Goal: Task Accomplishment & Management: Use online tool/utility

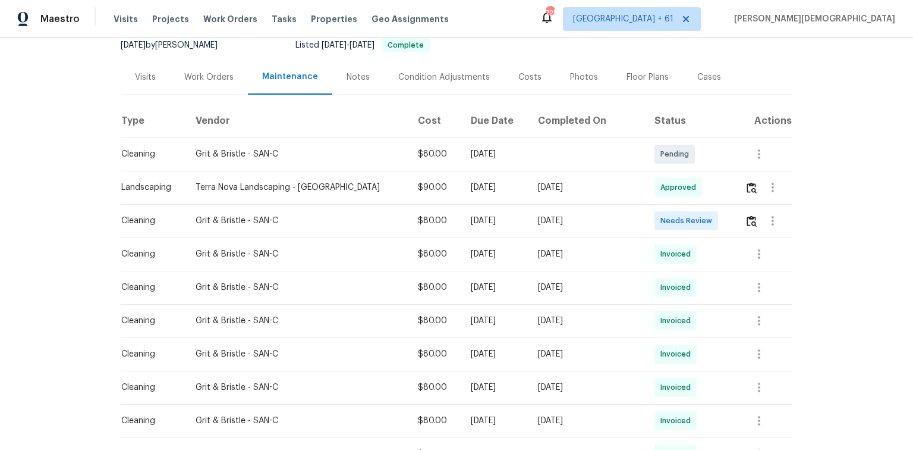
scroll to position [190, 0]
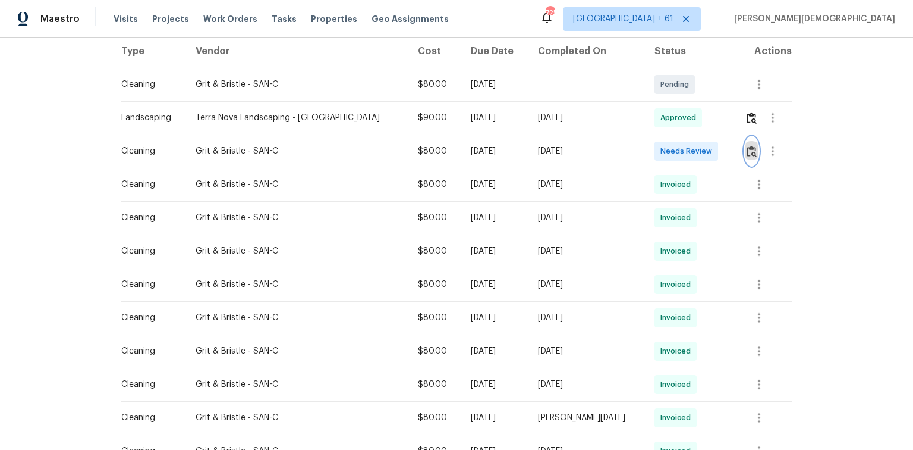
click at [747, 146] on img "button" at bounding box center [752, 151] width 10 height 11
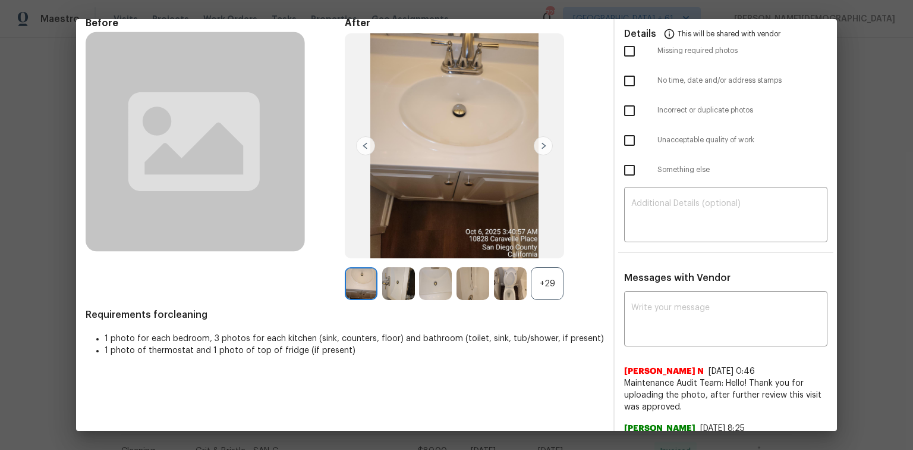
scroll to position [95, 0]
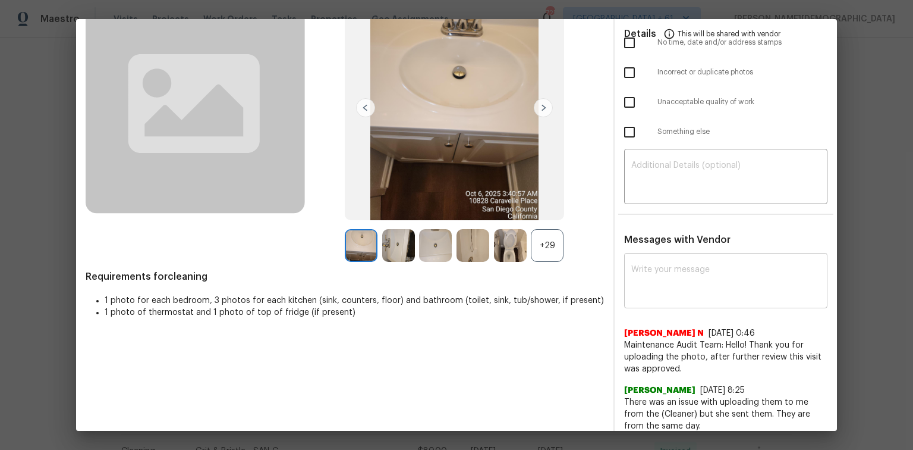
click at [650, 277] on textarea at bounding box center [726, 281] width 189 height 33
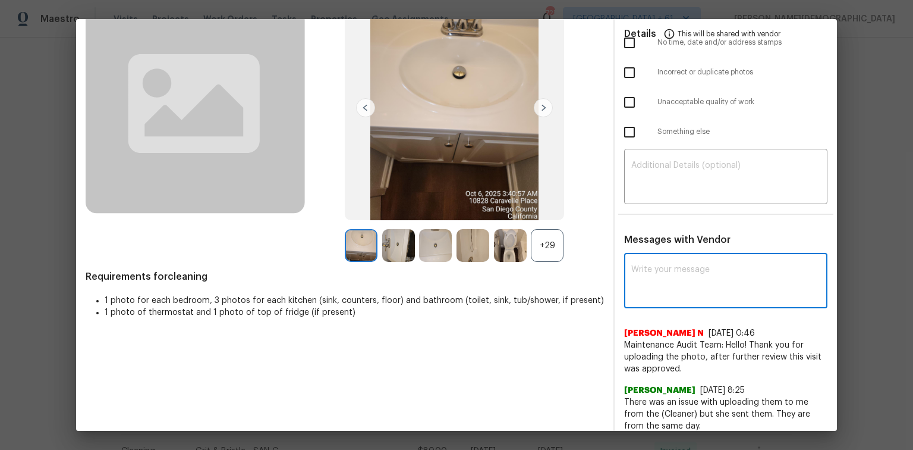
paste textarea "Maintenance Audit Team: Hello! Unfortunately, this cleaning visit completed on …"
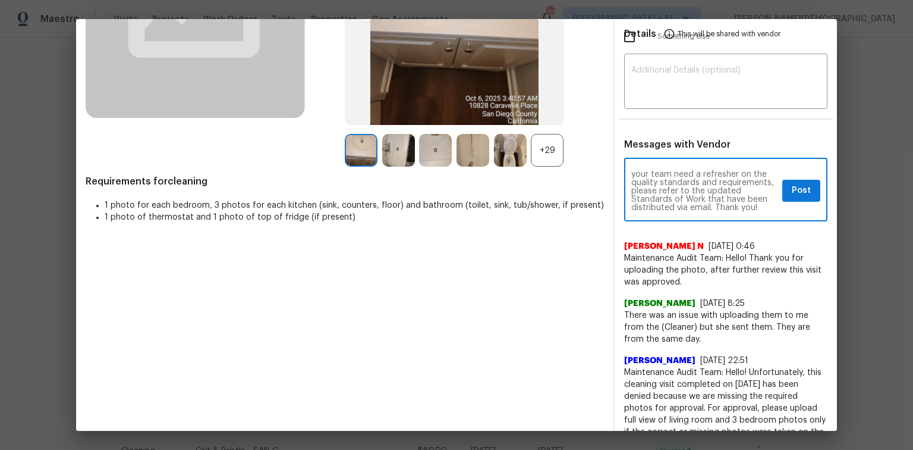
scroll to position [0, 0]
type textarea "Maintenance Audit Team: Hello! Unfortunately, this cleaning visit completed on …"
click at [792, 183] on span "Post" at bounding box center [801, 190] width 19 height 15
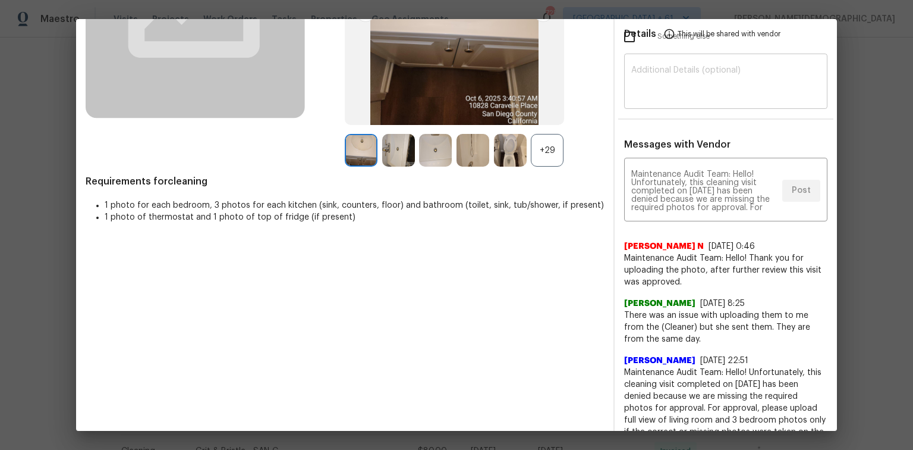
click at [740, 95] on div "​" at bounding box center [725, 82] width 203 height 52
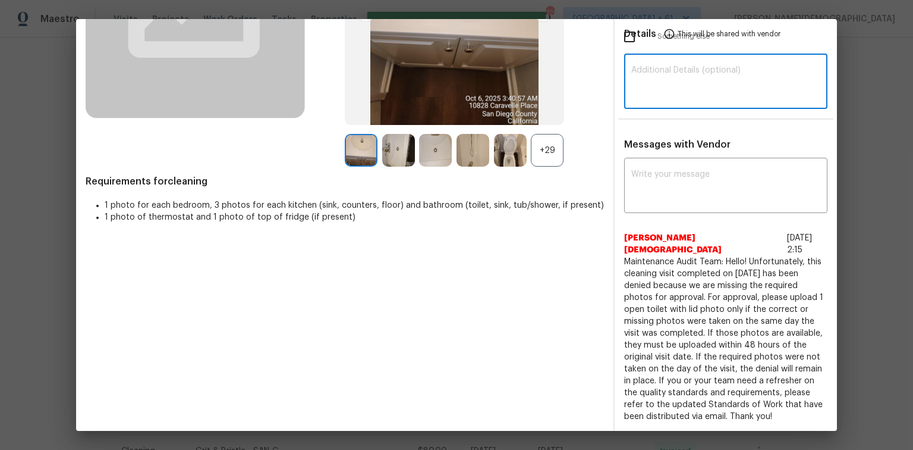
paste textarea "Maintenance Audit Team: Hello! Unfortunately, this cleaning visit completed on …"
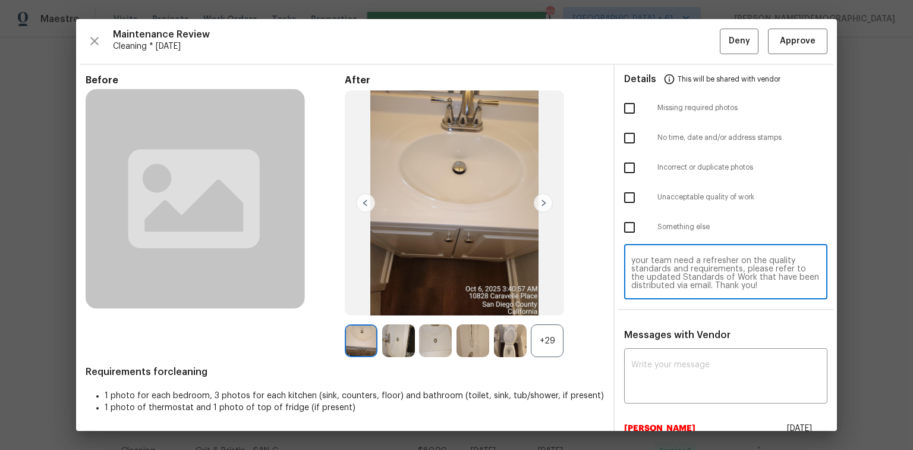
type textarea "Maintenance Audit Team: Hello! Unfortunately, this cleaning visit completed on …"
click at [630, 105] on input "checkbox" at bounding box center [629, 108] width 25 height 25
checkbox input "true"
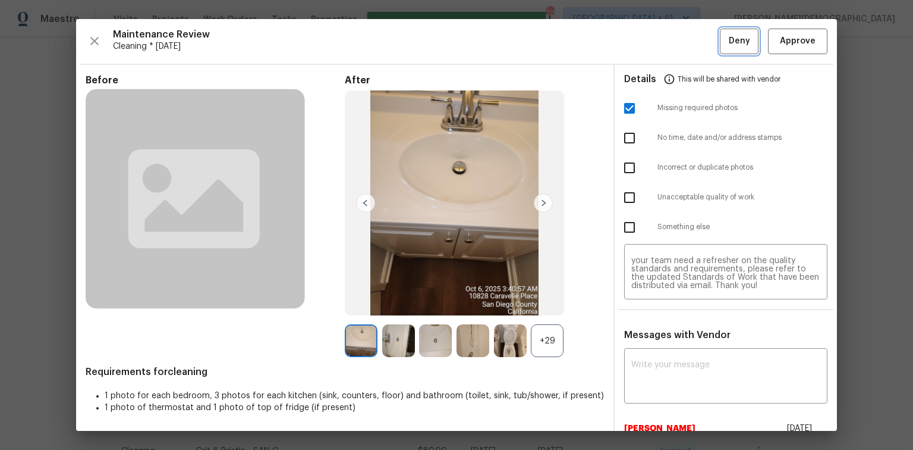
click at [730, 52] on button "Deny" at bounding box center [739, 42] width 39 height 26
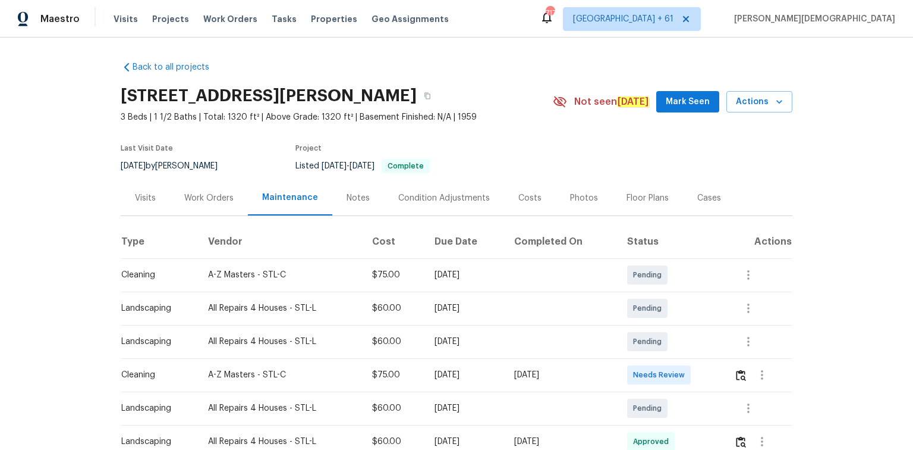
scroll to position [95, 0]
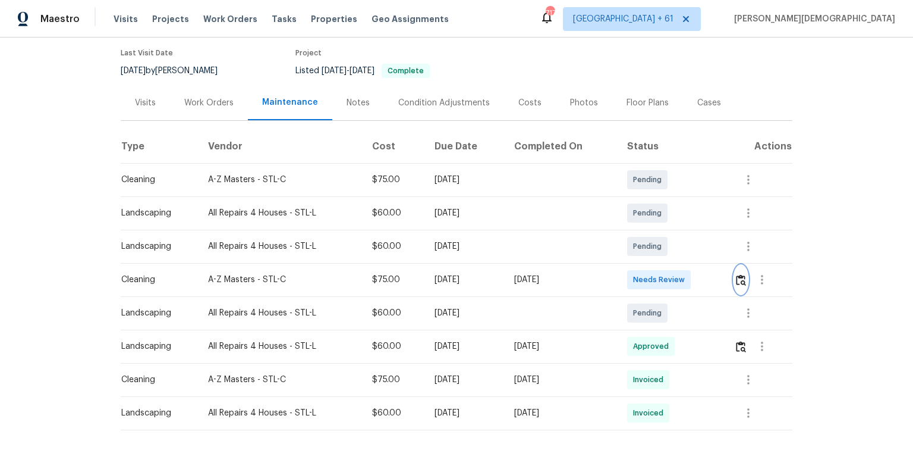
click at [649, 276] on img "button" at bounding box center [741, 279] width 10 height 11
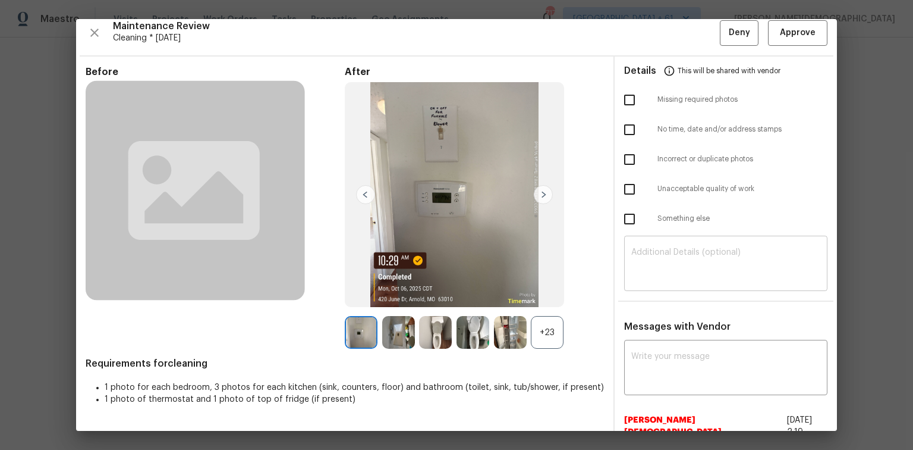
scroll to position [0, 0]
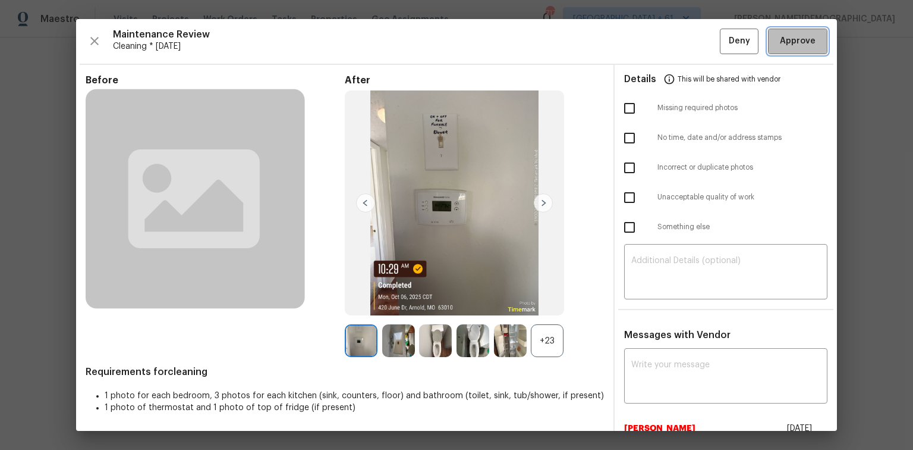
click at [649, 34] on span "Approve" at bounding box center [798, 41] width 36 height 15
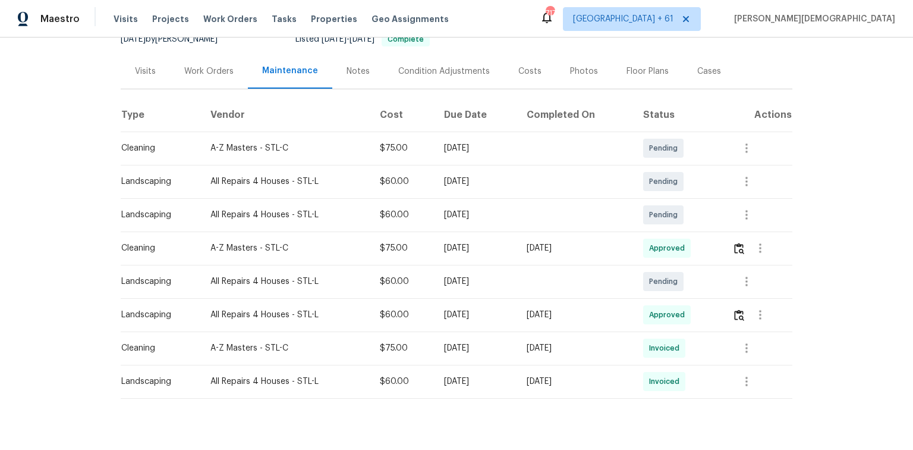
scroll to position [147, 0]
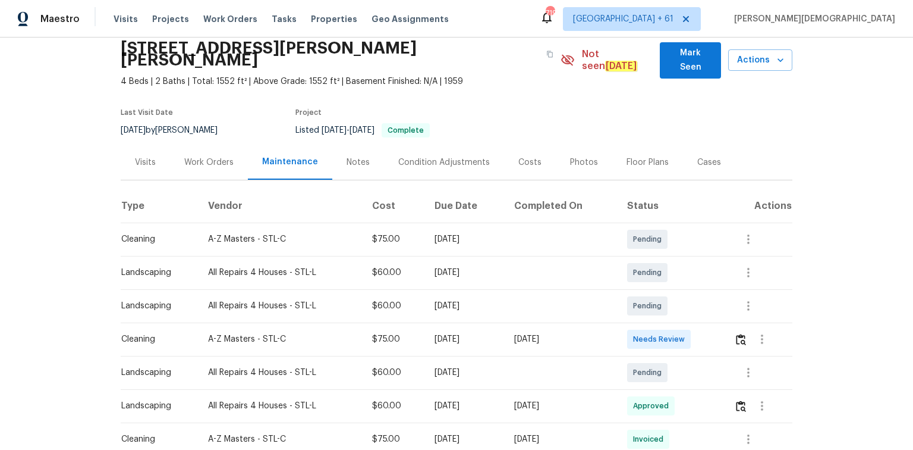
scroll to position [143, 0]
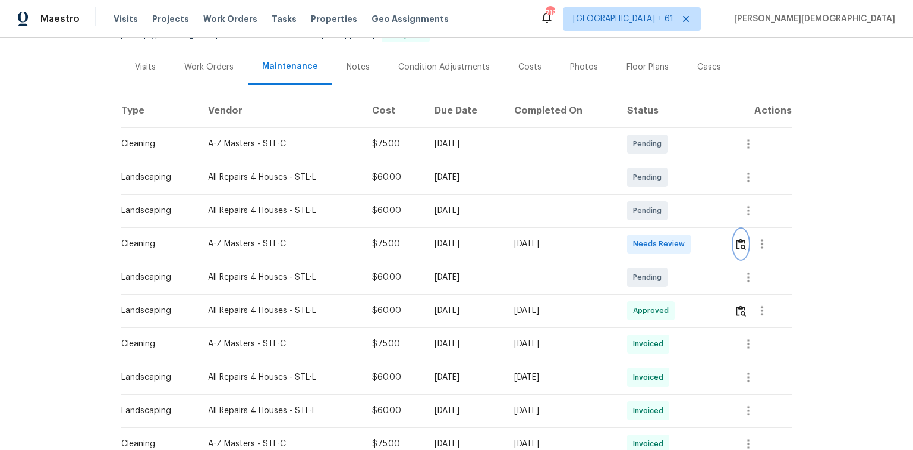
click at [649, 230] on button "button" at bounding box center [741, 244] width 14 height 29
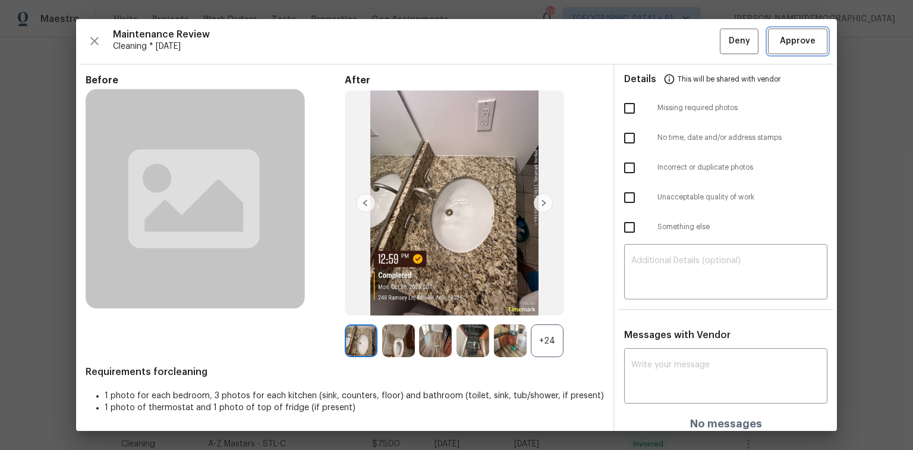
click at [649, 48] on span "Approve" at bounding box center [798, 41] width 36 height 15
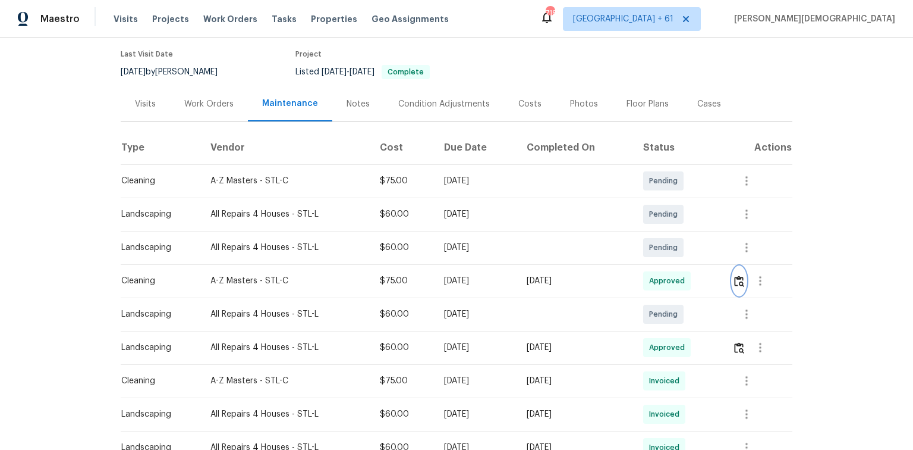
scroll to position [0, 0]
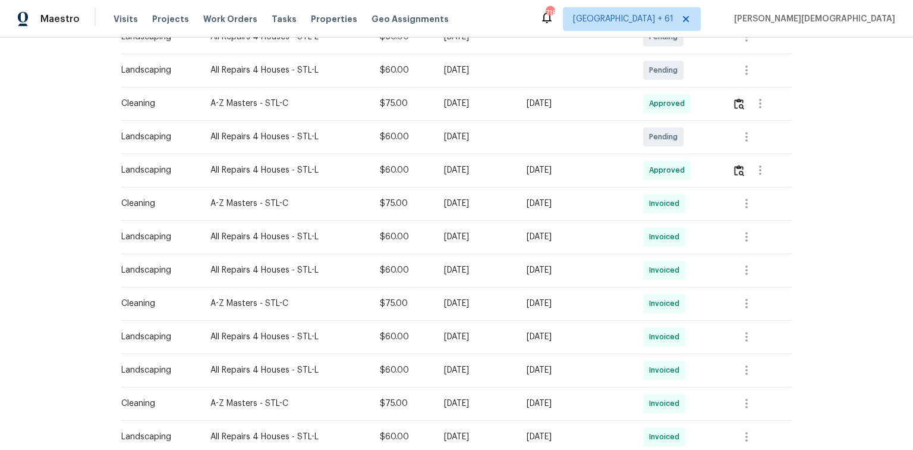
scroll to position [333, 0]
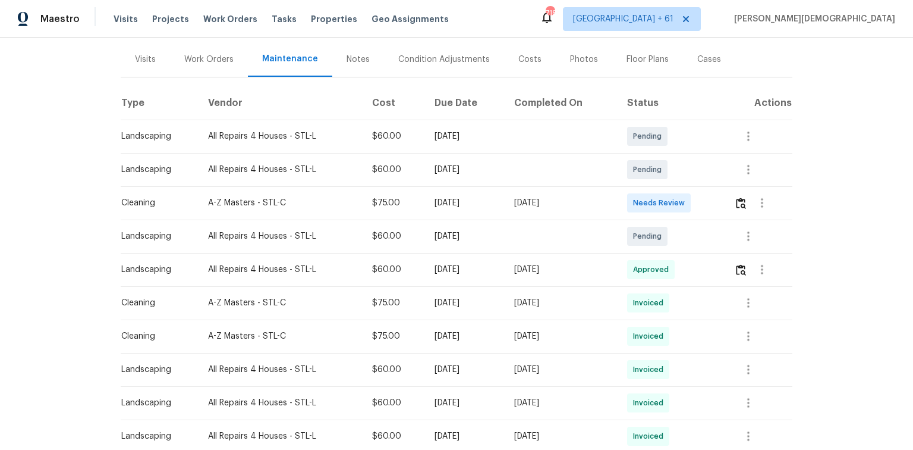
scroll to position [143, 0]
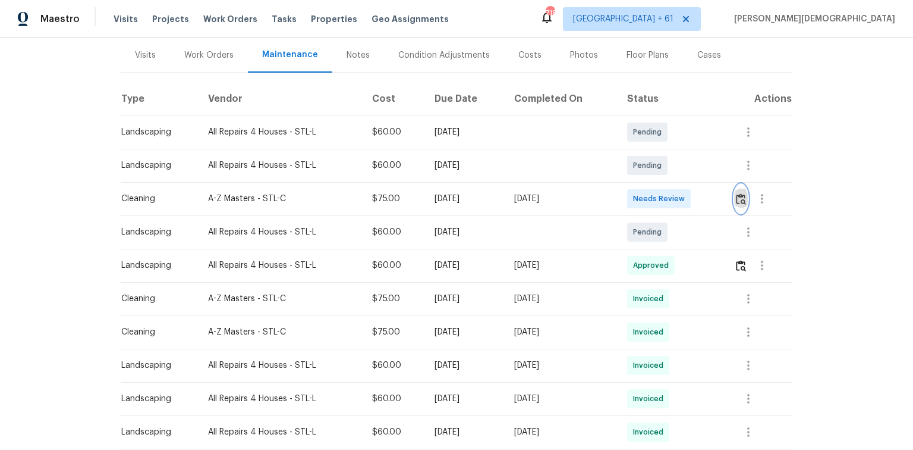
click at [649, 193] on img "button" at bounding box center [741, 198] width 10 height 11
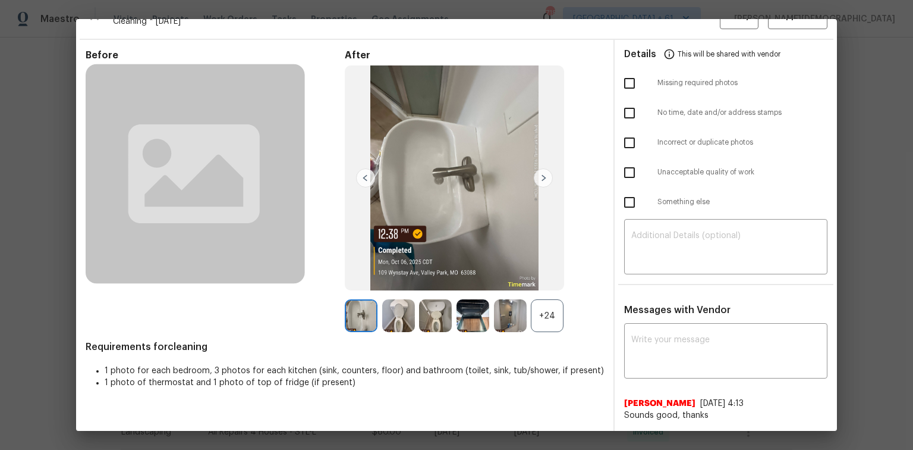
scroll to position [0, 0]
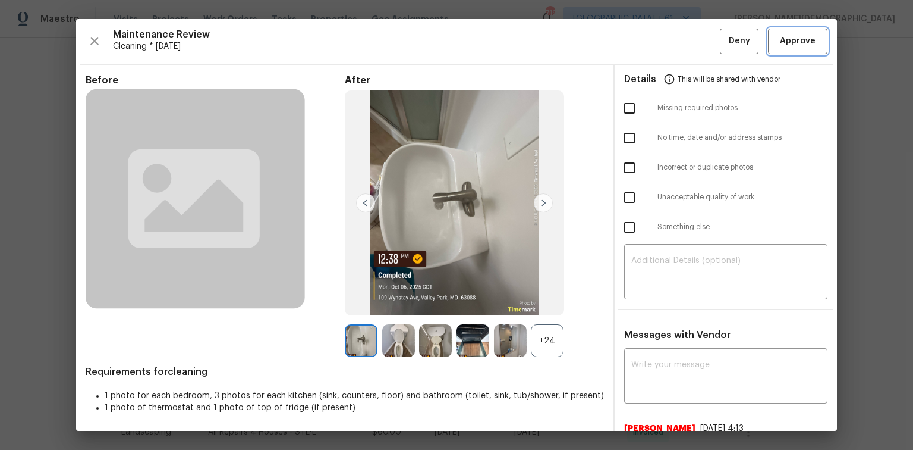
click at [649, 39] on span "Approve" at bounding box center [798, 41] width 36 height 15
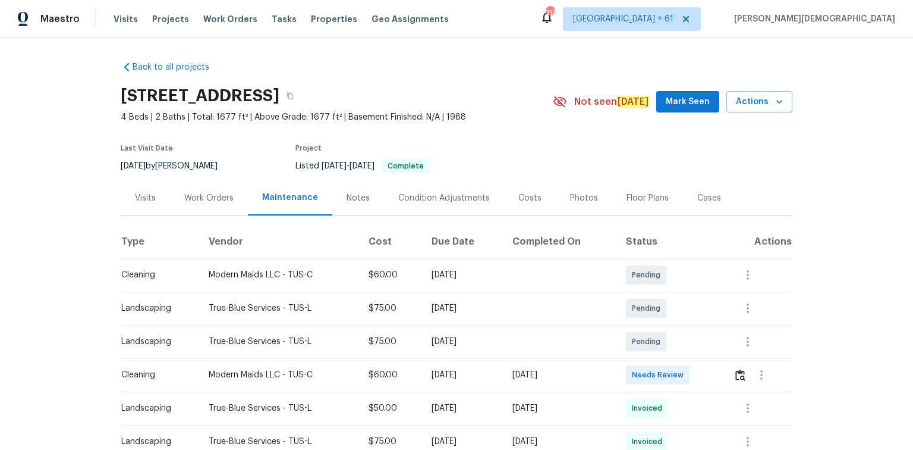
scroll to position [143, 0]
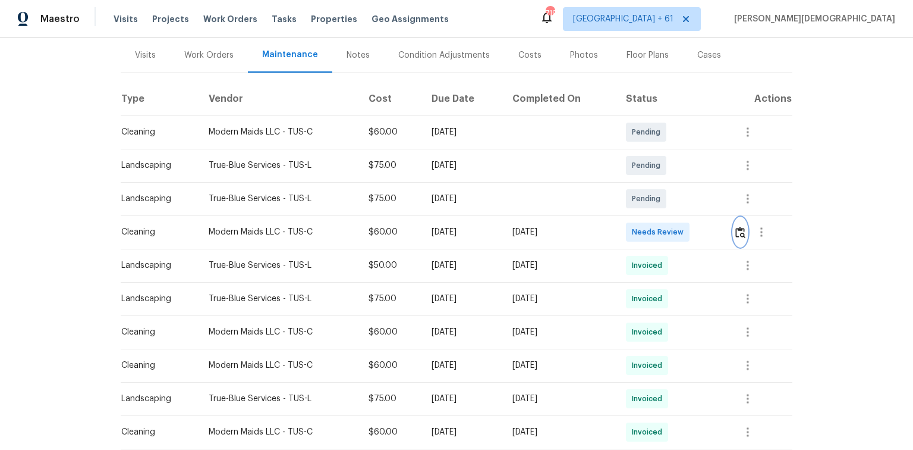
click at [649, 227] on img "button" at bounding box center [741, 232] width 10 height 11
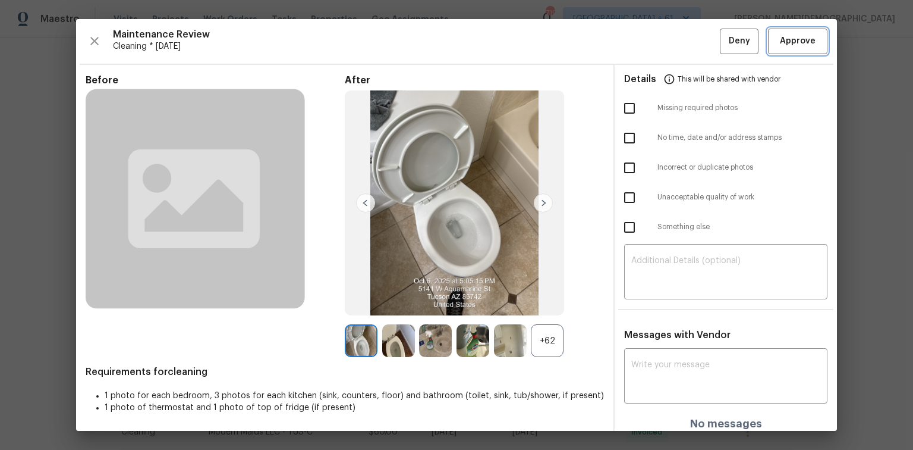
click at [649, 46] on span "Approve" at bounding box center [798, 41] width 40 height 15
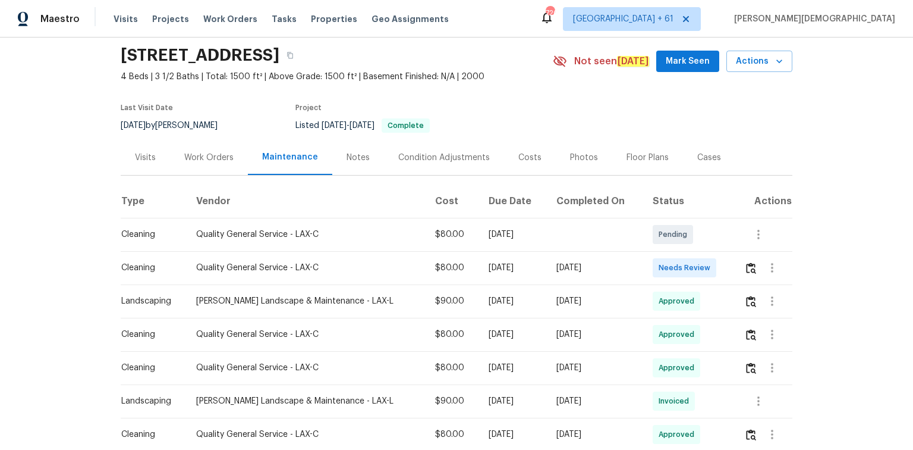
scroll to position [95, 0]
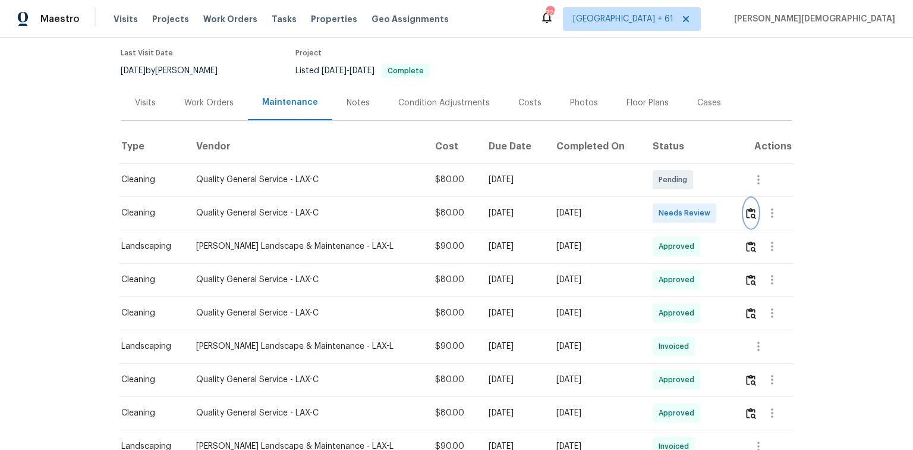
click at [746, 208] on img "button" at bounding box center [751, 213] width 10 height 11
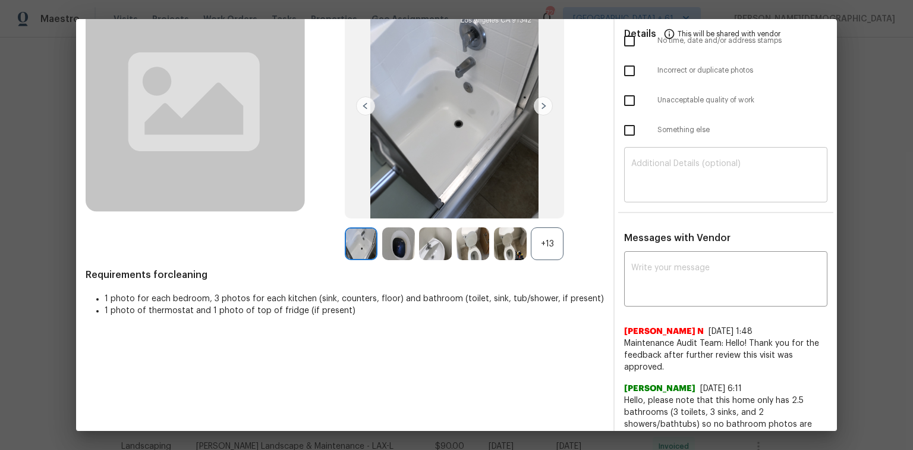
scroll to position [0, 0]
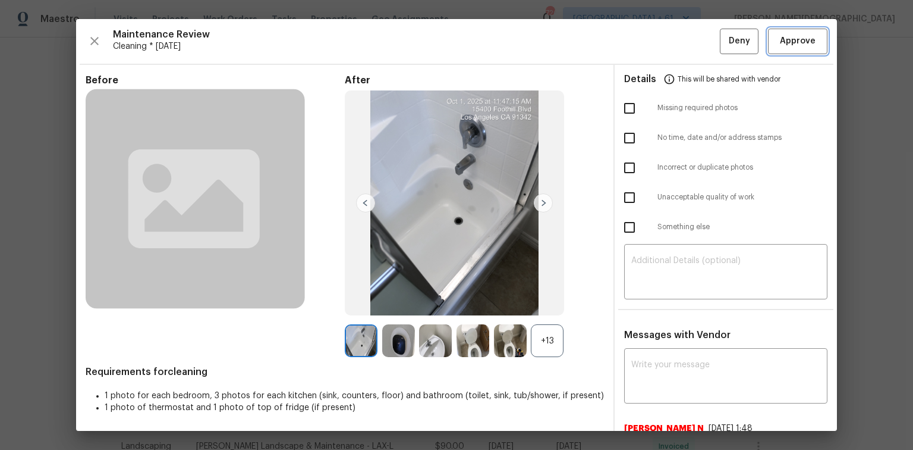
click at [800, 34] on span "Approve" at bounding box center [798, 41] width 36 height 15
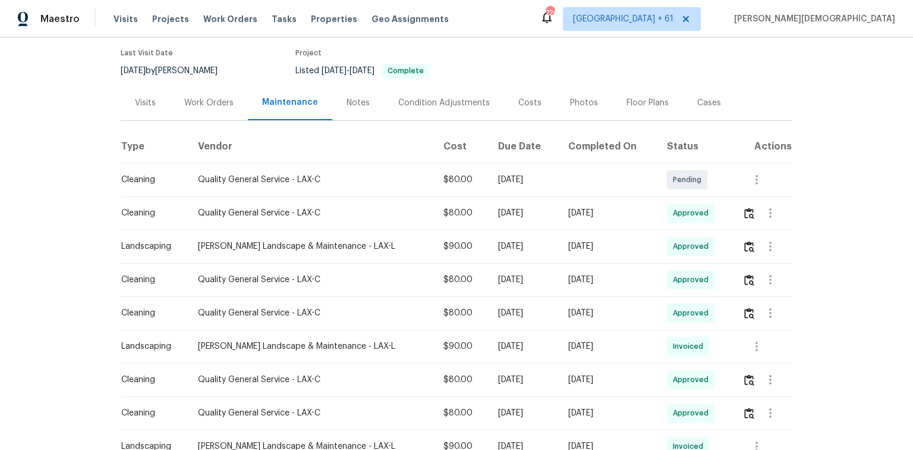
click at [849, 84] on div "Back to all projects 15232 Foothill Blvd Unit 111, Sylmar, CA 91342 4 Beds | 3 …" at bounding box center [456, 243] width 913 height 412
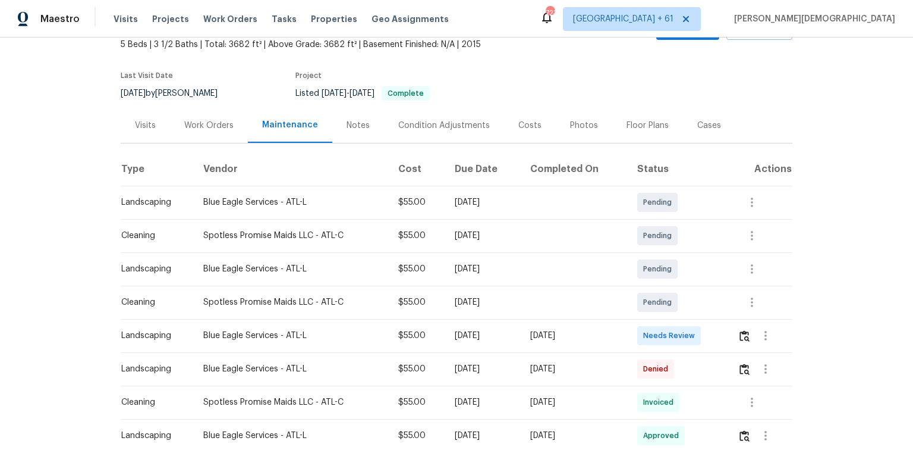
scroll to position [143, 0]
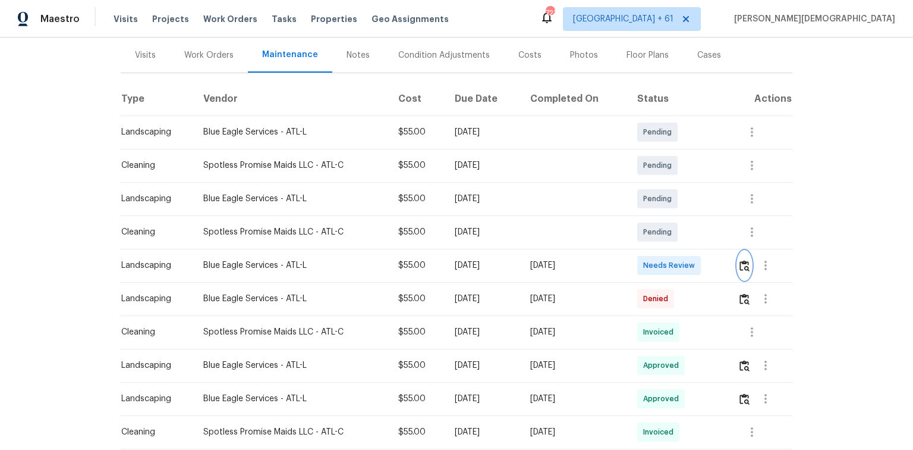
click at [649, 267] on button "button" at bounding box center [745, 265] width 14 height 29
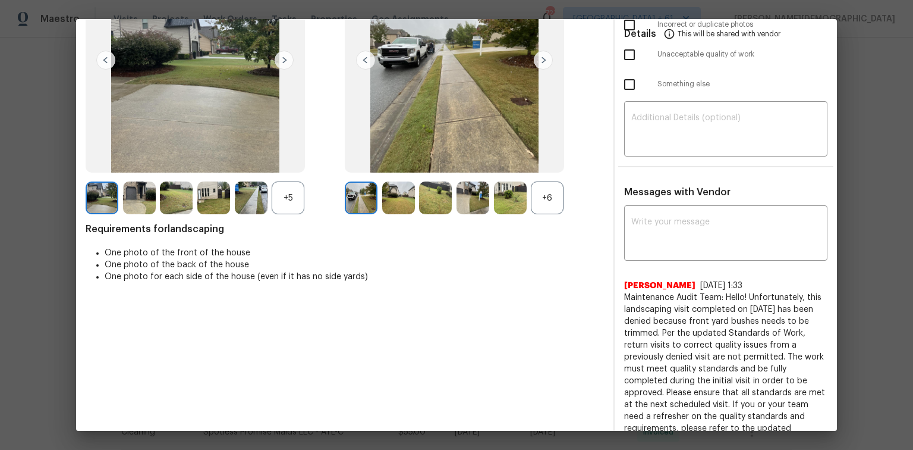
scroll to position [0, 0]
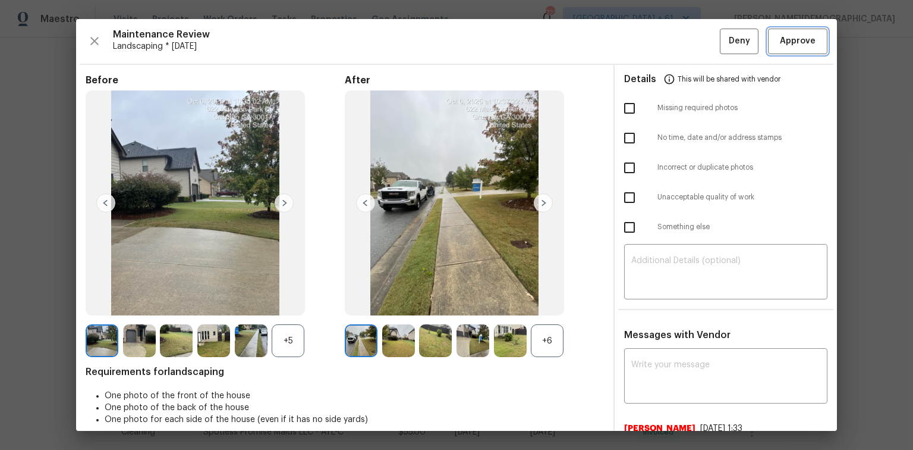
click at [649, 49] on button "Approve" at bounding box center [797, 42] width 59 height 26
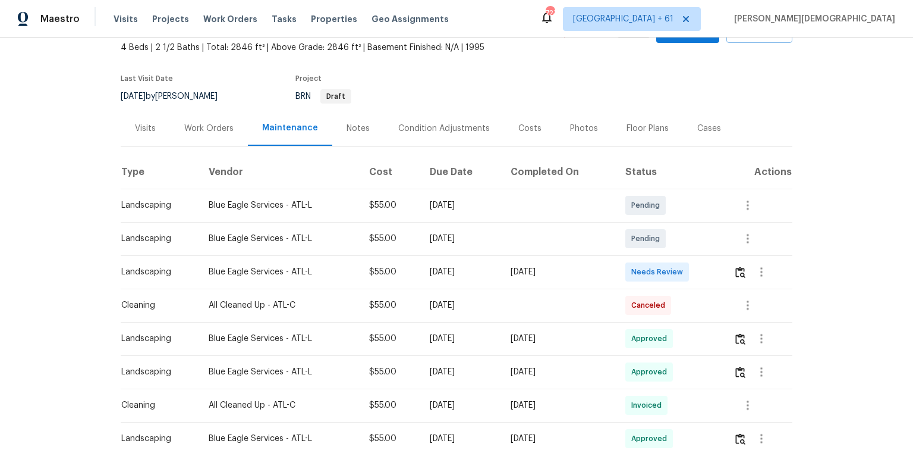
scroll to position [143, 0]
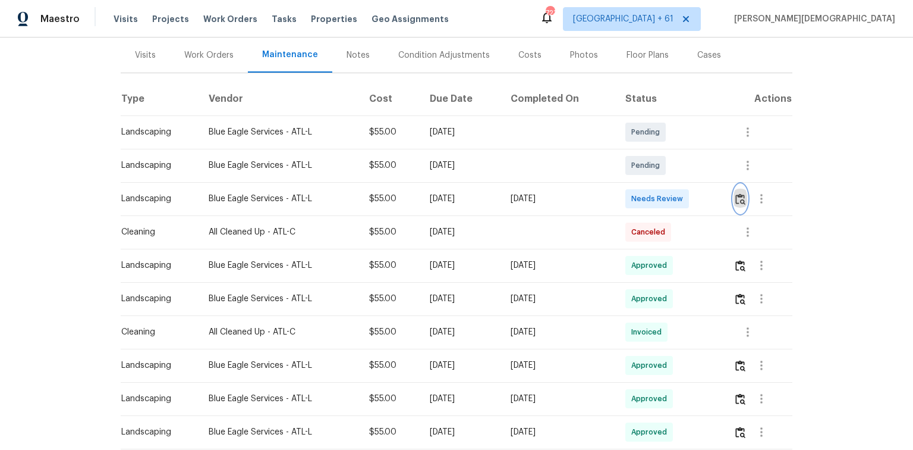
click at [649, 193] on img "button" at bounding box center [741, 198] width 10 height 11
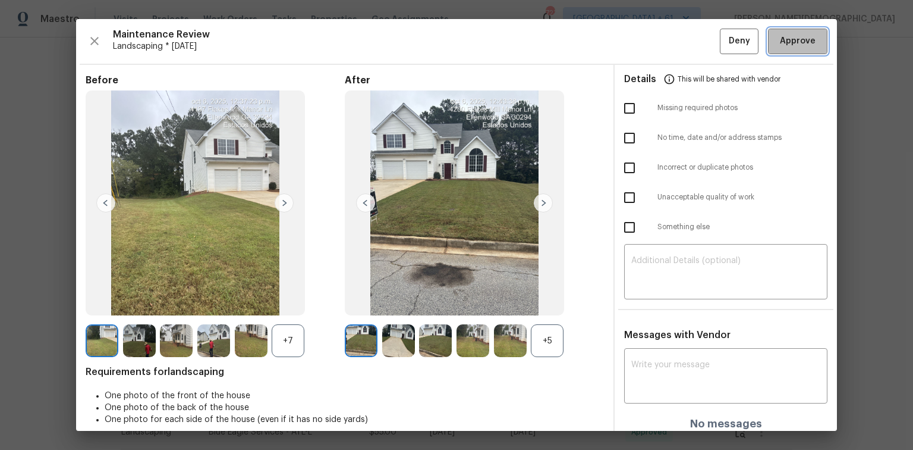
click at [649, 49] on button "Approve" at bounding box center [797, 42] width 59 height 26
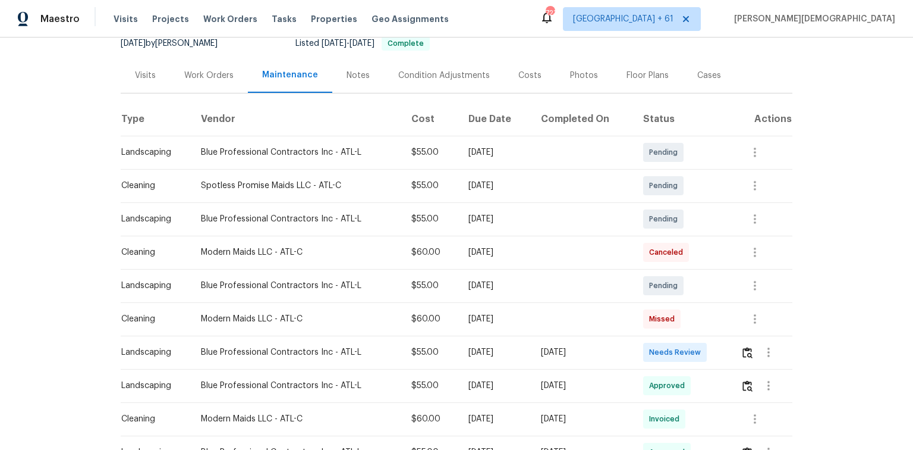
scroll to position [143, 0]
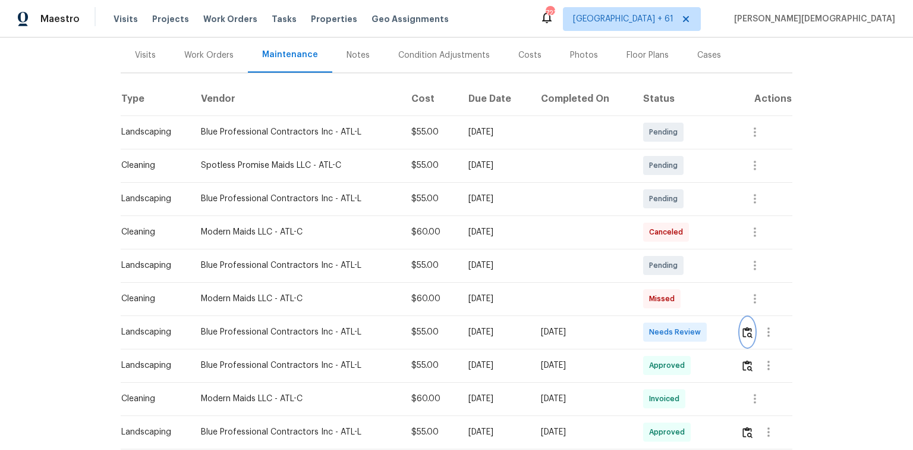
click at [649, 300] on img "button" at bounding box center [748, 331] width 10 height 11
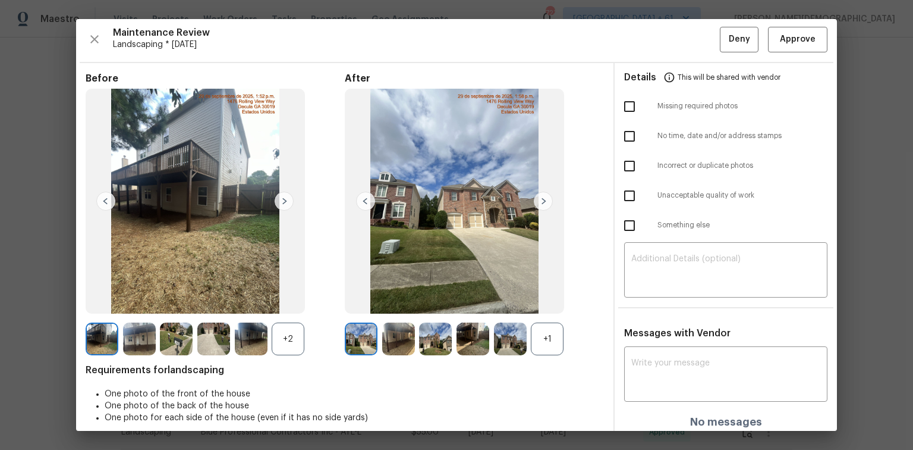
scroll to position [0, 0]
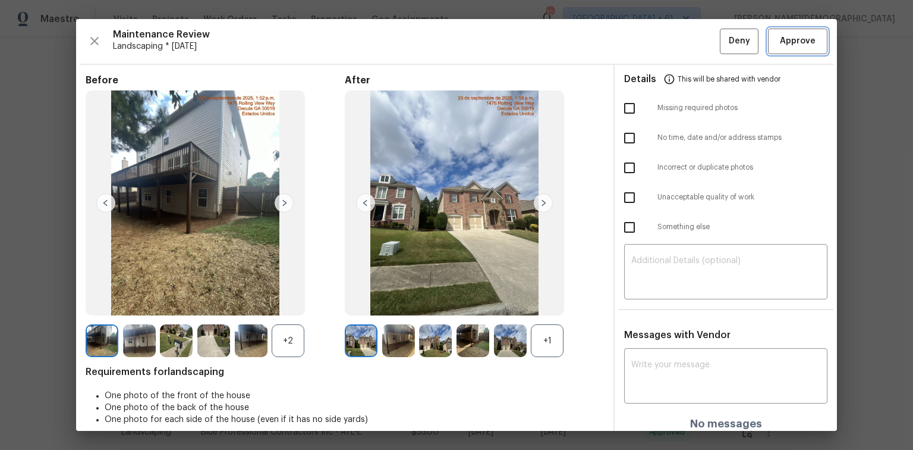
click at [649, 45] on span "Approve" at bounding box center [798, 41] width 36 height 15
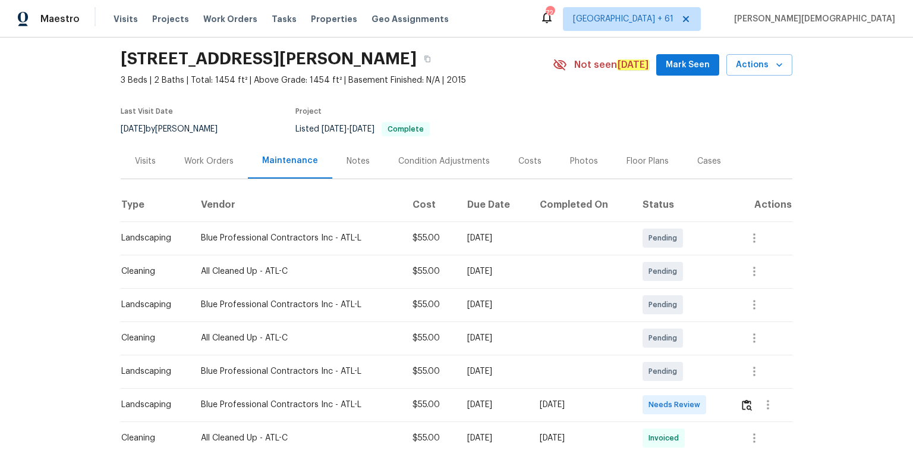
scroll to position [147, 0]
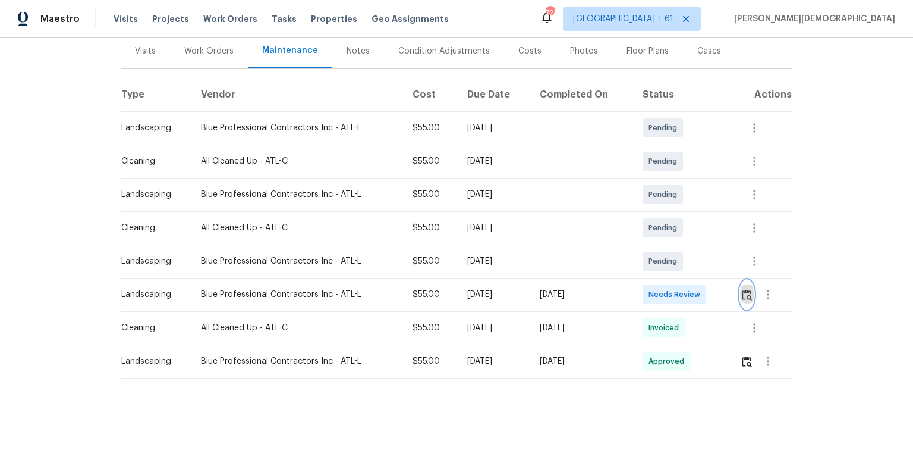
click at [649, 293] on img "button" at bounding box center [747, 294] width 10 height 11
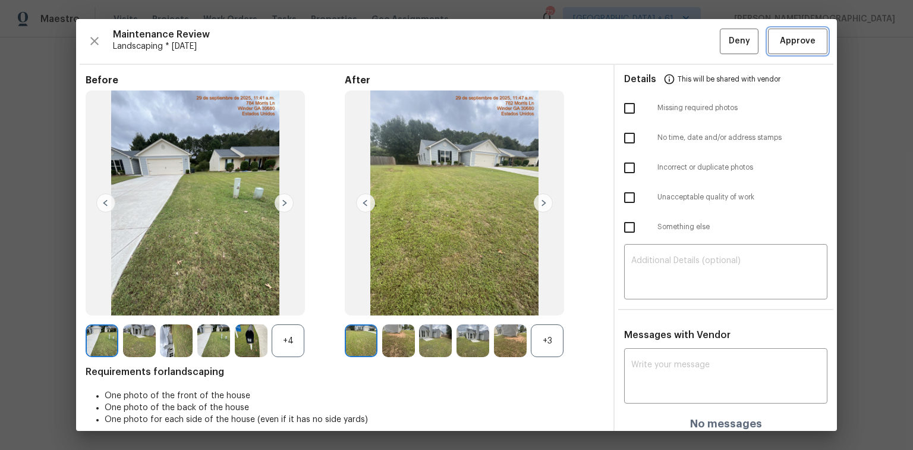
click at [649, 41] on span "Approve" at bounding box center [798, 41] width 36 height 15
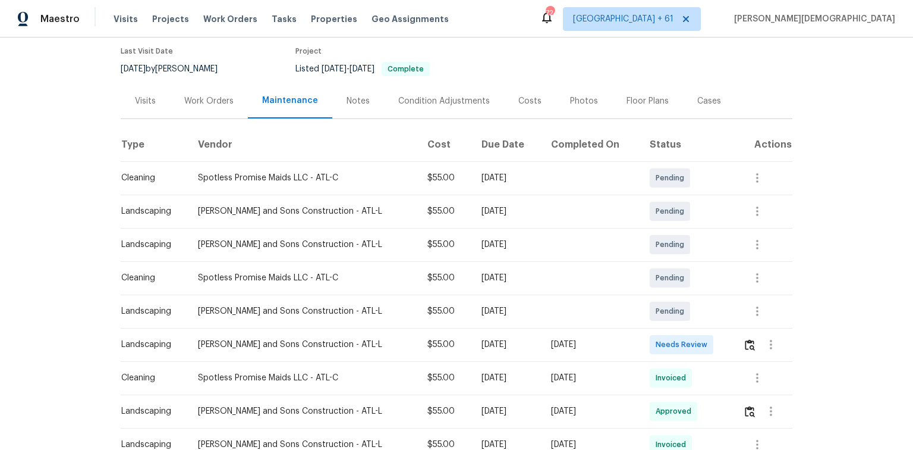
scroll to position [190, 0]
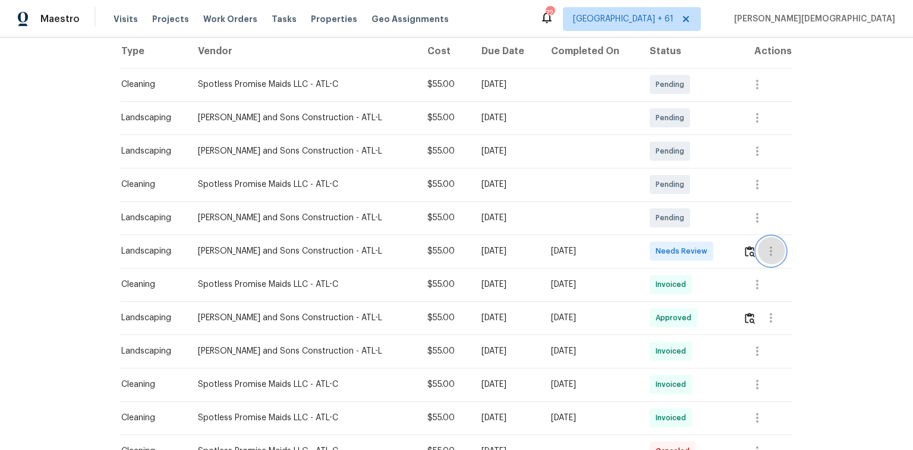
click at [649, 247] on button "button" at bounding box center [771, 251] width 29 height 29
click at [649, 244] on div at bounding box center [456, 225] width 913 height 450
click at [649, 246] on img "button" at bounding box center [750, 251] width 10 height 11
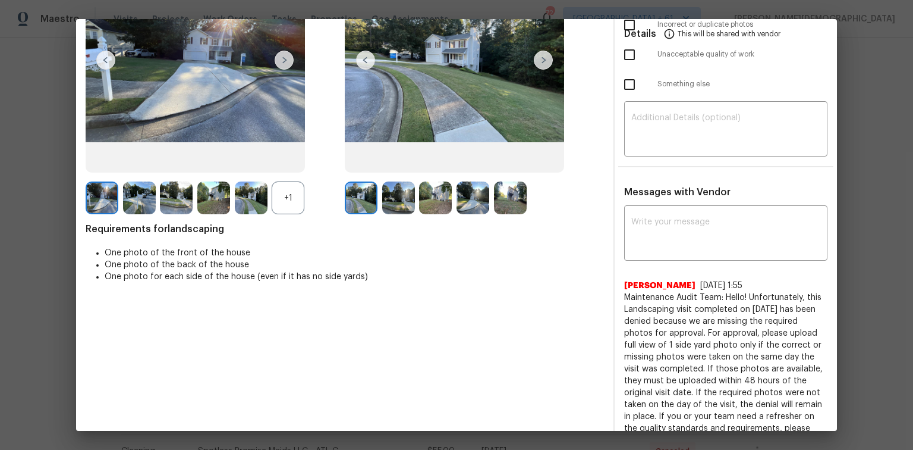
scroll to position [0, 0]
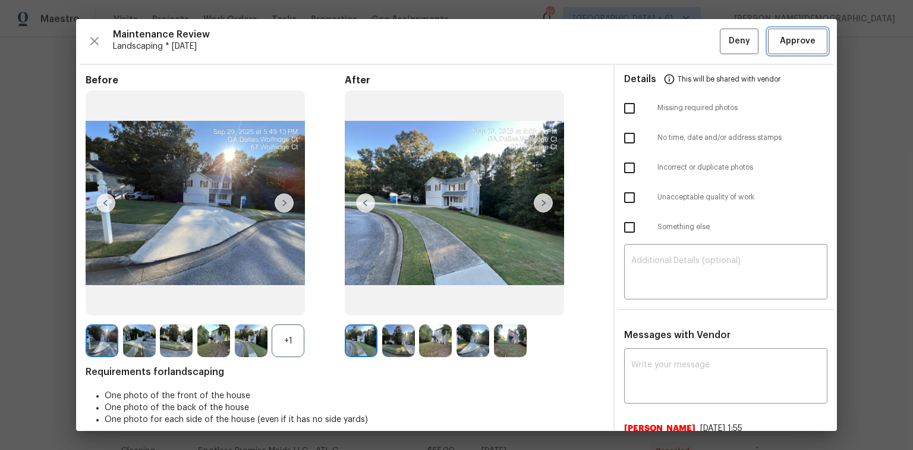
click at [649, 39] on span "Approve" at bounding box center [798, 41] width 36 height 15
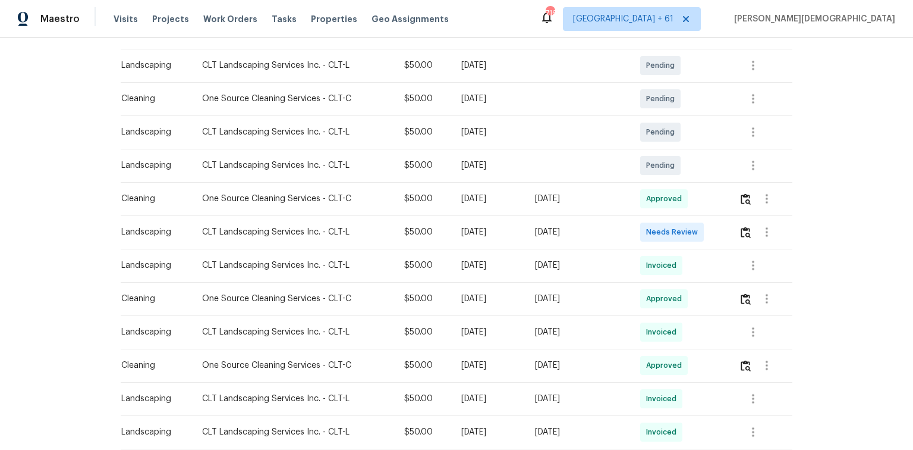
scroll to position [238, 0]
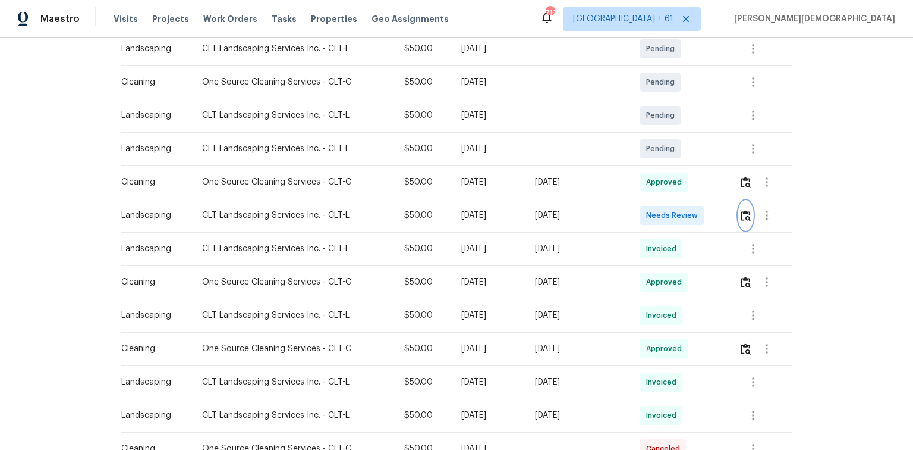
click at [649, 206] on button "button" at bounding box center [746, 215] width 14 height 29
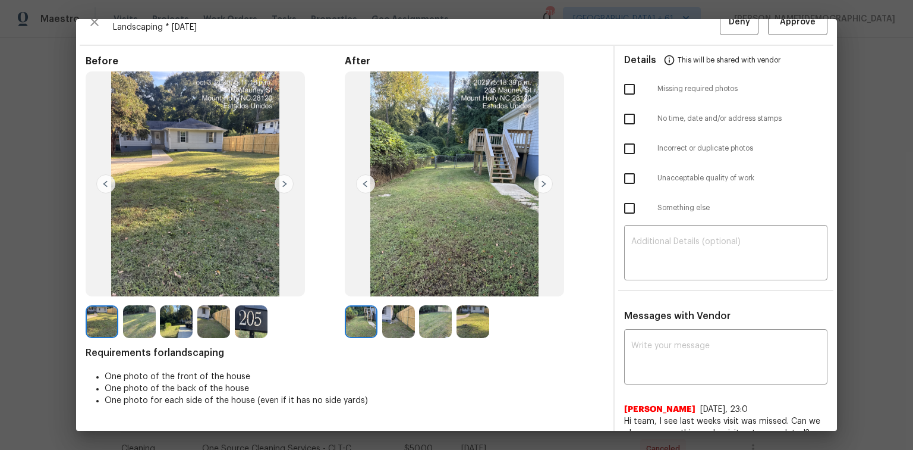
scroll to position [0, 0]
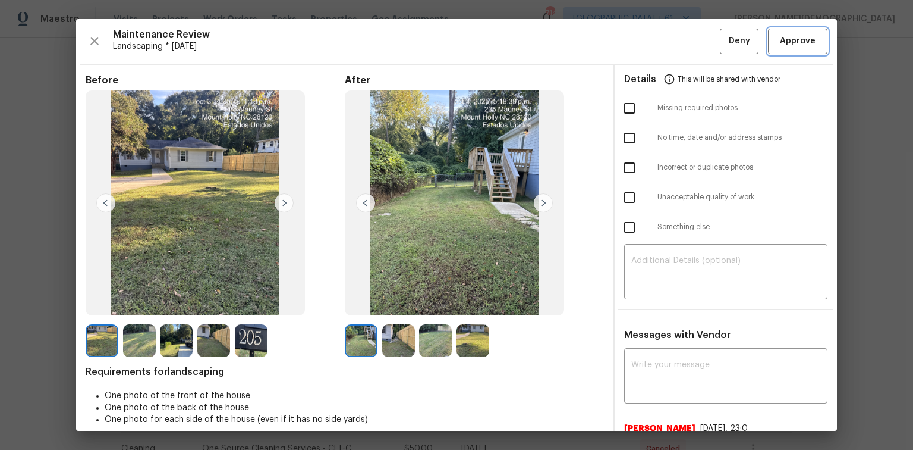
drag, startPoint x: 800, startPoint y: 48, endPoint x: 463, endPoint y: 57, distance: 337.9
click at [649, 48] on button "Approve" at bounding box center [797, 42] width 59 height 26
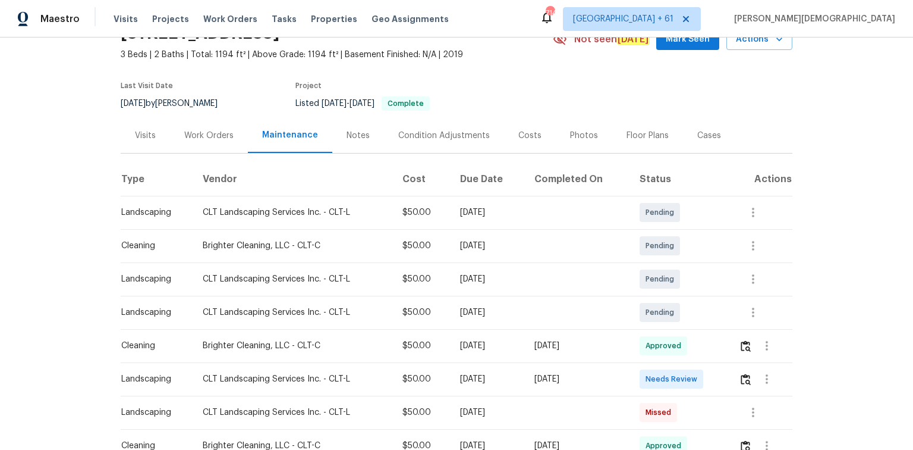
scroll to position [95, 0]
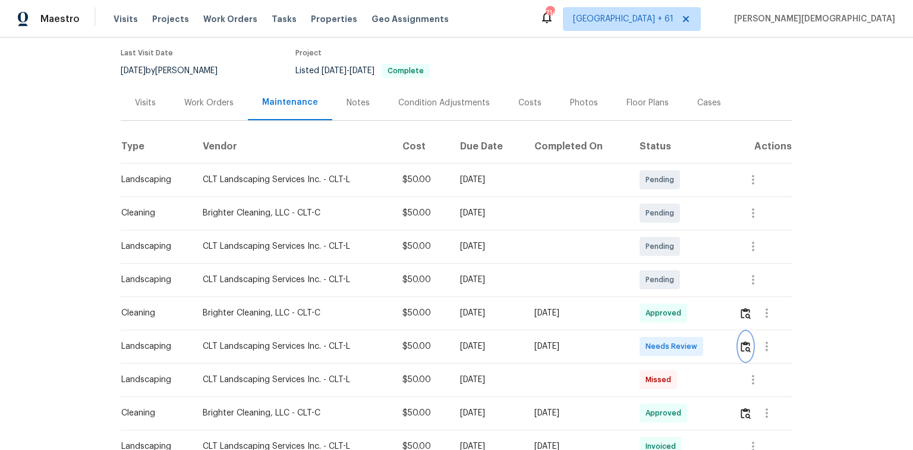
click at [649, 300] on img "button" at bounding box center [746, 346] width 10 height 11
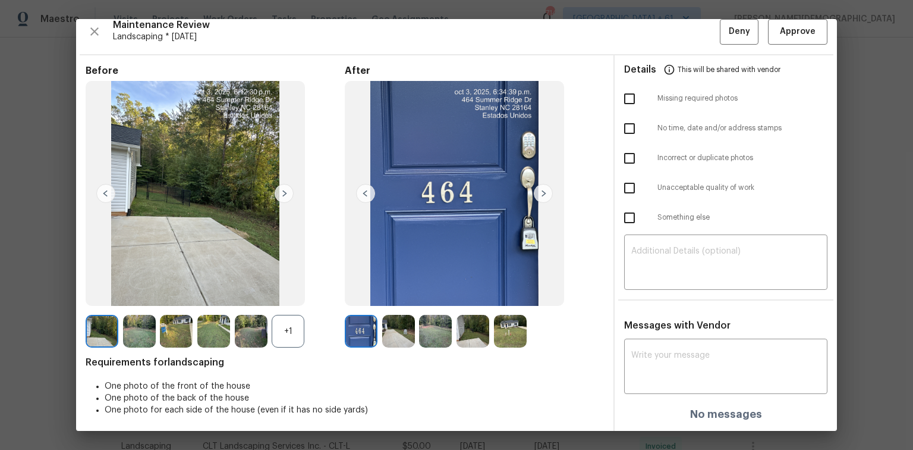
scroll to position [0, 0]
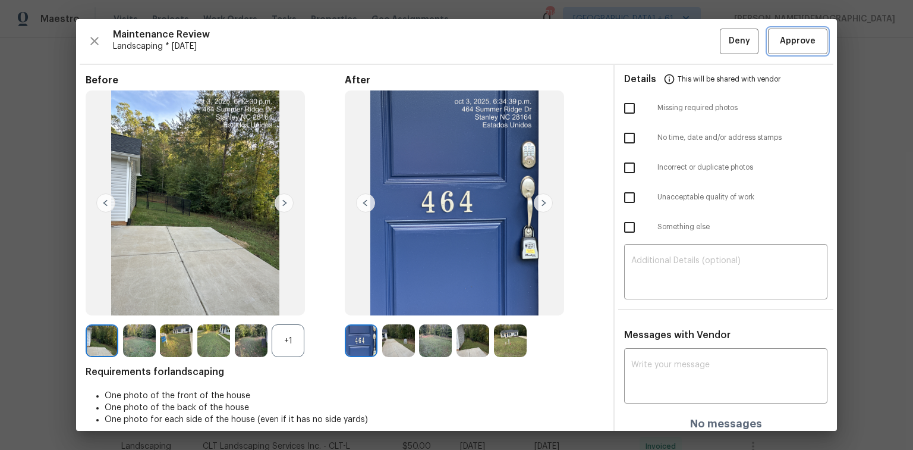
click at [649, 46] on button "Approve" at bounding box center [797, 42] width 59 height 26
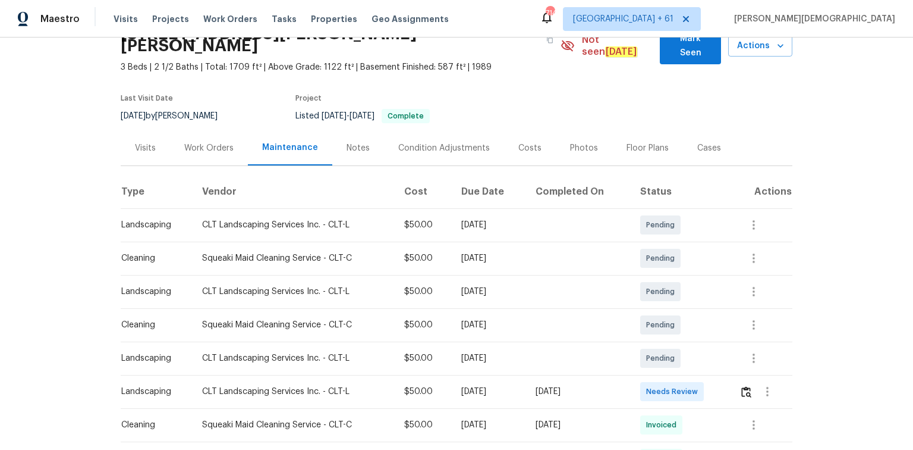
scroll to position [143, 0]
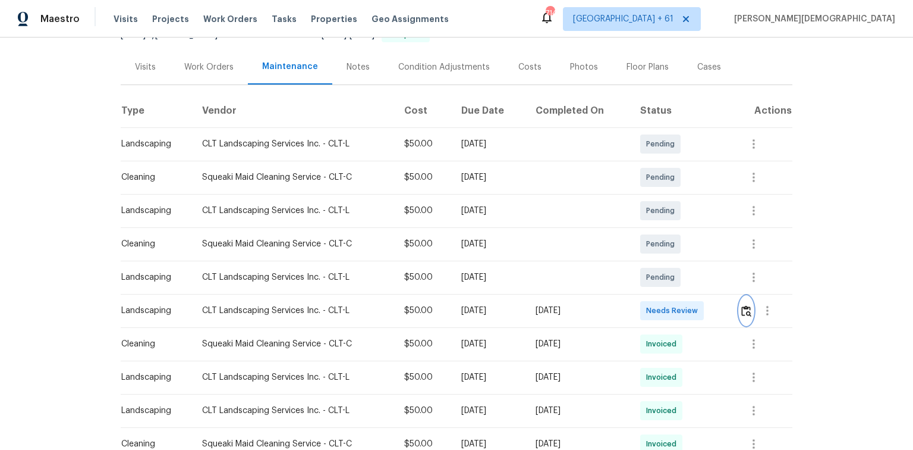
click at [649, 300] on button "button" at bounding box center [747, 310] width 14 height 29
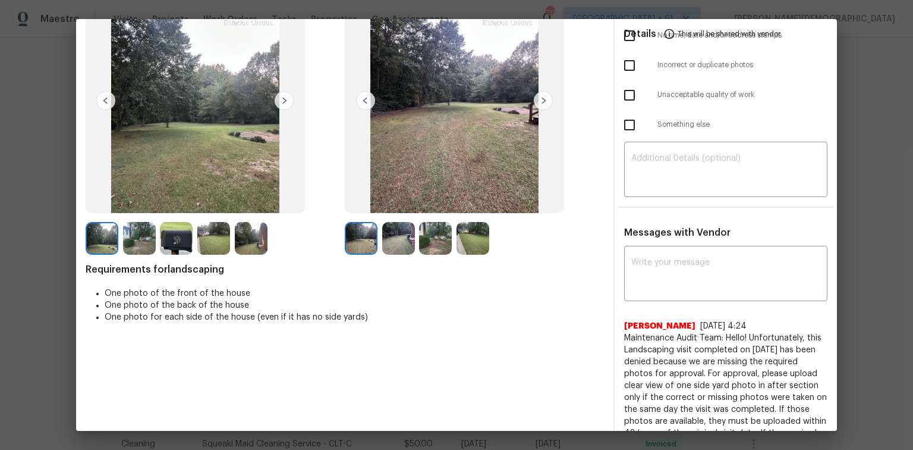
scroll to position [0, 0]
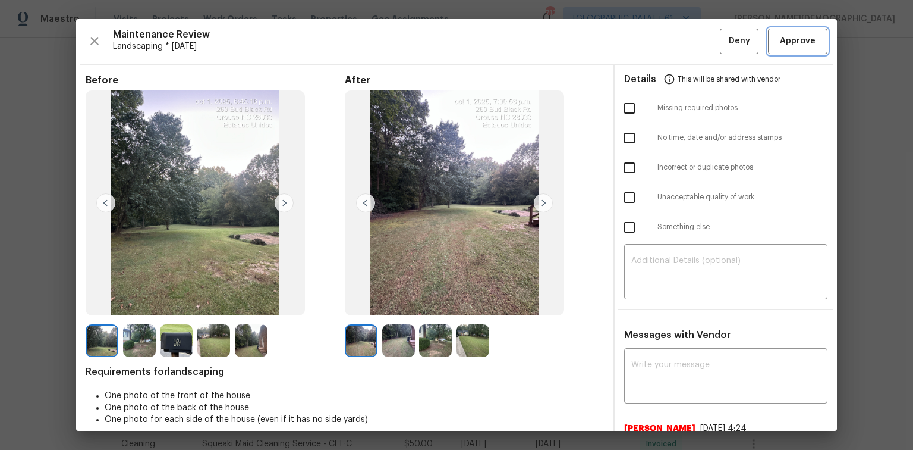
click at [649, 37] on span "Approve" at bounding box center [798, 41] width 36 height 15
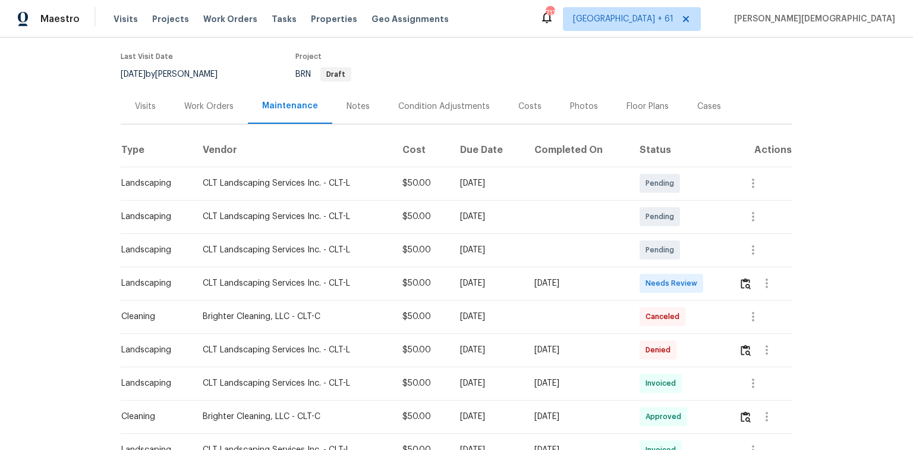
scroll to position [95, 0]
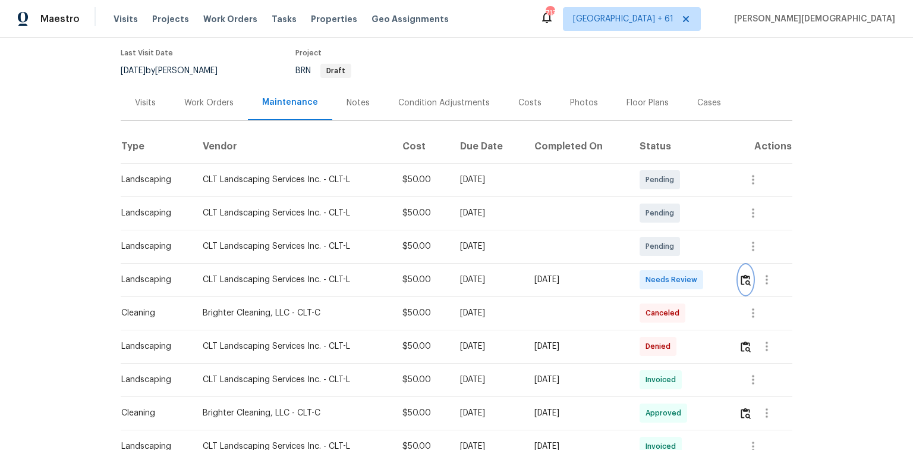
click at [649, 276] on img "button" at bounding box center [746, 279] width 10 height 11
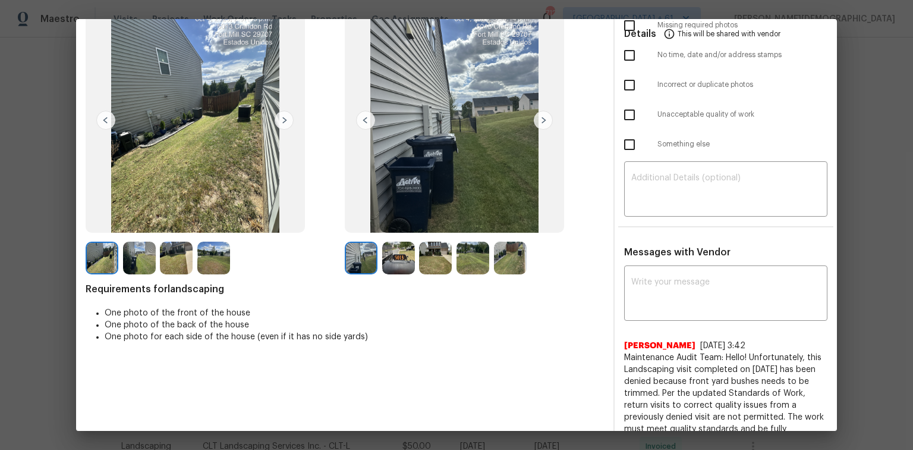
scroll to position [0, 0]
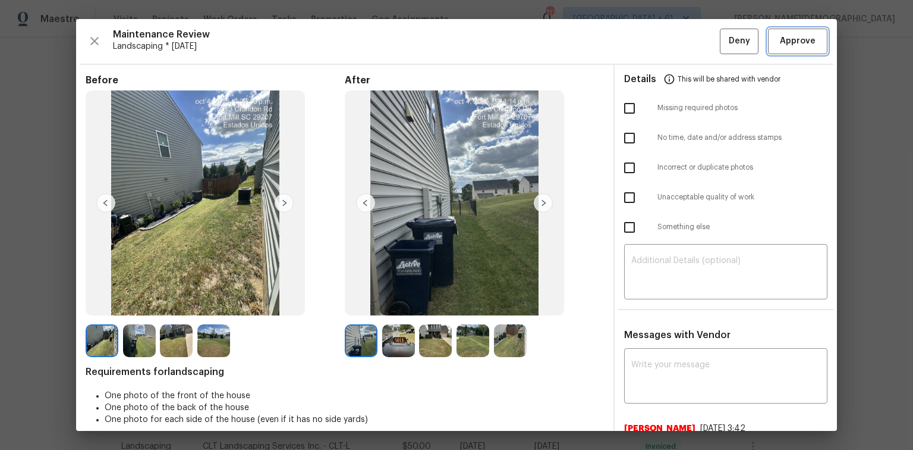
click at [649, 45] on button "Approve" at bounding box center [797, 42] width 59 height 26
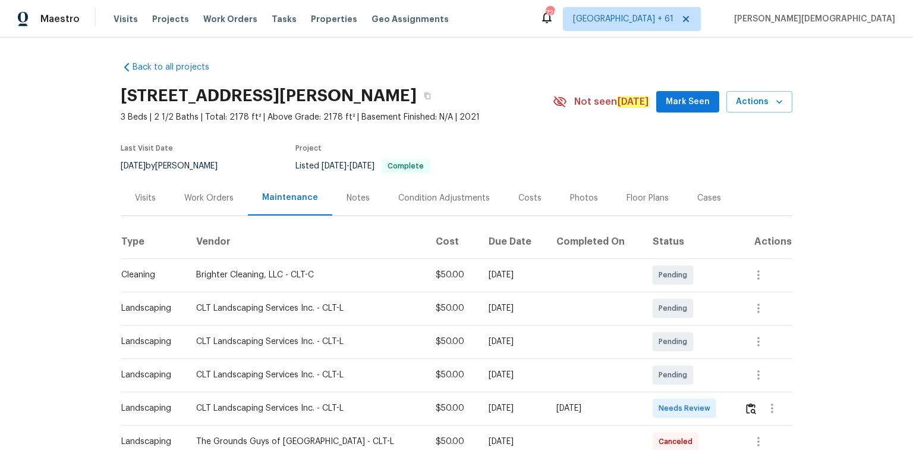
scroll to position [143, 0]
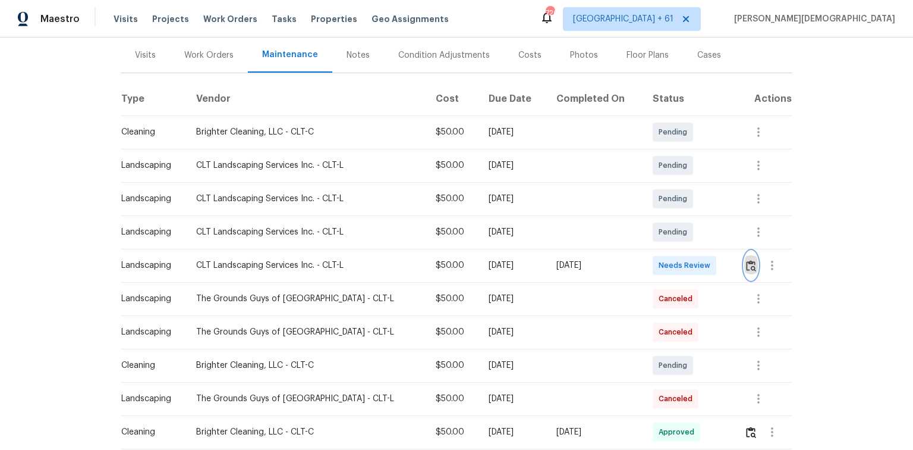
click at [649, 253] on button "button" at bounding box center [752, 265] width 14 height 29
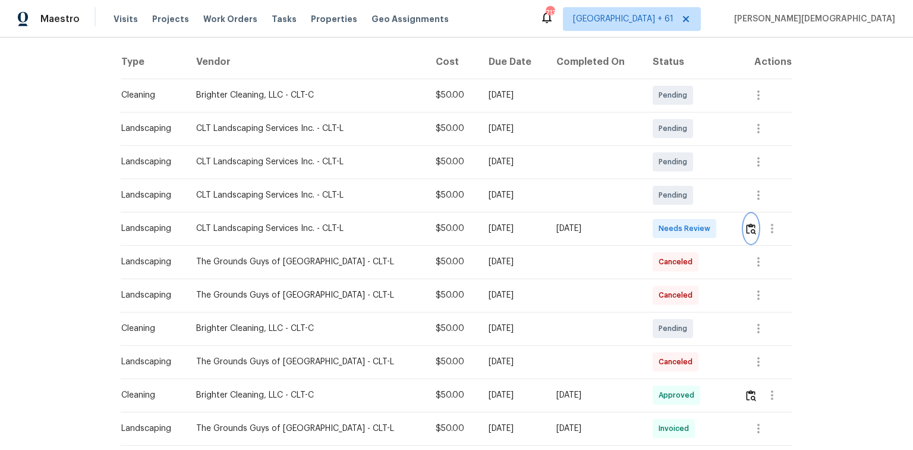
scroll to position [238, 0]
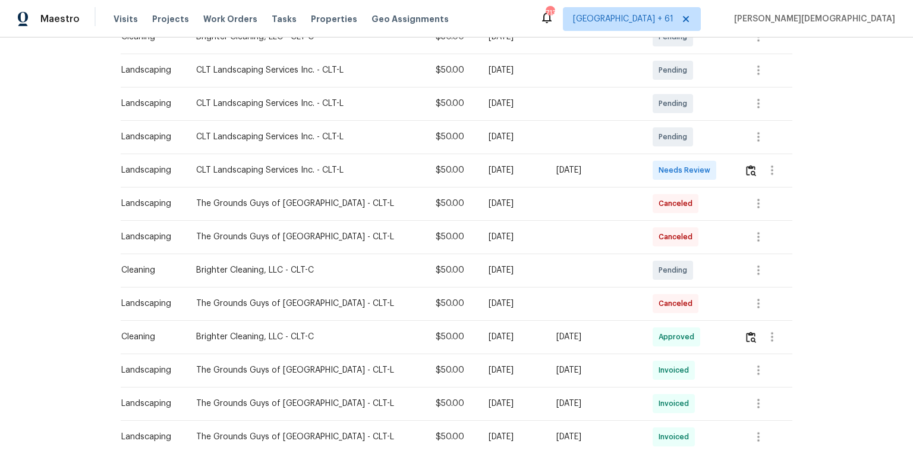
click at [649, 178] on div at bounding box center [769, 170] width 48 height 29
click at [649, 165] on img "button" at bounding box center [751, 170] width 10 height 11
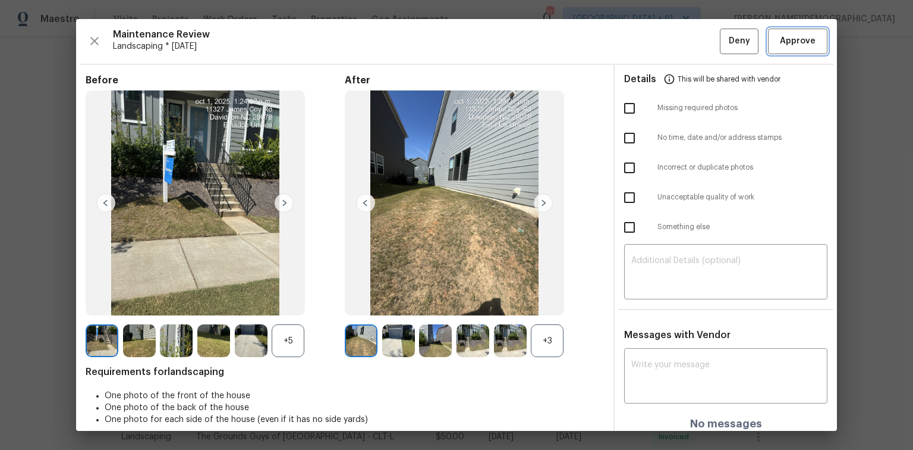
click at [649, 49] on button "Approve" at bounding box center [797, 42] width 59 height 26
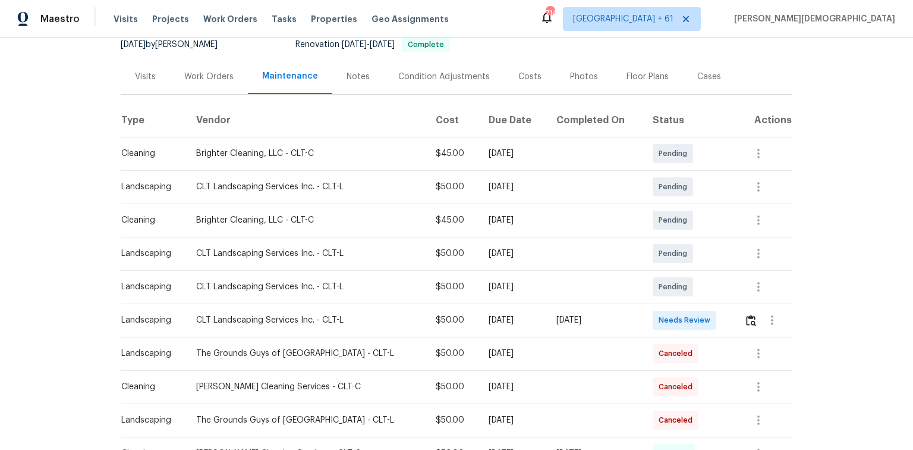
scroll to position [190, 0]
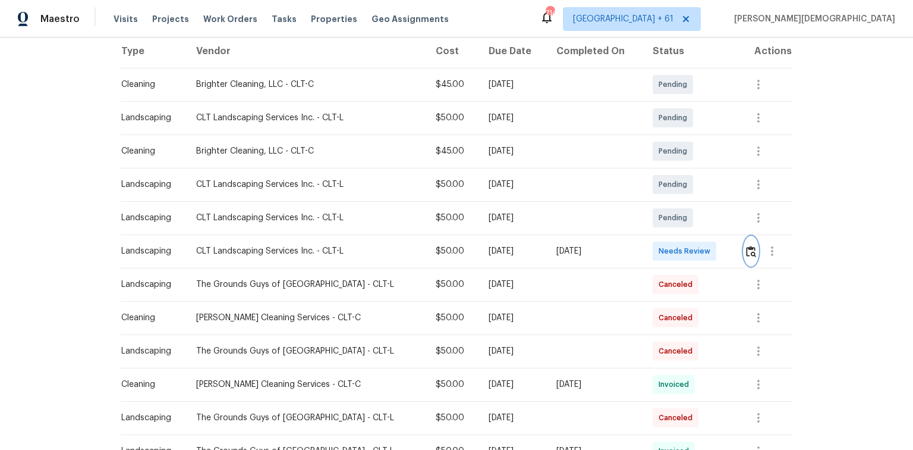
click at [649, 252] on button "button" at bounding box center [752, 251] width 14 height 29
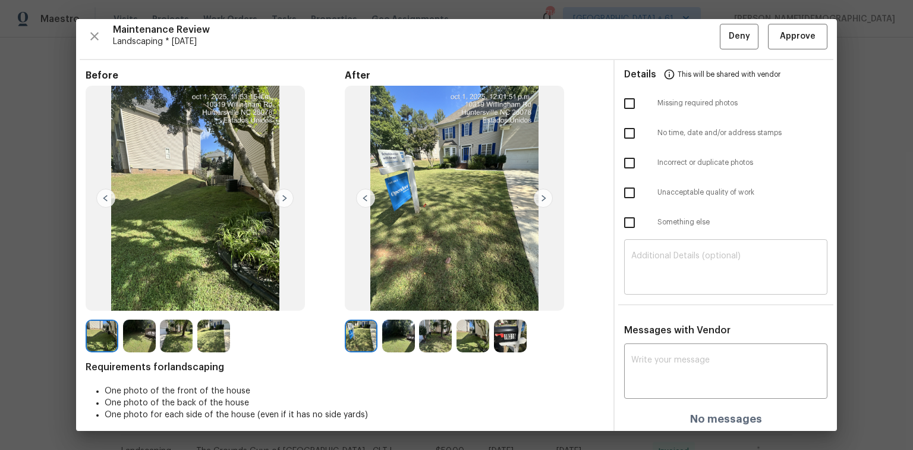
scroll to position [10, 0]
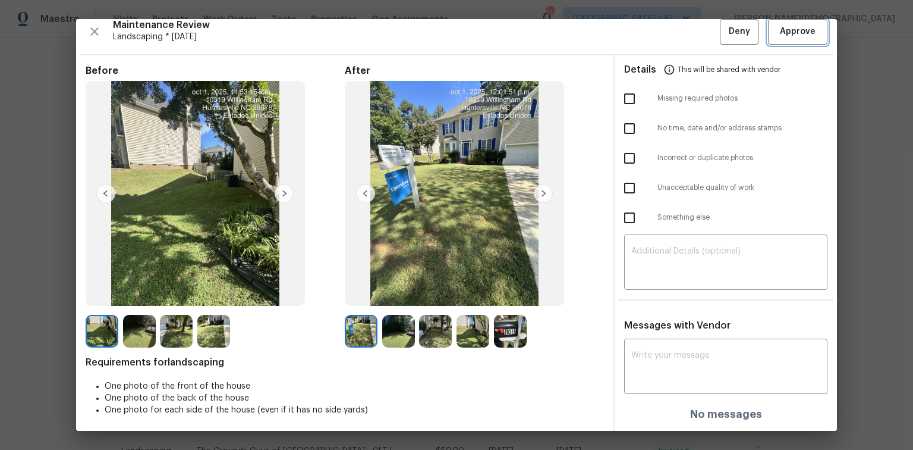
click at [649, 33] on span "Approve" at bounding box center [798, 31] width 36 height 15
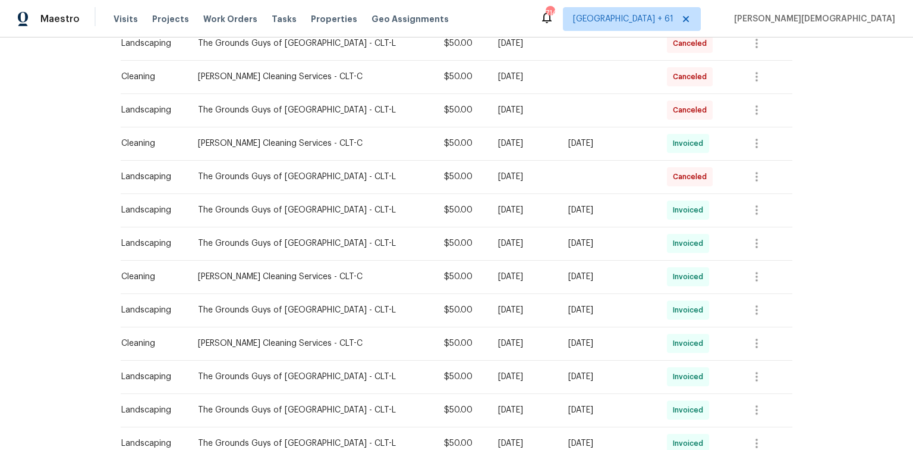
scroll to position [381, 0]
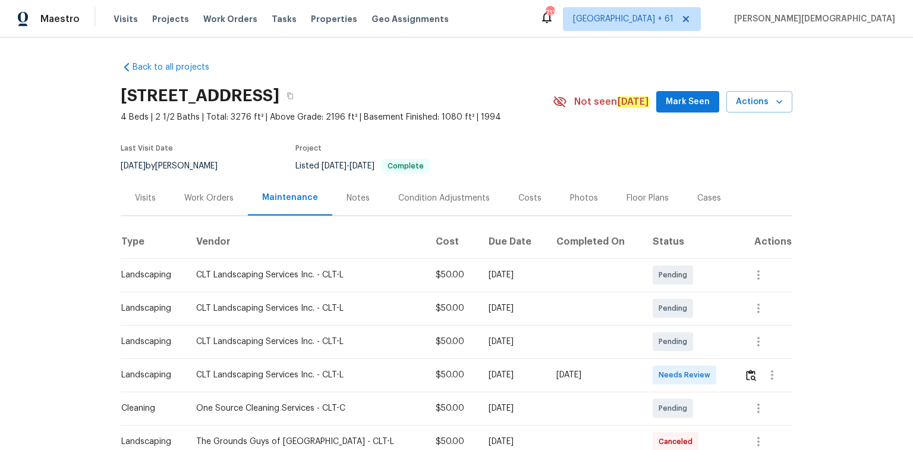
scroll to position [190, 0]
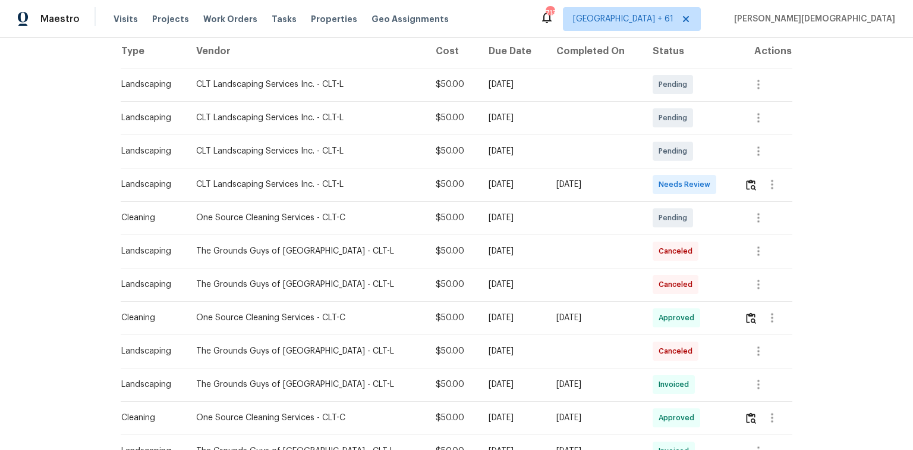
click at [649, 172] on td at bounding box center [764, 184] width 58 height 33
click at [649, 182] on img "button" at bounding box center [751, 184] width 10 height 11
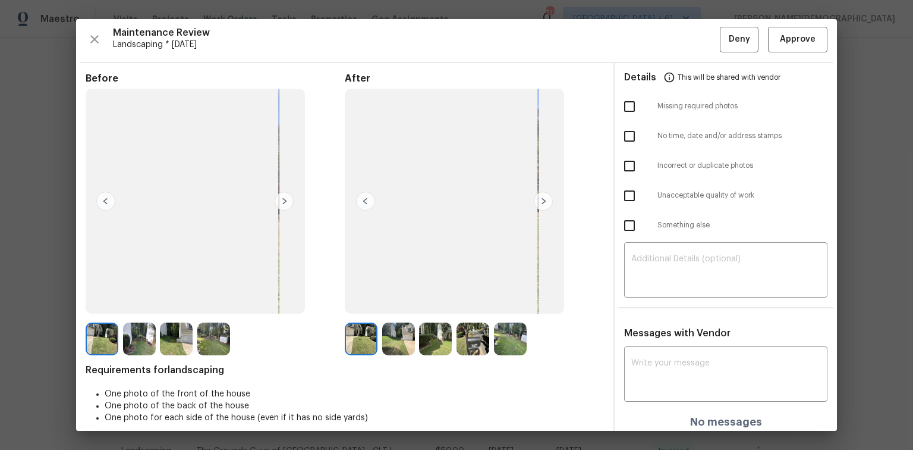
scroll to position [0, 0]
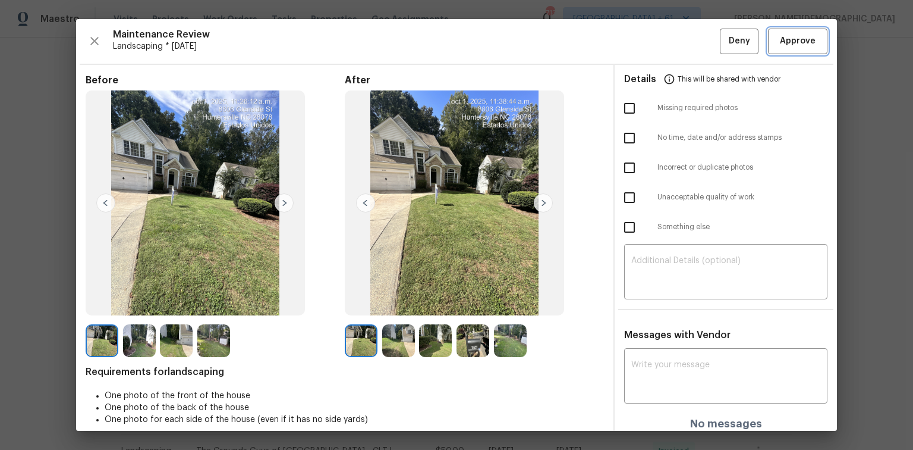
click at [649, 34] on span "Approve" at bounding box center [798, 41] width 36 height 15
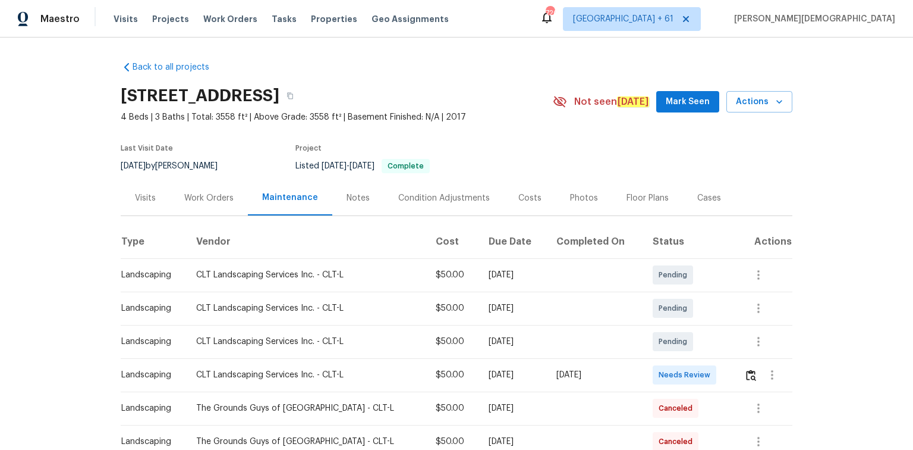
click at [649, 199] on div "Visits Work Orders Maintenance Notes Condition Adjustments Costs Photos Floor P…" at bounding box center [457, 198] width 672 height 36
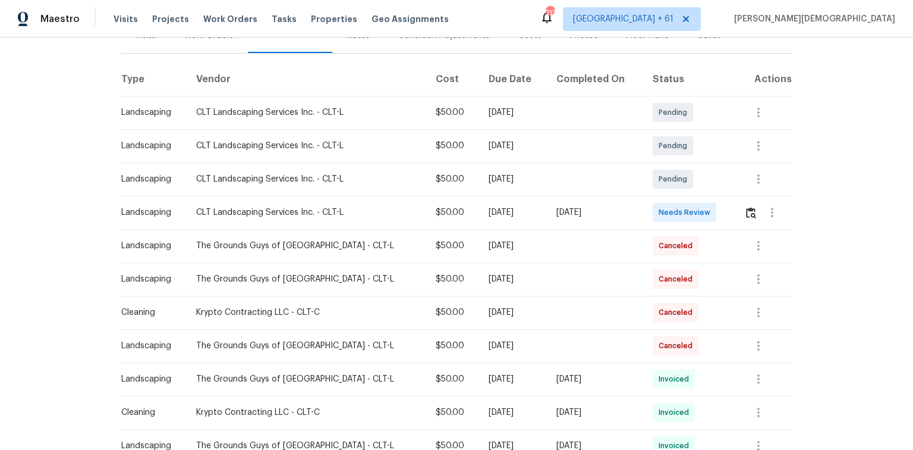
scroll to position [238, 0]
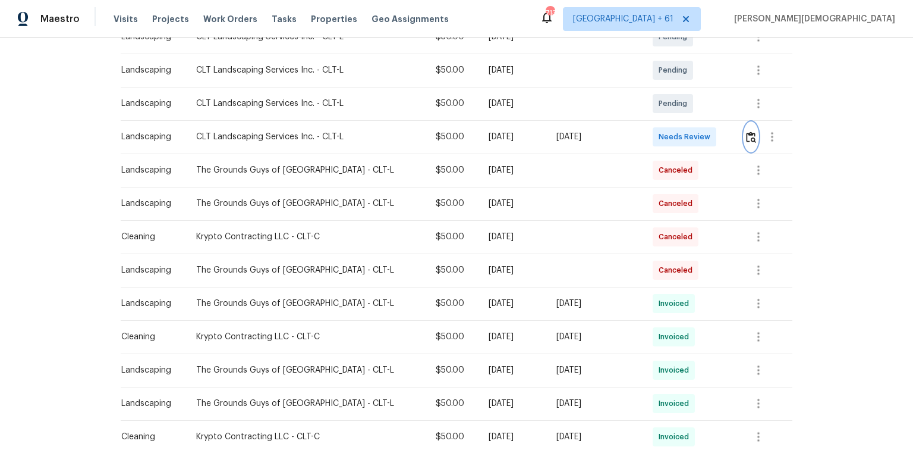
click at [649, 140] on button "button" at bounding box center [752, 137] width 14 height 29
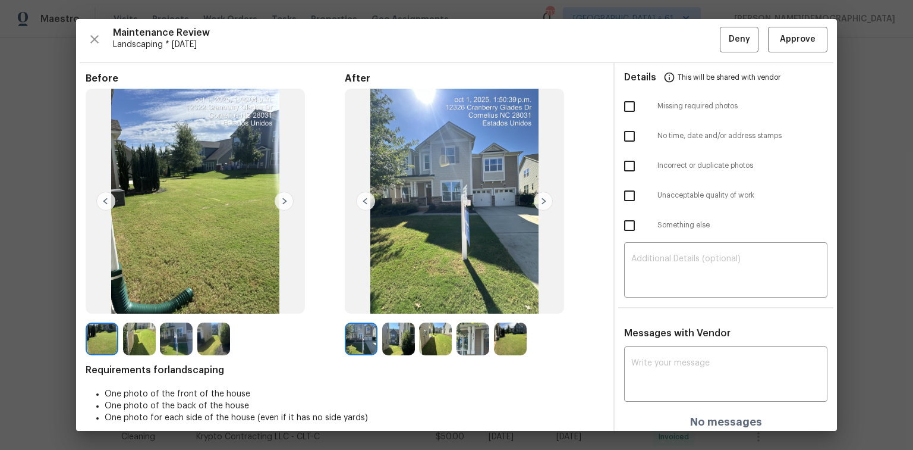
scroll to position [0, 0]
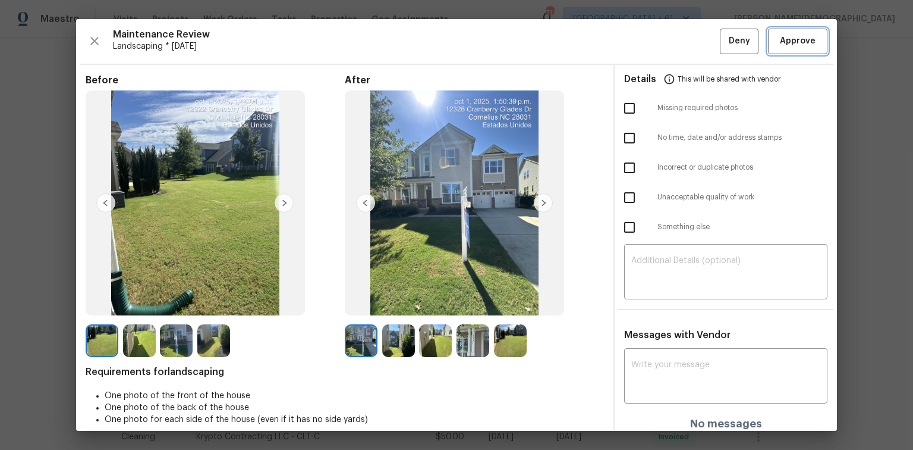
click at [649, 49] on button "Approve" at bounding box center [797, 42] width 59 height 26
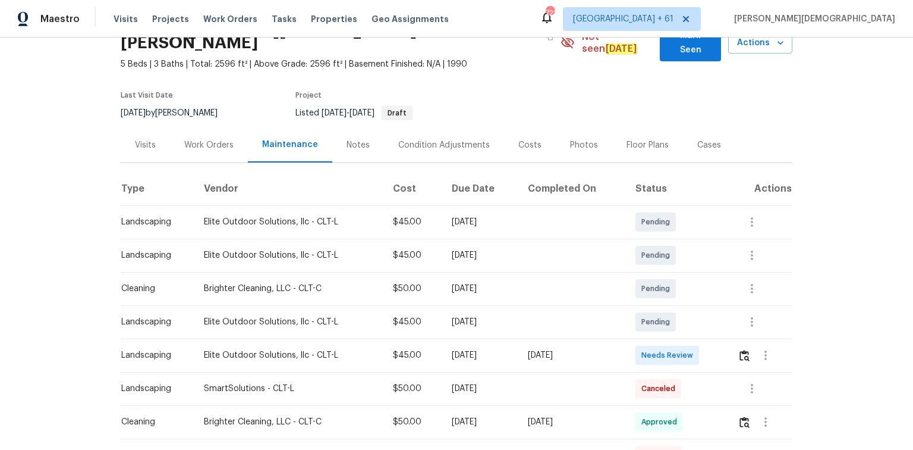
scroll to position [190, 0]
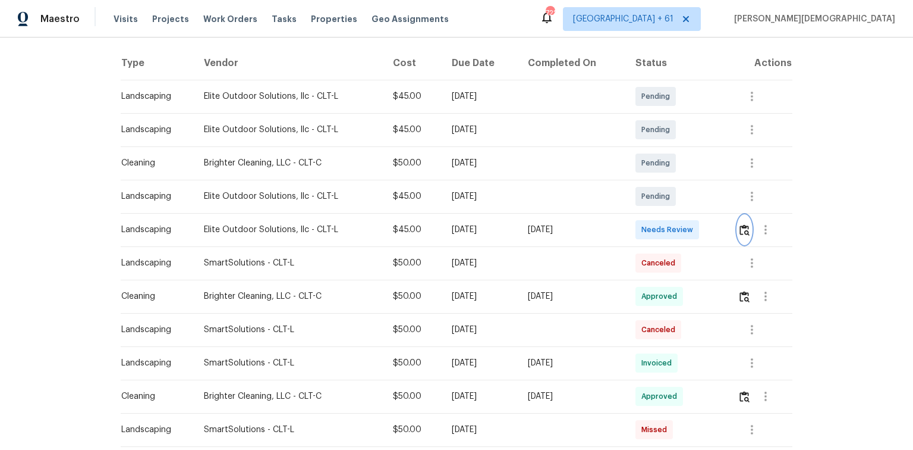
click at [649, 224] on img "button" at bounding box center [745, 229] width 10 height 11
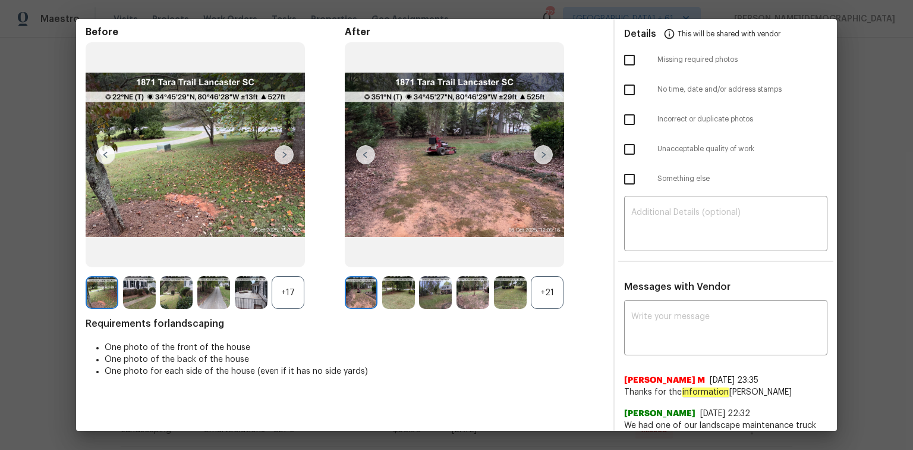
scroll to position [0, 0]
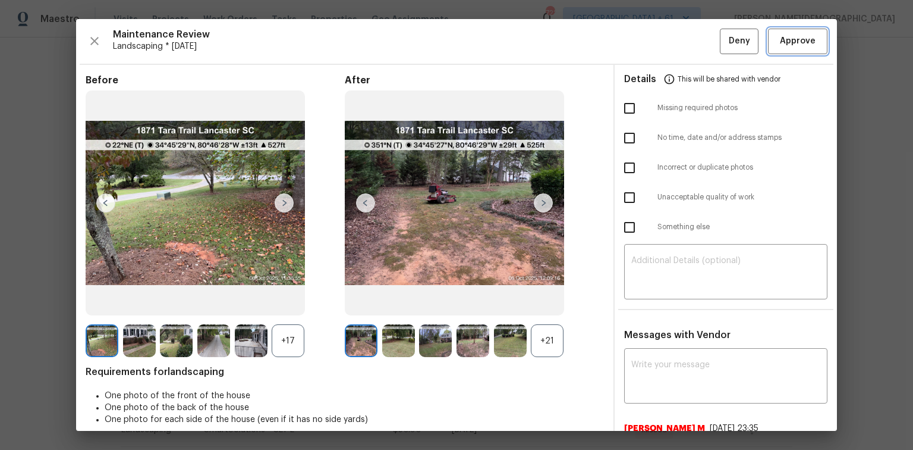
click at [649, 46] on span "Approve" at bounding box center [798, 41] width 36 height 15
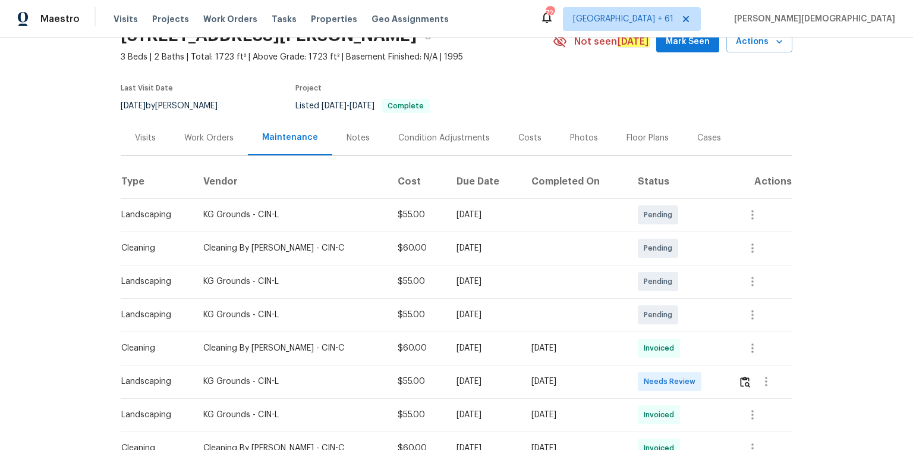
scroll to position [95, 0]
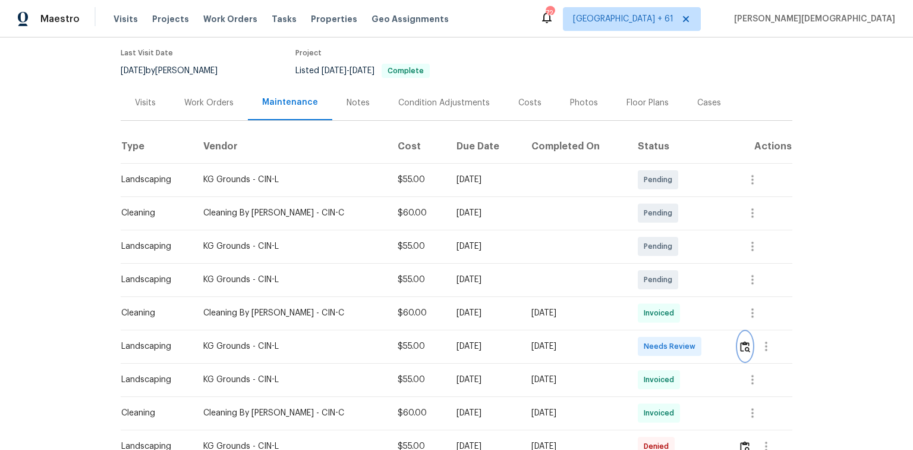
click at [649, 300] on img "button" at bounding box center [745, 346] width 10 height 11
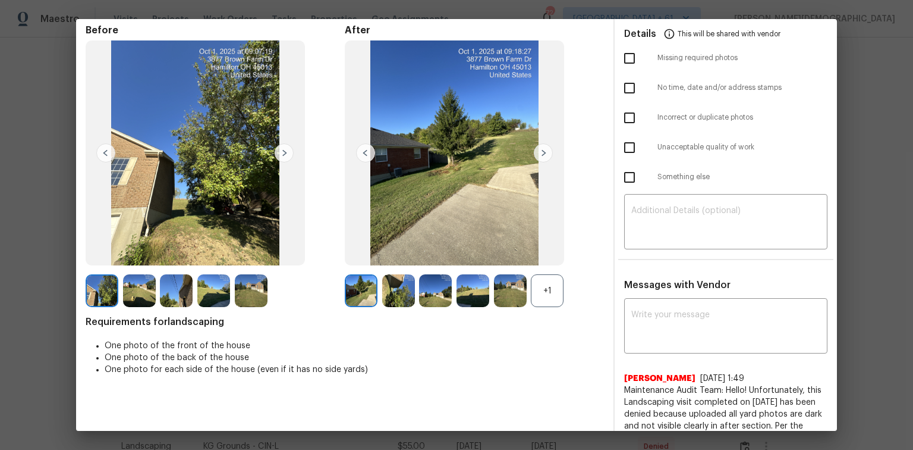
scroll to position [48, 0]
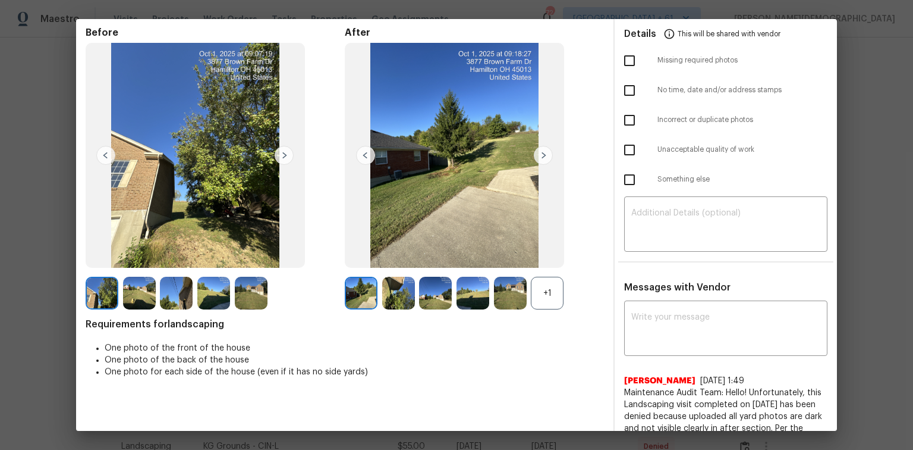
click at [549, 284] on div "+1" at bounding box center [547, 293] width 33 height 33
click at [419, 293] on img at bounding box center [435, 293] width 33 height 33
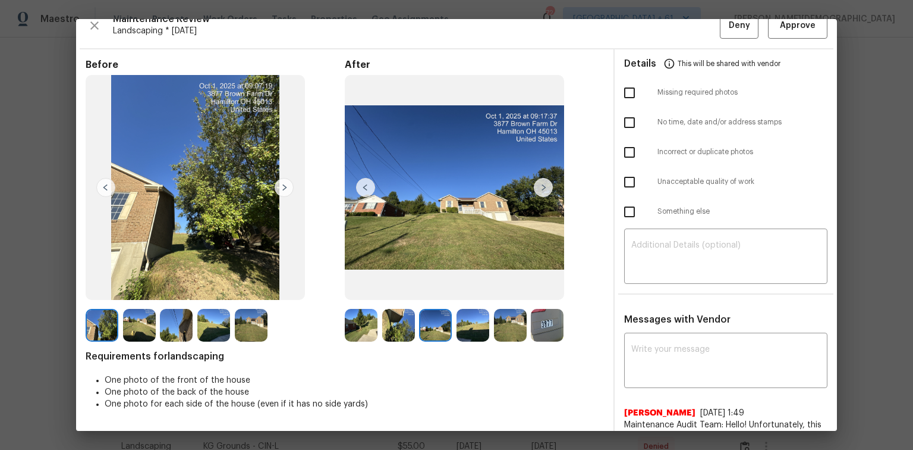
scroll to position [0, 0]
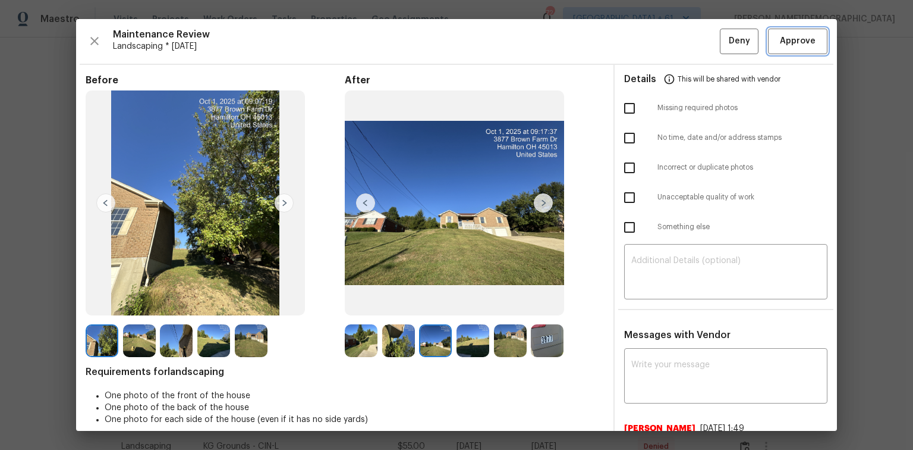
click at [649, 43] on span "Approve" at bounding box center [798, 41] width 40 height 15
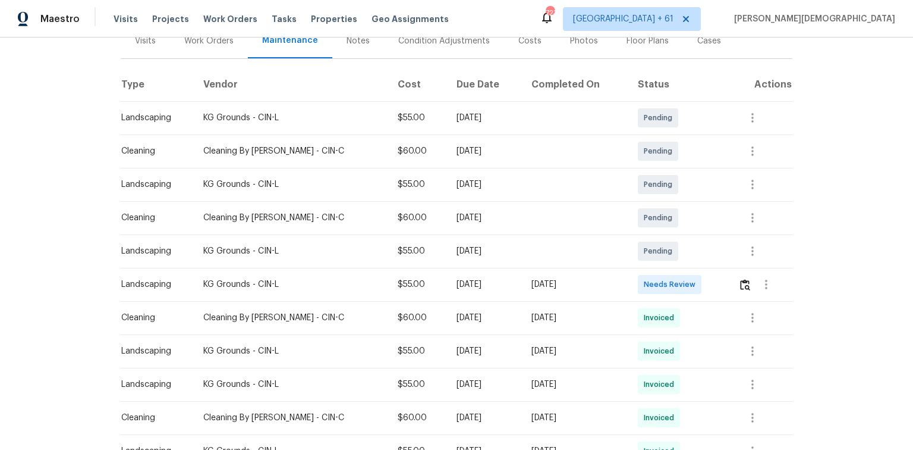
scroll to position [190, 0]
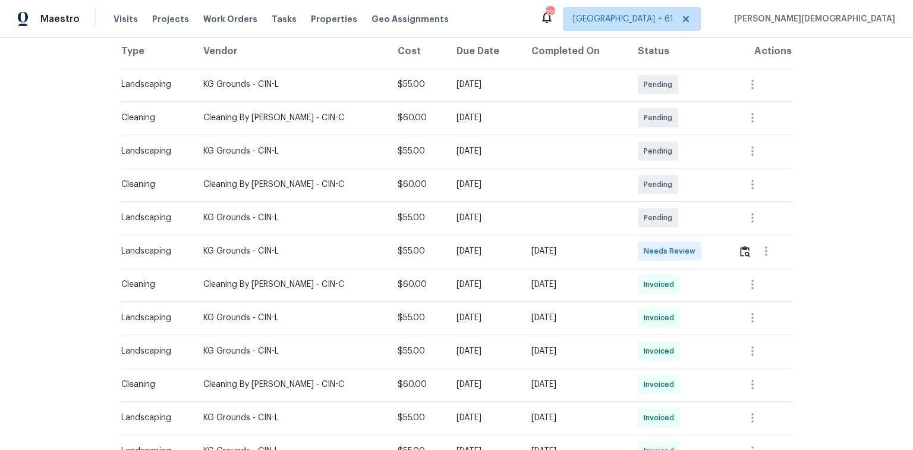
click at [649, 244] on td at bounding box center [761, 250] width 64 height 33
click at [649, 247] on td at bounding box center [761, 250] width 64 height 33
click at [649, 249] on img "button" at bounding box center [745, 251] width 10 height 11
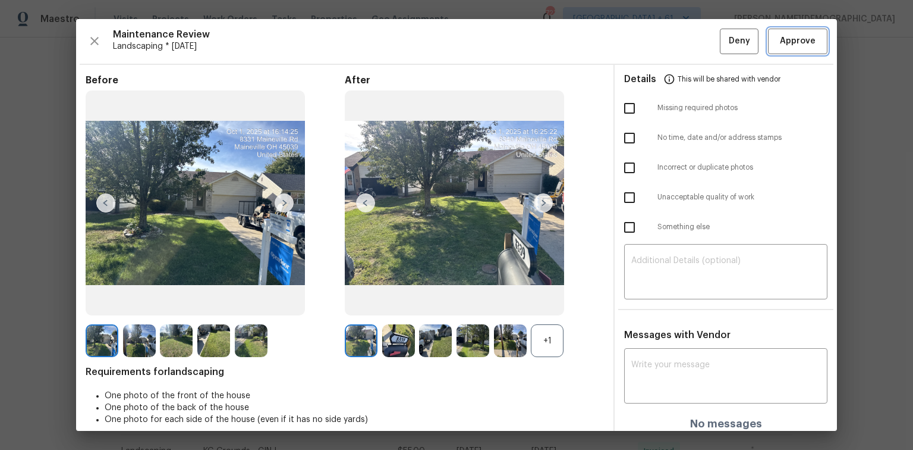
click at [649, 38] on span "Approve" at bounding box center [798, 41] width 36 height 15
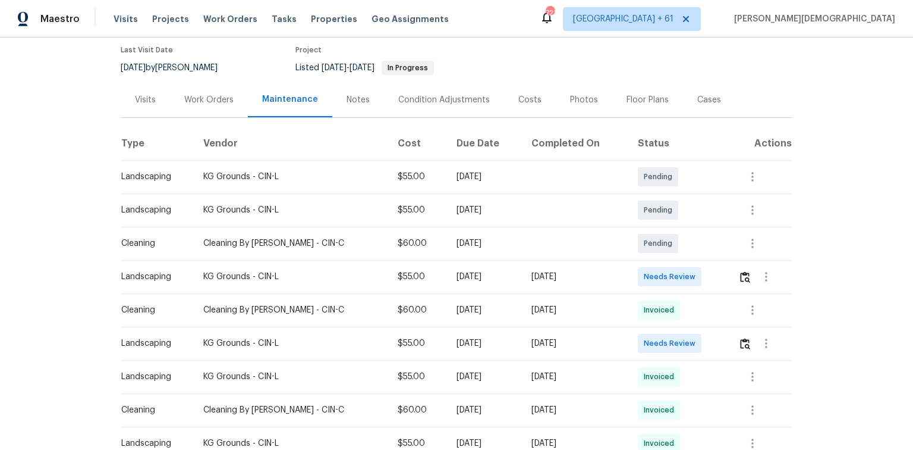
scroll to position [238, 0]
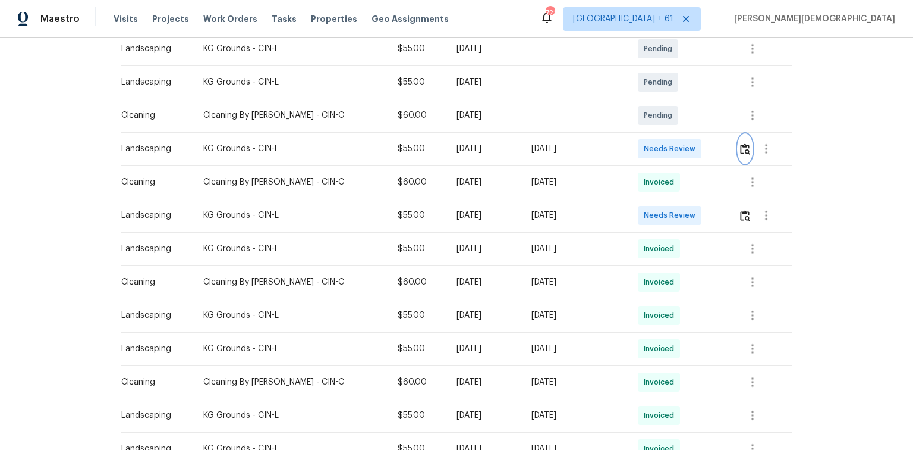
click at [649, 143] on img "button" at bounding box center [745, 148] width 10 height 11
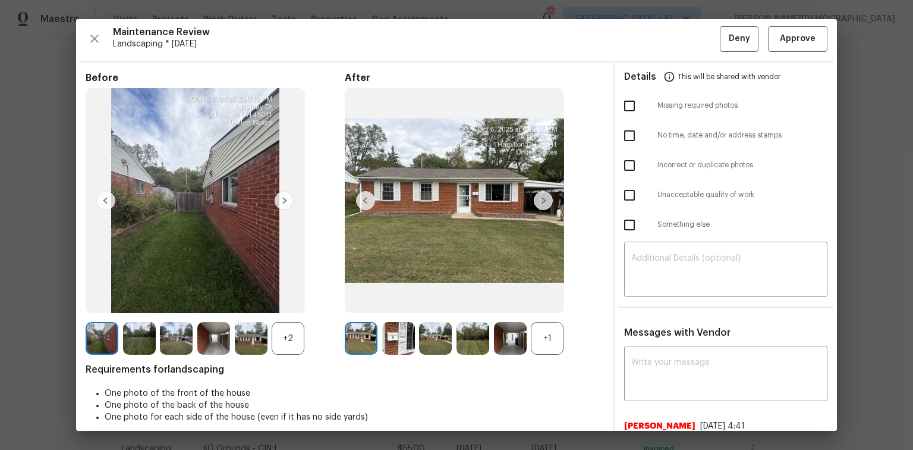
scroll to position [0, 0]
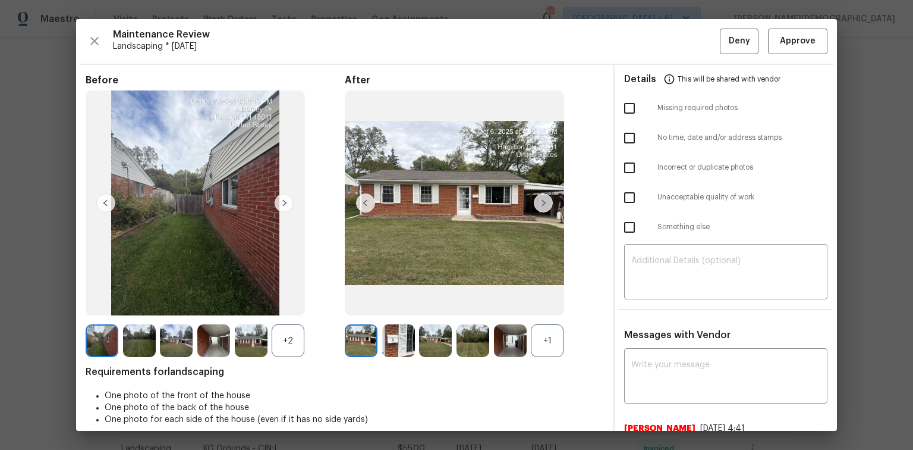
click at [293, 300] on div "+2" at bounding box center [288, 340] width 33 height 33
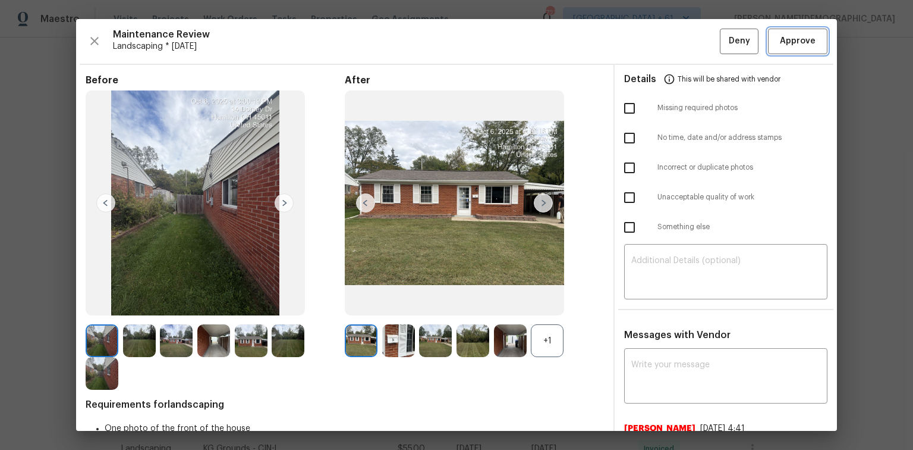
click at [649, 36] on span "Approve" at bounding box center [798, 41] width 40 height 15
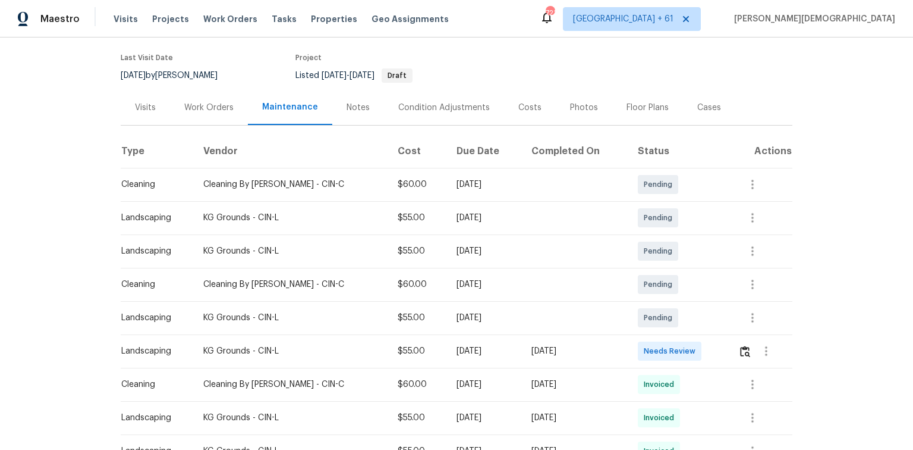
scroll to position [190, 0]
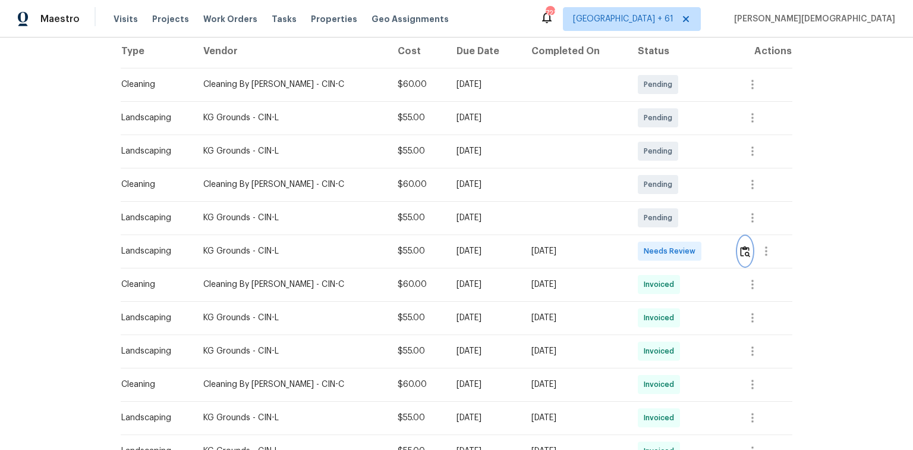
click at [649, 246] on img "button" at bounding box center [745, 251] width 10 height 11
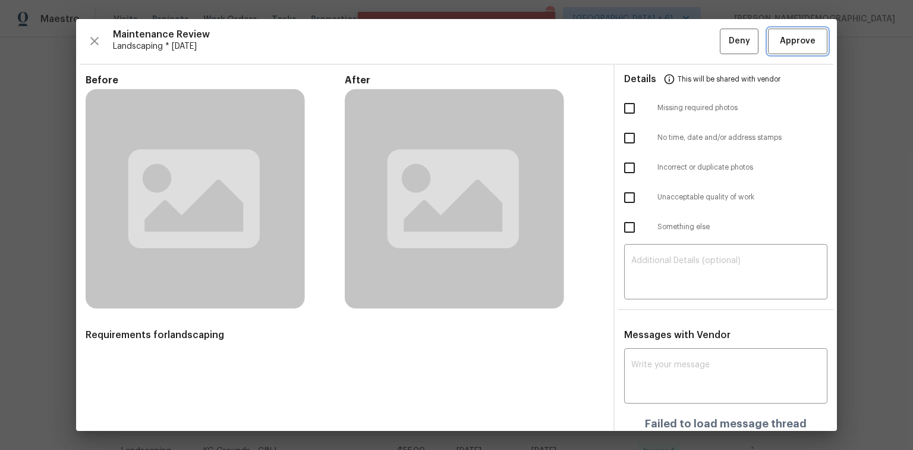
click at [649, 46] on span "Approve" at bounding box center [798, 41] width 36 height 15
click at [649, 42] on span "Approve" at bounding box center [798, 41] width 36 height 15
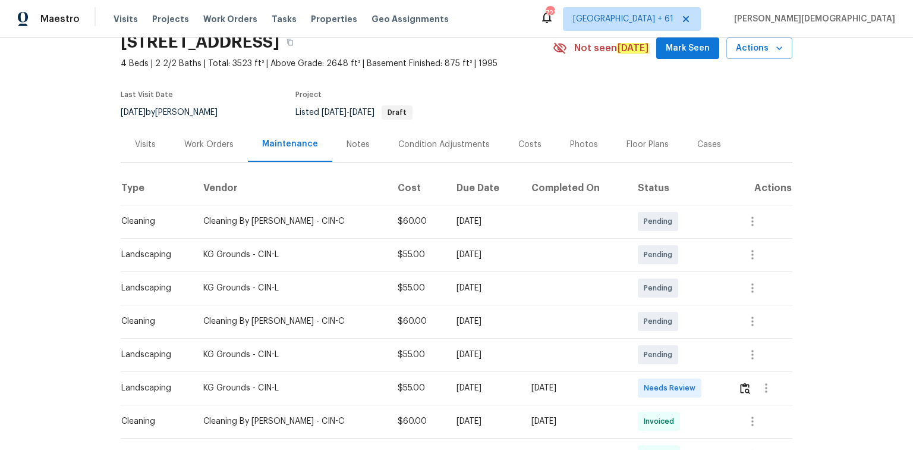
scroll to position [190, 0]
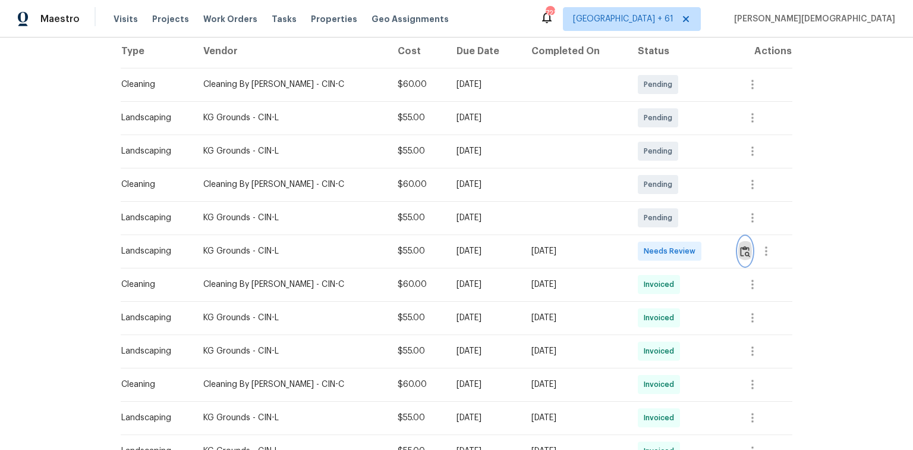
click at [649, 246] on img "button" at bounding box center [745, 251] width 10 height 11
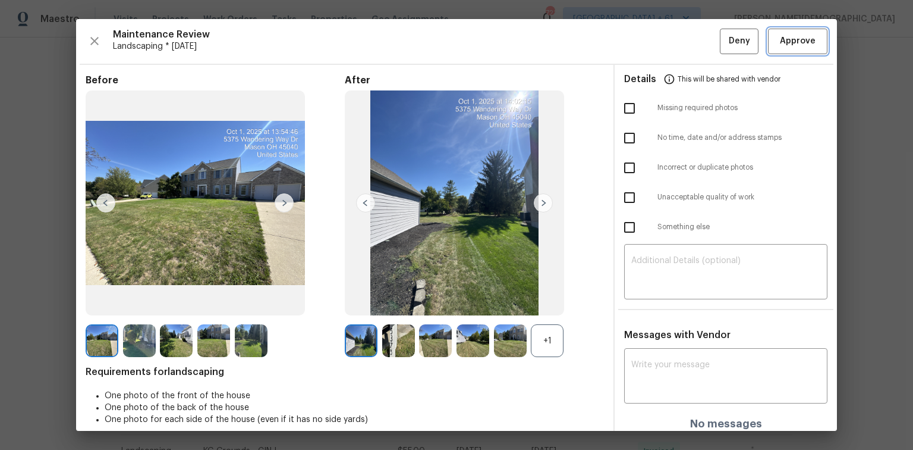
click at [649, 37] on span "Approve" at bounding box center [798, 41] width 36 height 15
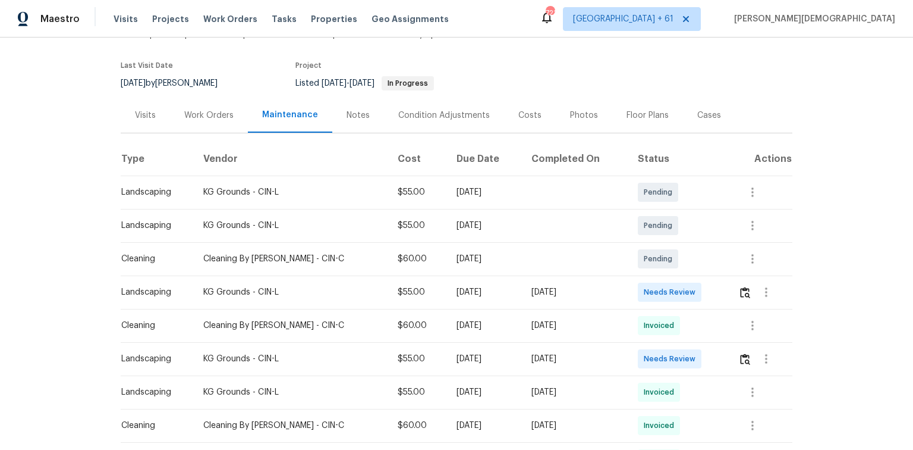
scroll to position [95, 0]
click at [649, 300] on button "button" at bounding box center [746, 358] width 14 height 29
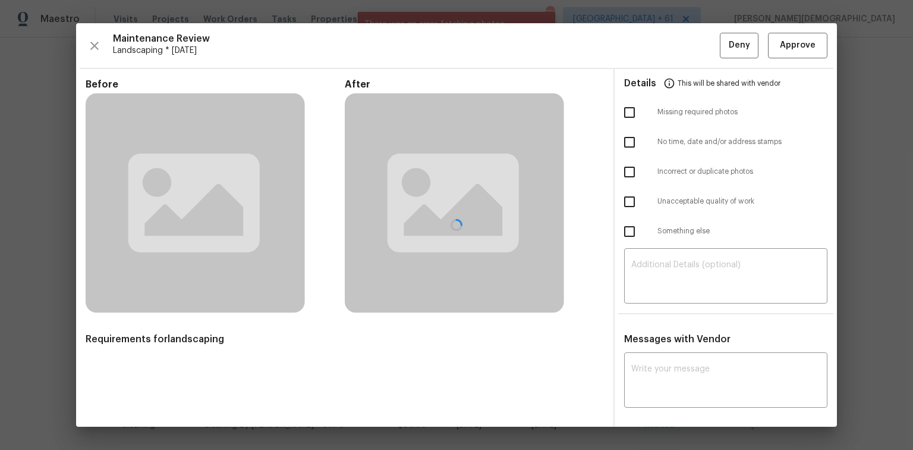
click at [649, 54] on div "Maintenance Review Landscaping * Mon, Sep 29 Deny Approve Before After Requirem…" at bounding box center [456, 224] width 761 height 403
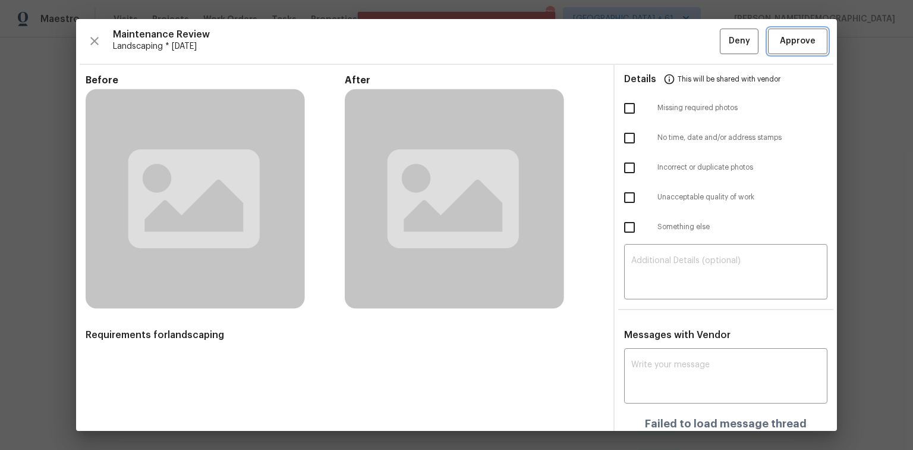
click at [649, 46] on span "Approve" at bounding box center [798, 41] width 36 height 15
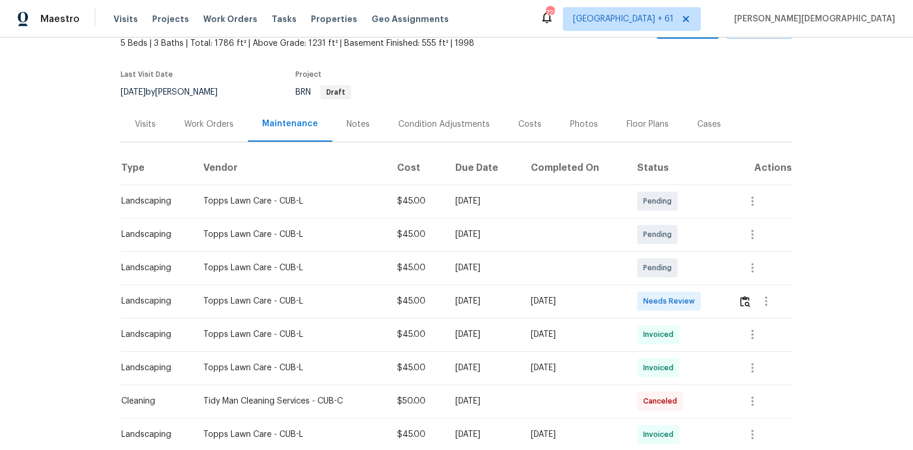
scroll to position [143, 0]
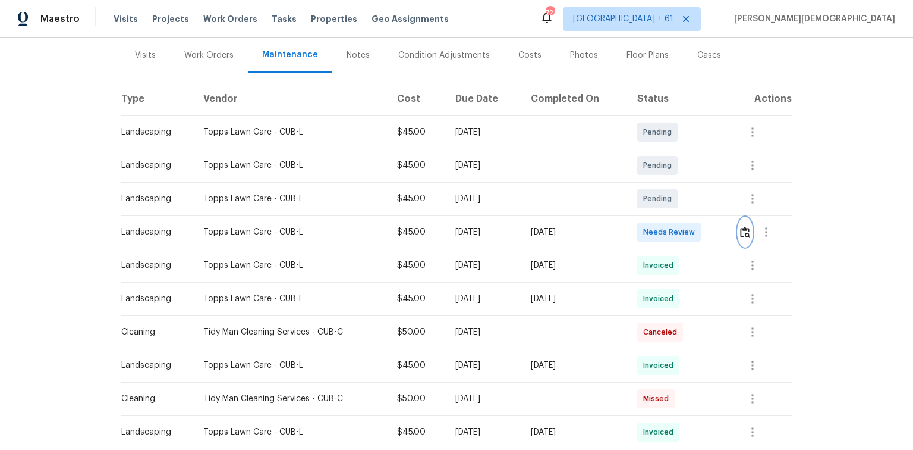
click at [649, 227] on img "button" at bounding box center [745, 232] width 10 height 11
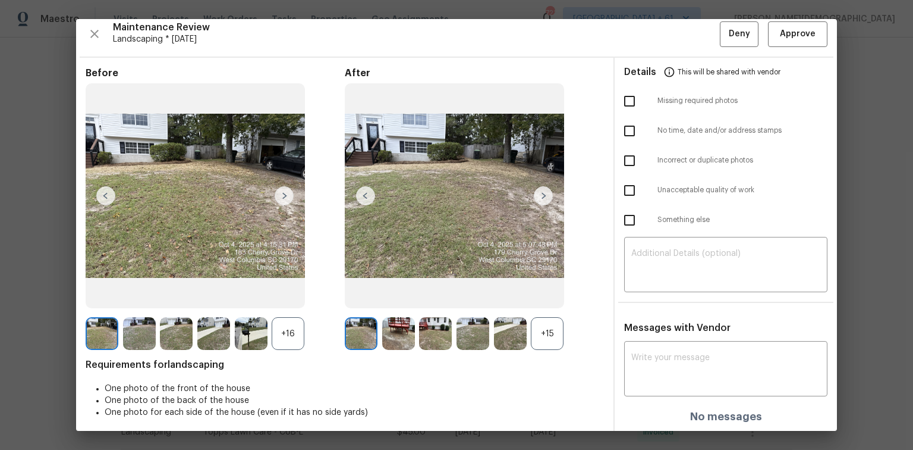
scroll to position [10, 0]
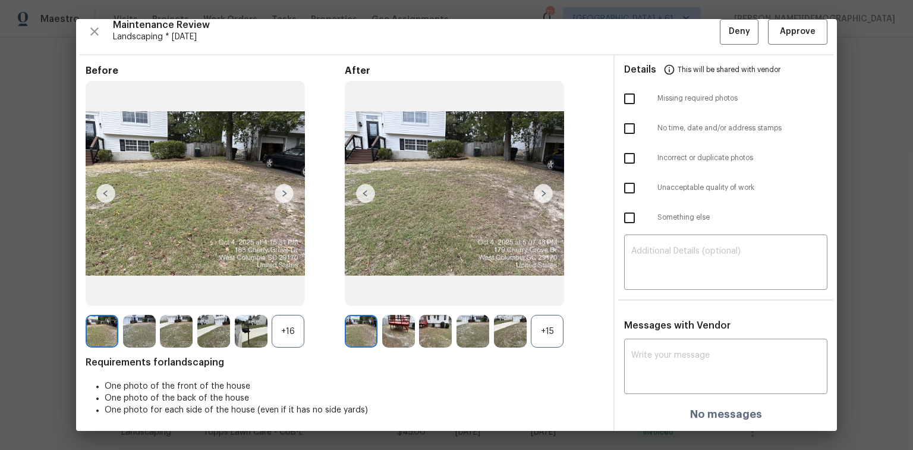
click at [649, 43] on div "Maintenance Review Landscaping * Mon, Sep 29 Deny Approve Before +16 After +15 …" at bounding box center [456, 225] width 761 height 412
click at [649, 34] on span "Approve" at bounding box center [798, 31] width 36 height 15
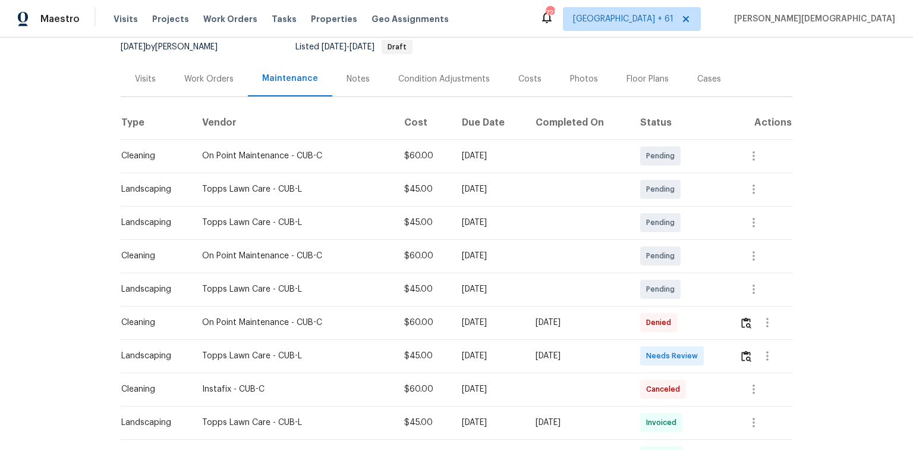
scroll to position [190, 0]
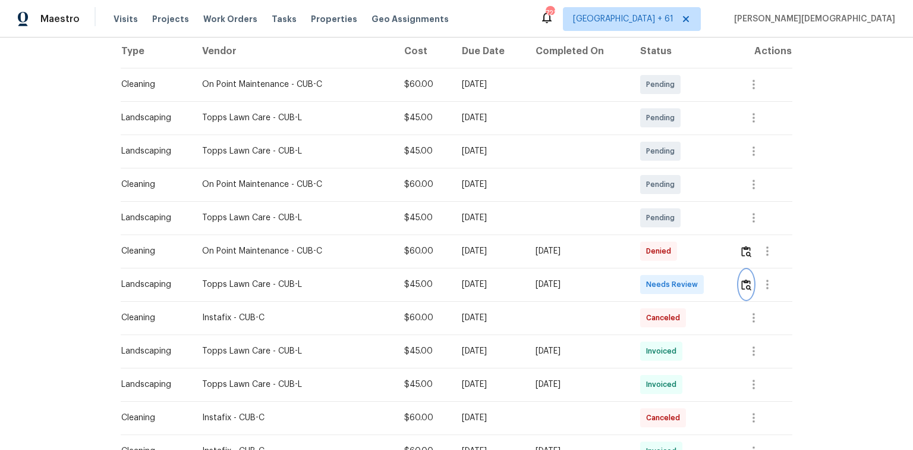
click at [649, 279] on img "button" at bounding box center [747, 284] width 10 height 11
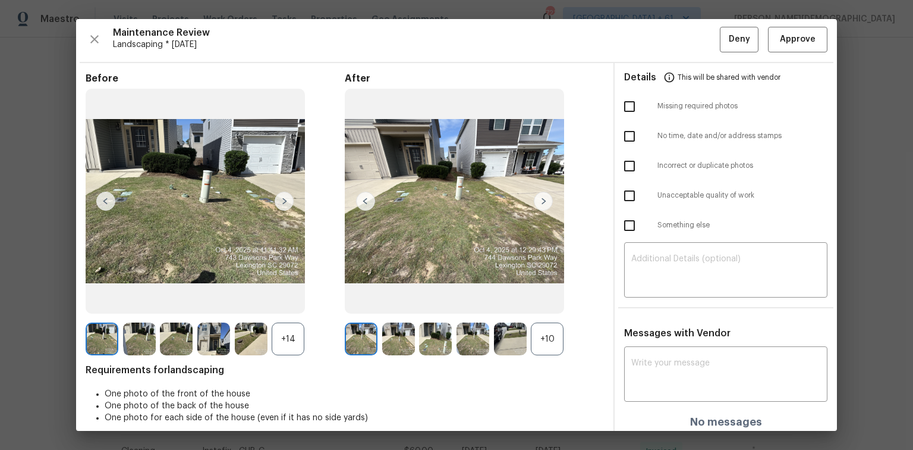
scroll to position [0, 0]
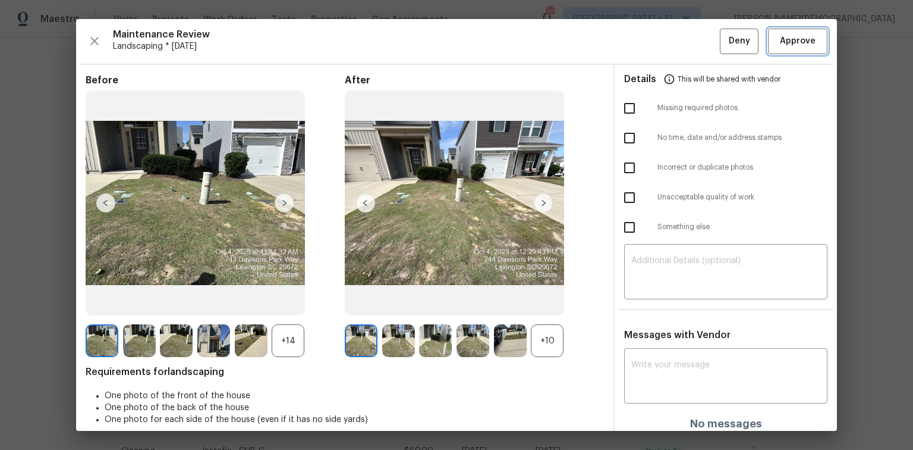
click at [649, 32] on button "Approve" at bounding box center [797, 42] width 59 height 26
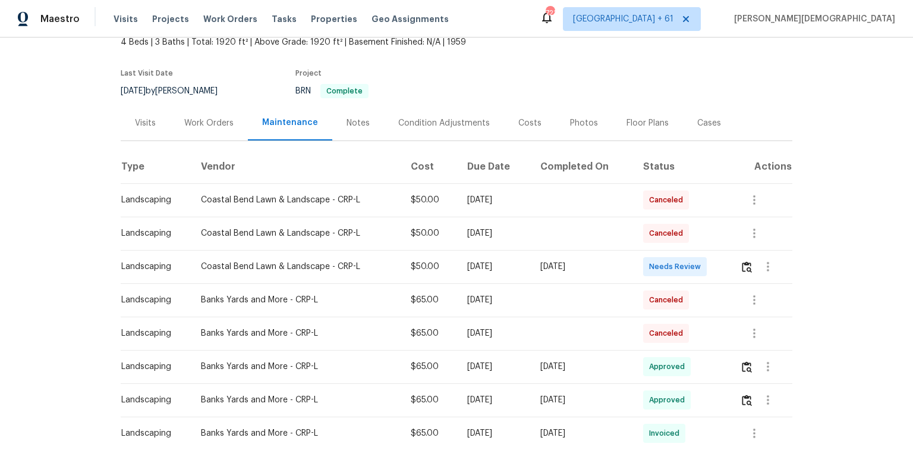
scroll to position [143, 0]
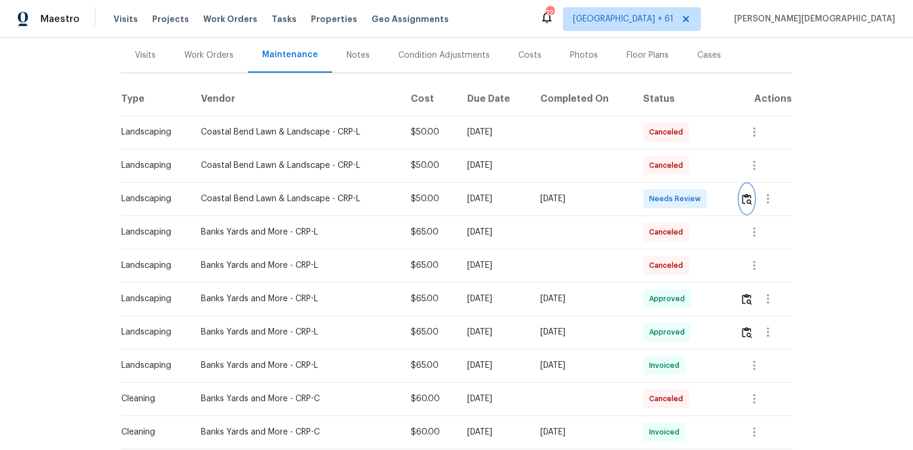
click at [744, 193] on img "button" at bounding box center [747, 198] width 10 height 11
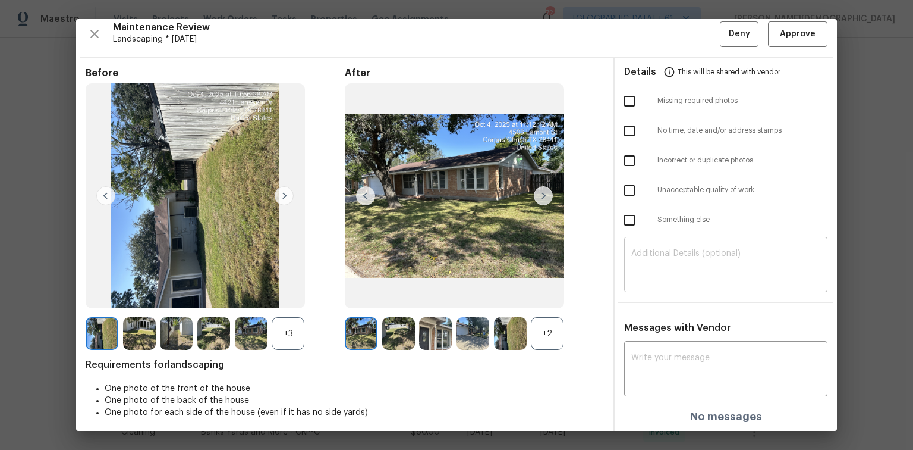
scroll to position [10, 0]
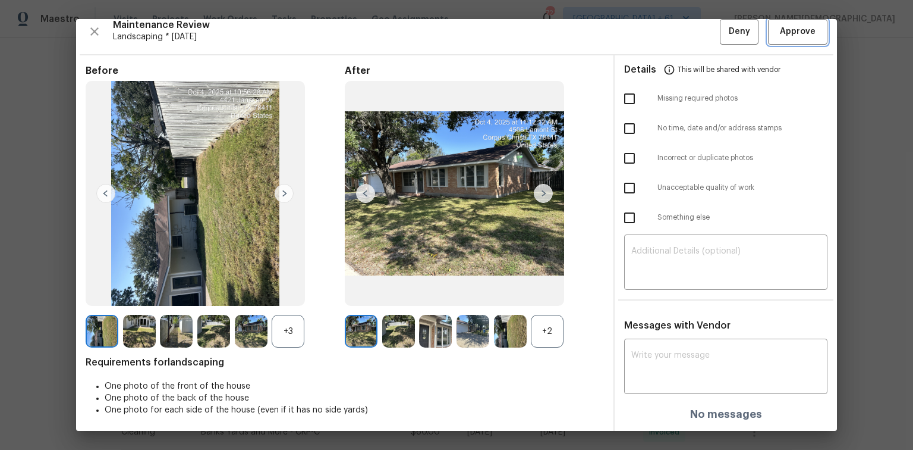
click at [785, 38] on button "Approve" at bounding box center [797, 32] width 59 height 26
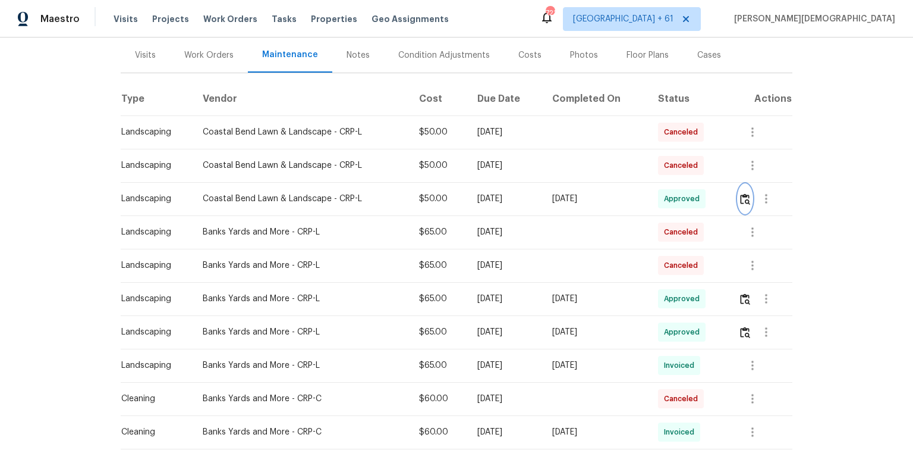
scroll to position [0, 0]
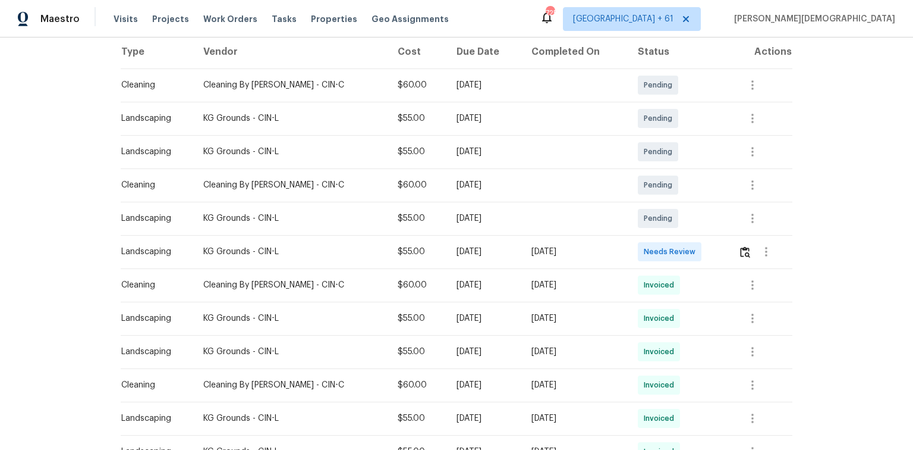
scroll to position [190, 0]
click at [649, 238] on td at bounding box center [761, 250] width 64 height 33
click at [649, 250] on img "button" at bounding box center [745, 251] width 10 height 11
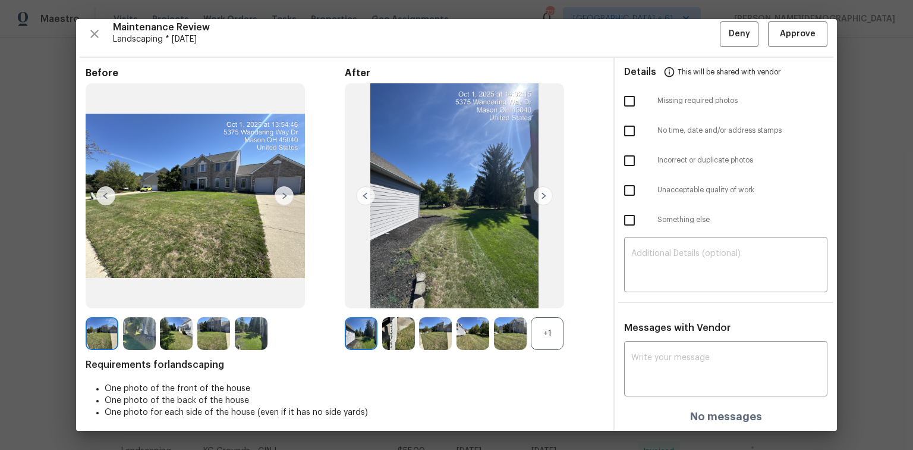
scroll to position [10, 0]
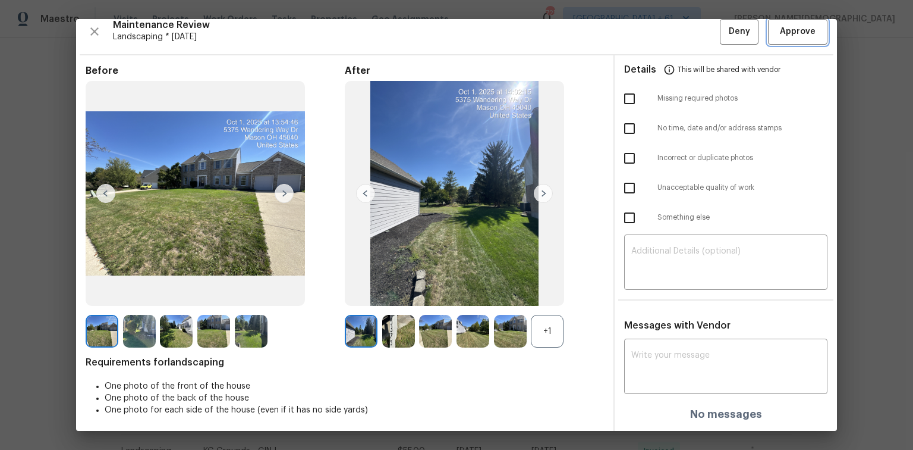
click at [649, 29] on button "Approve" at bounding box center [797, 32] width 59 height 26
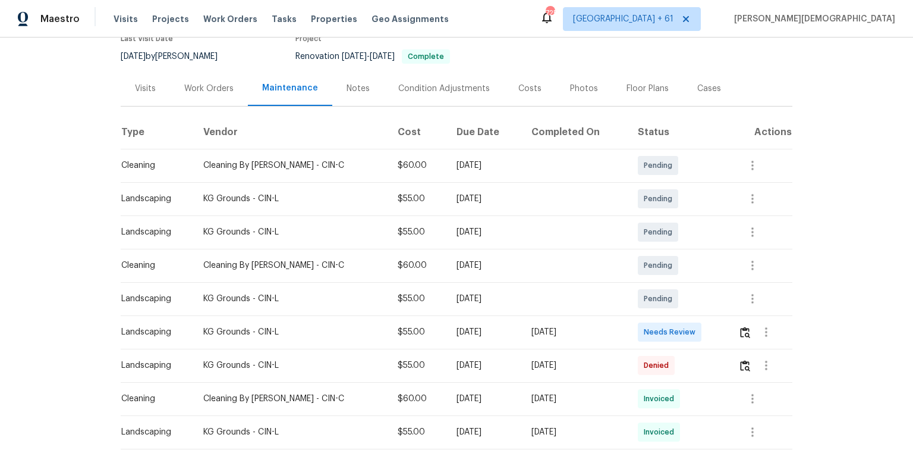
scroll to position [190, 0]
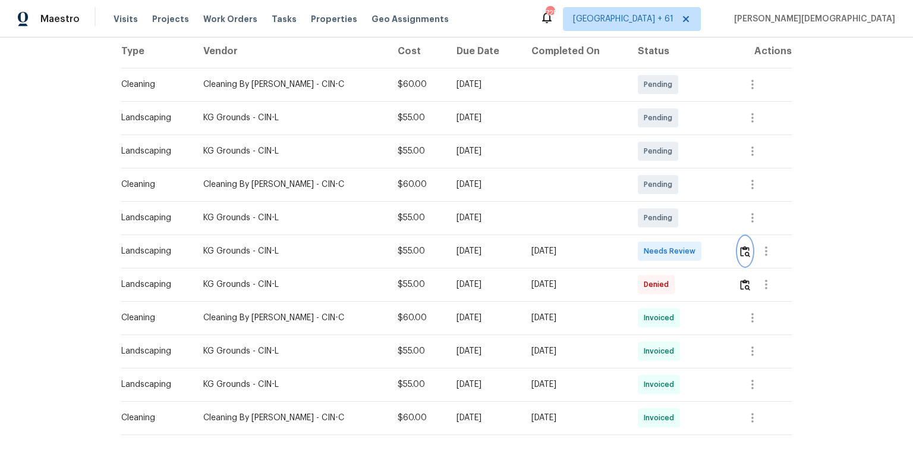
click at [649, 243] on button "button" at bounding box center [746, 251] width 14 height 29
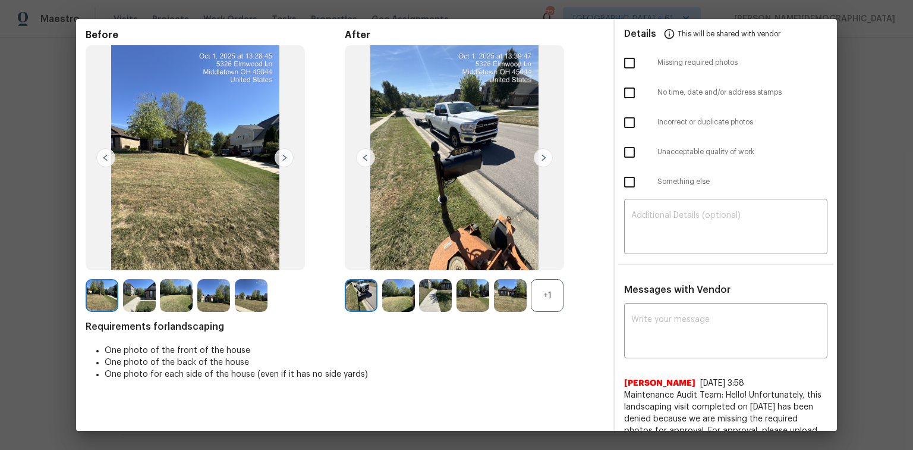
scroll to position [0, 0]
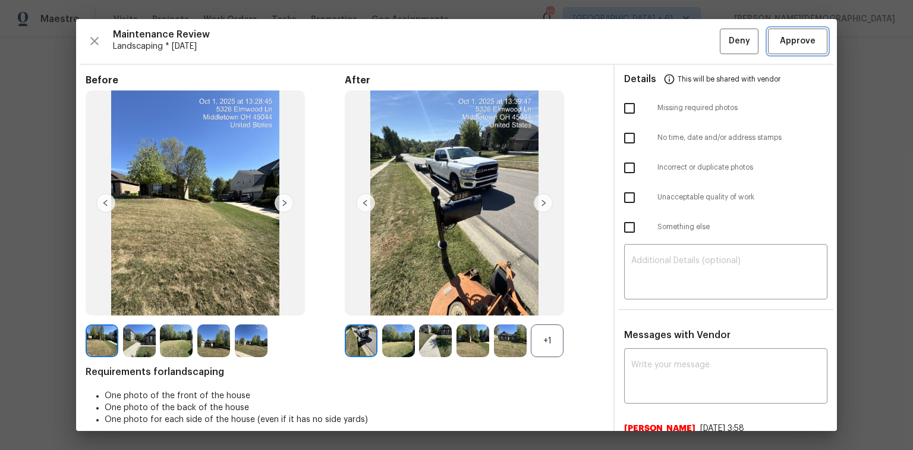
click at [649, 51] on button "Approve" at bounding box center [797, 42] width 59 height 26
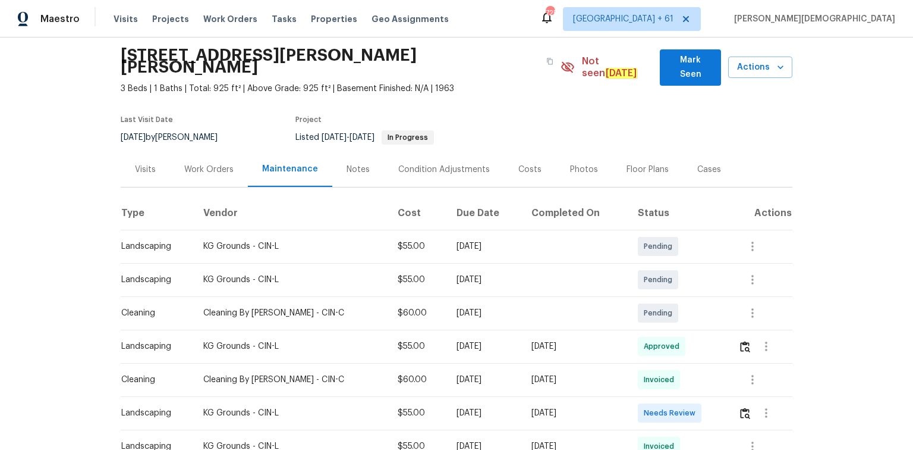
scroll to position [95, 0]
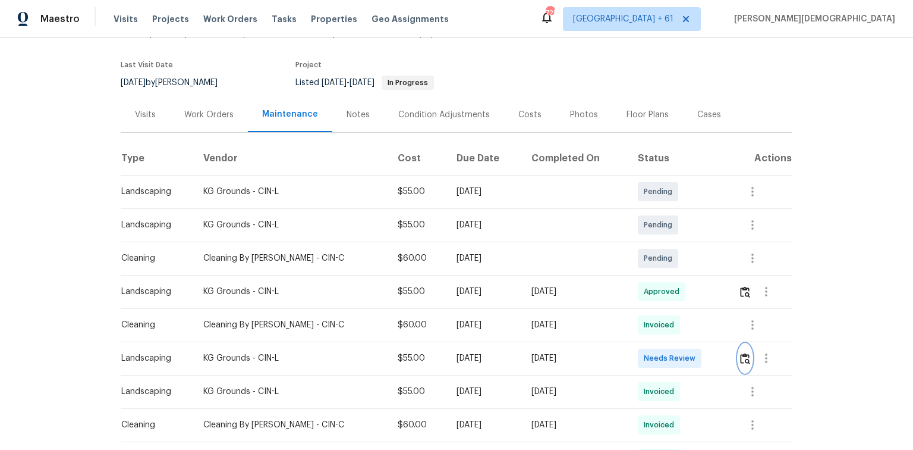
click at [745, 353] on img "button" at bounding box center [745, 358] width 10 height 11
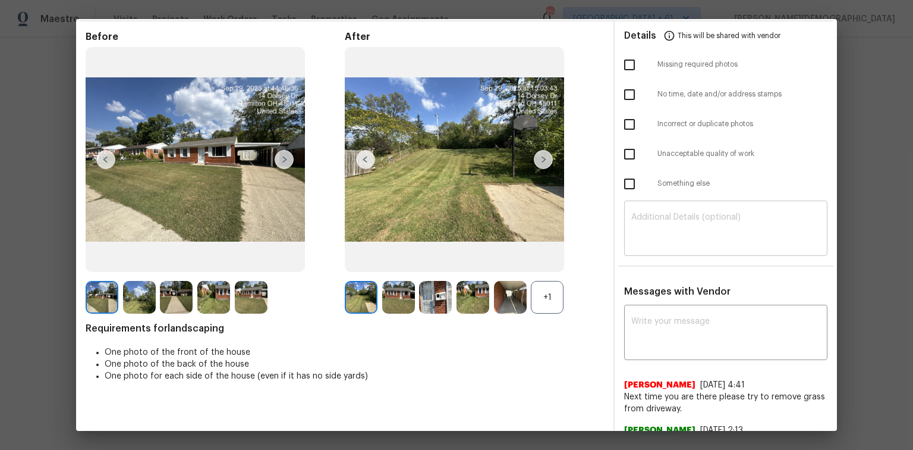
scroll to position [0, 0]
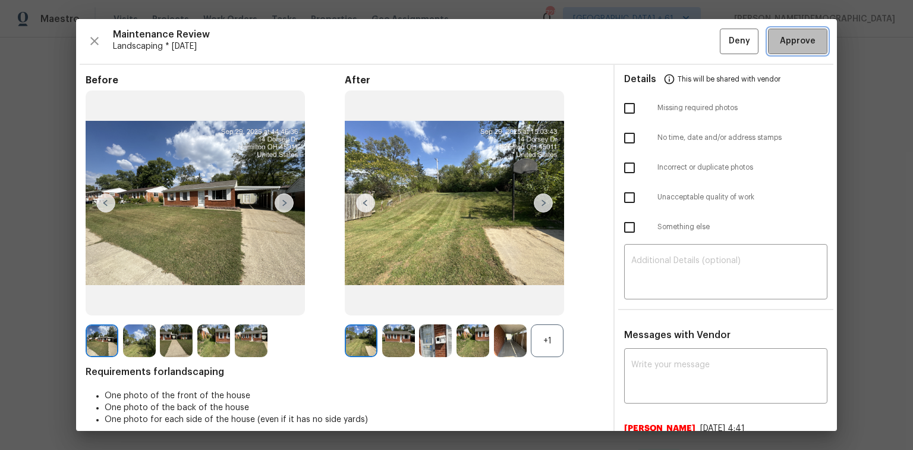
click at [791, 40] on span "Approve" at bounding box center [798, 41] width 36 height 15
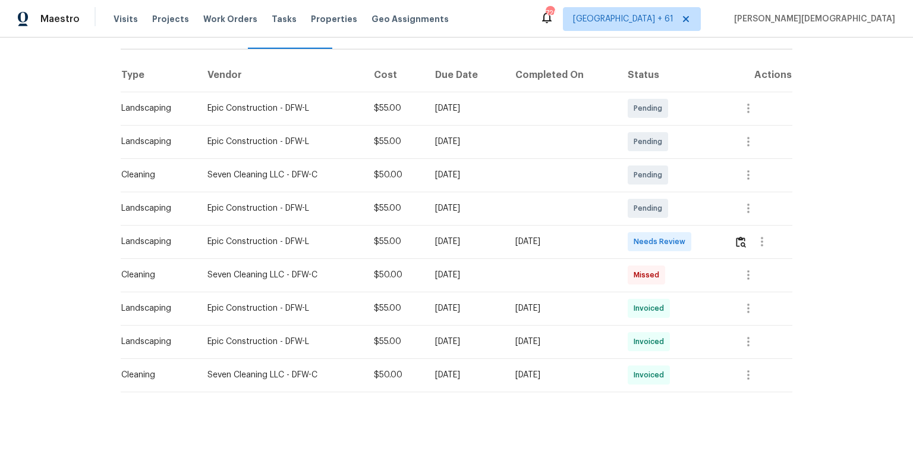
scroll to position [181, 0]
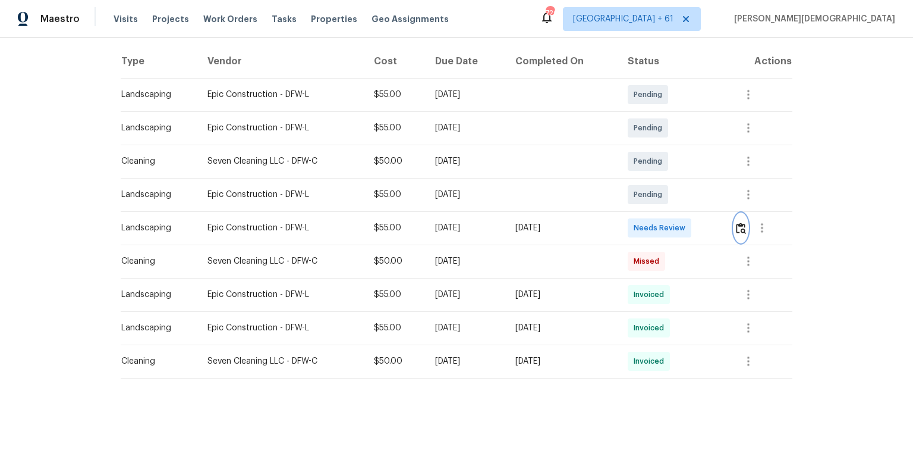
click at [649, 222] on img "button" at bounding box center [741, 227] width 10 height 11
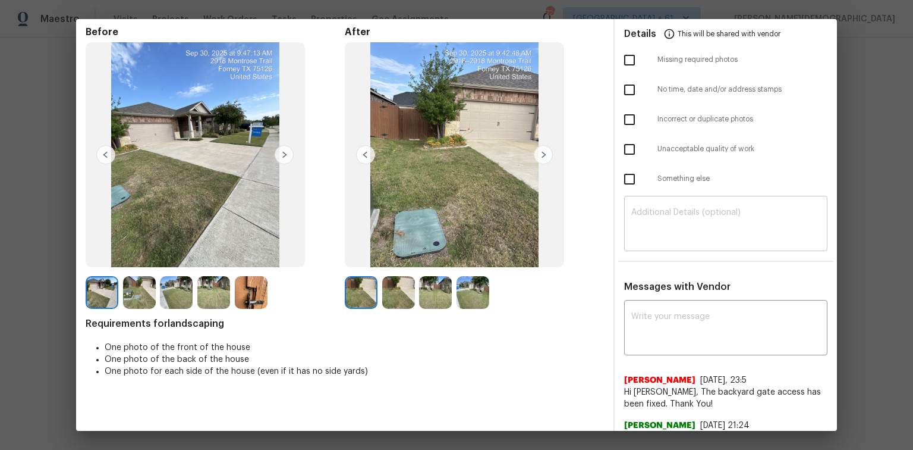
scroll to position [0, 0]
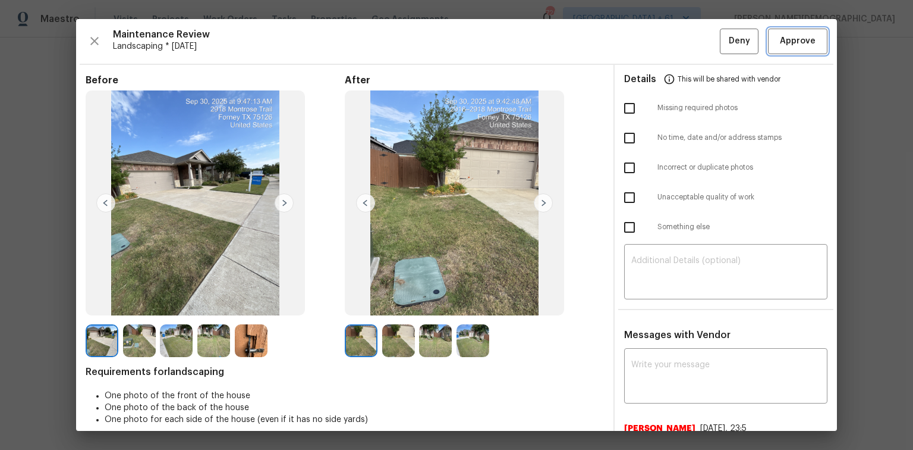
click at [649, 43] on span "Approve" at bounding box center [798, 41] width 36 height 15
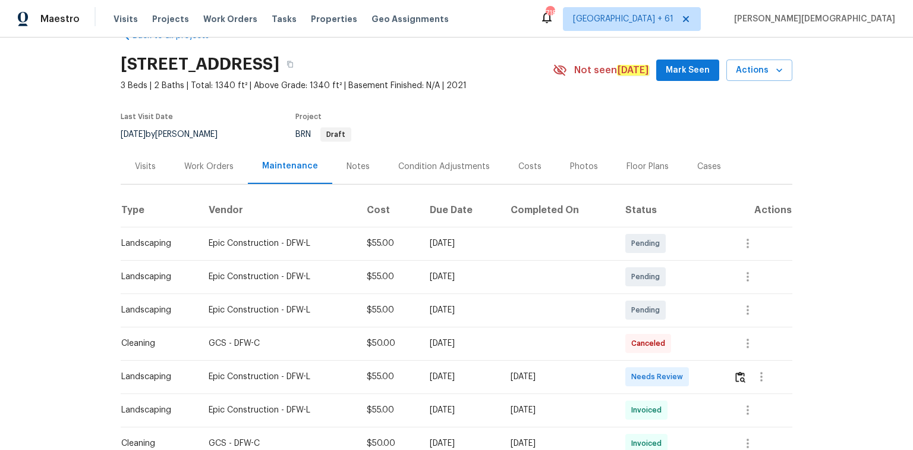
scroll to position [48, 0]
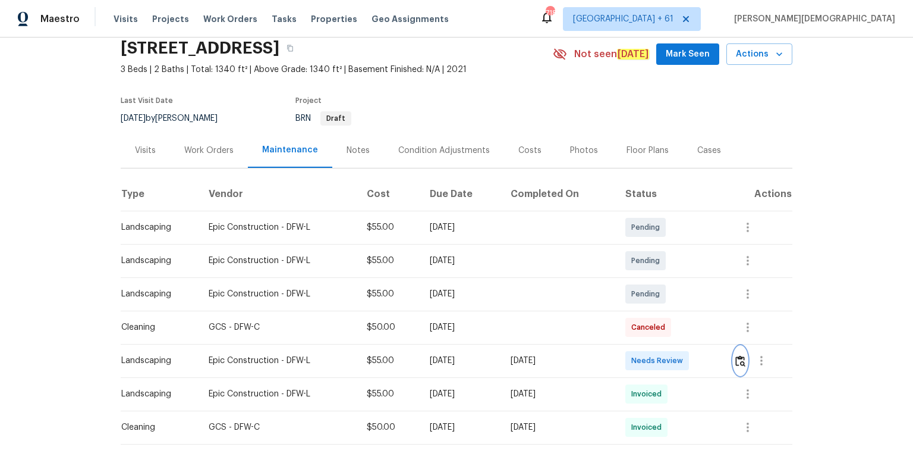
click at [649, 300] on img "button" at bounding box center [741, 360] width 10 height 11
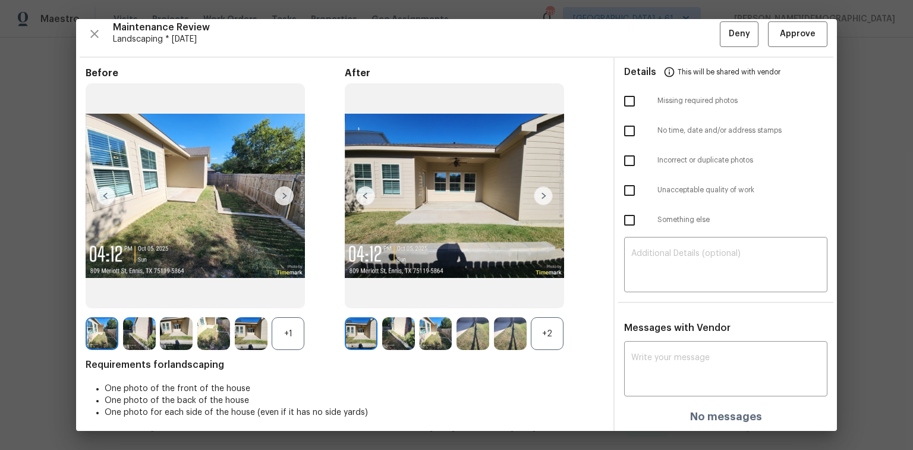
scroll to position [10, 0]
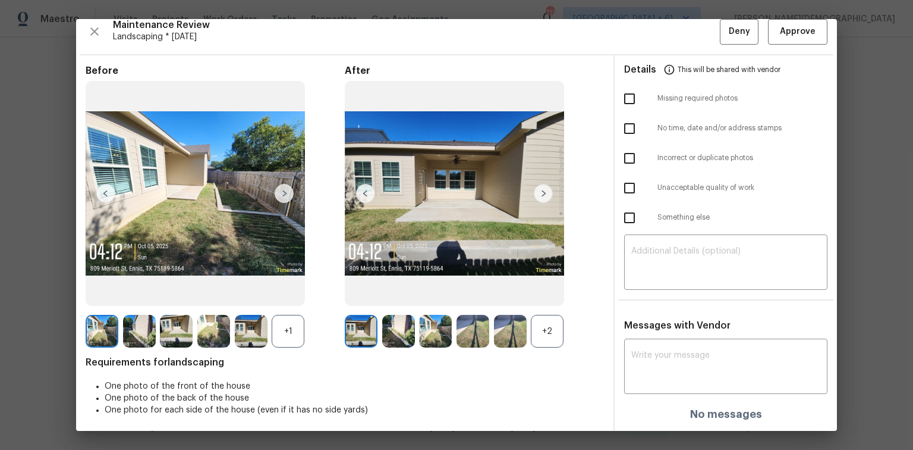
click at [195, 300] on span "Requirements for landscaping" at bounding box center [345, 362] width 519 height 12
copy span "landscaping"
click at [649, 300] on textarea at bounding box center [726, 367] width 189 height 33
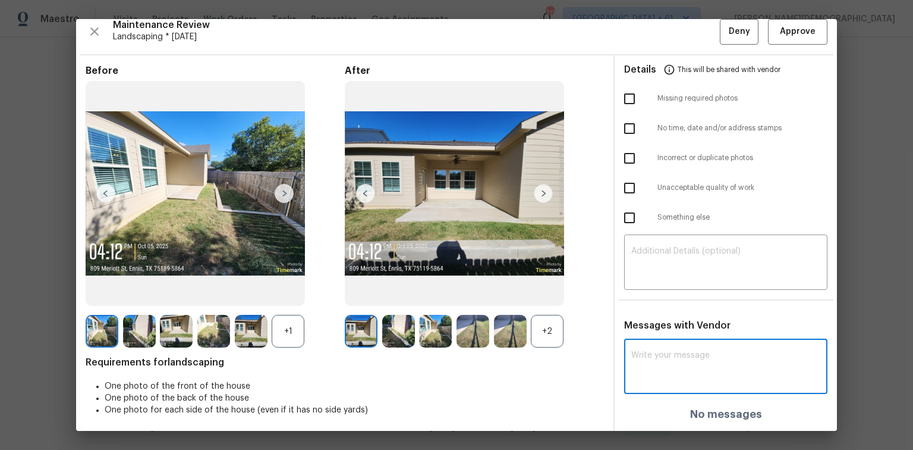
paste textarea "Maintenance Audit Team: Hello! Unfortunately, this landscaping visit completed …"
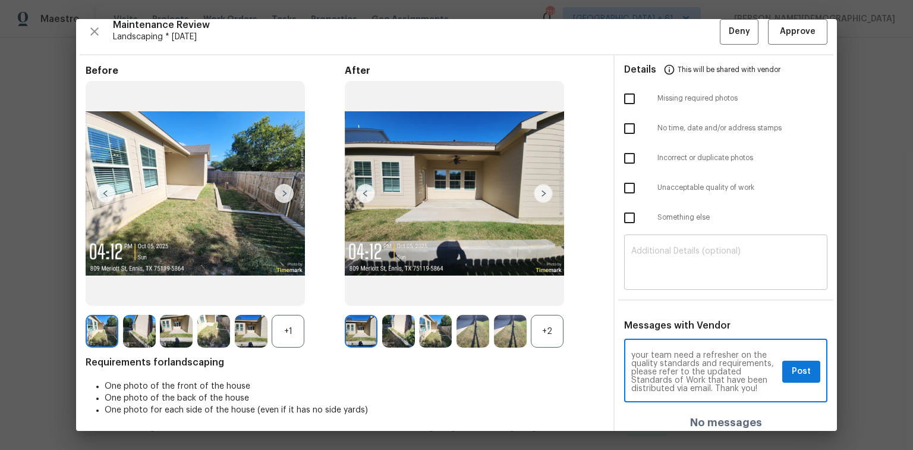
type textarea "Maintenance Audit Team: Hello! Unfortunately, this landscaping visit completed …"
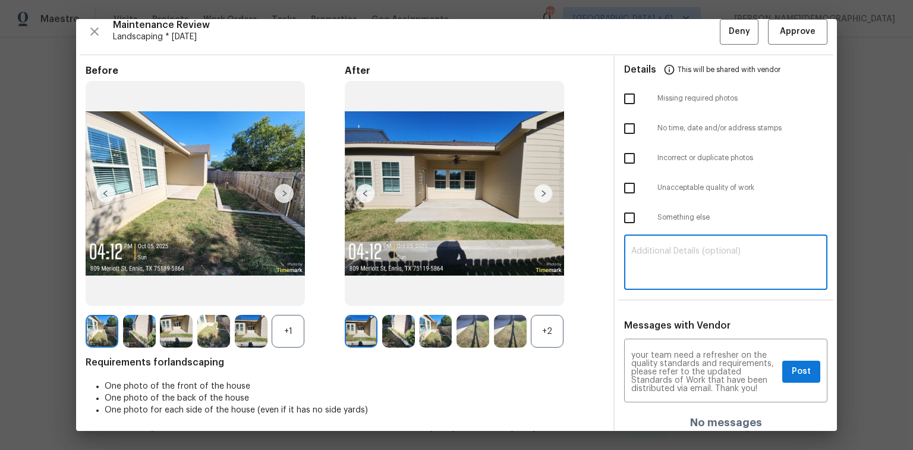
click at [649, 265] on textarea at bounding box center [726, 263] width 189 height 33
paste textarea "Maintenance Audit Team: Hello! Unfortunately, this landscaping visit completed …"
type textarea "Maintenance Audit Team: Hello! Unfortunately, this landscaping visit completed …"
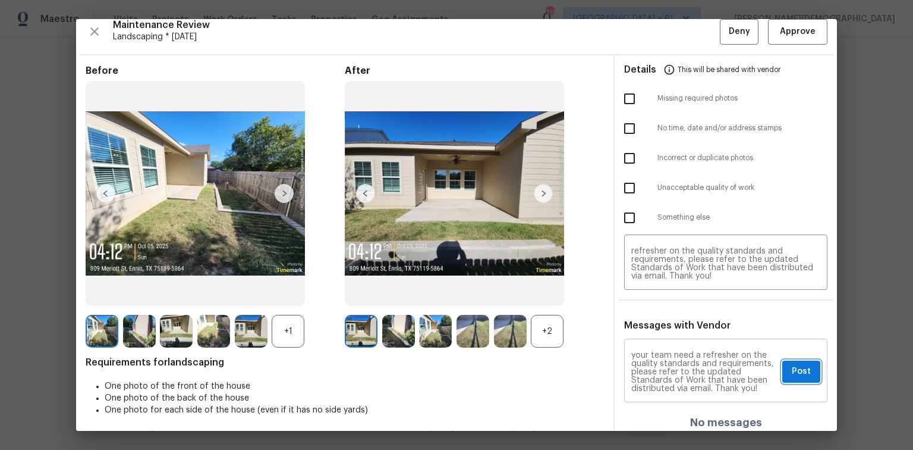
click at [649, 300] on span "Post" at bounding box center [801, 371] width 19 height 15
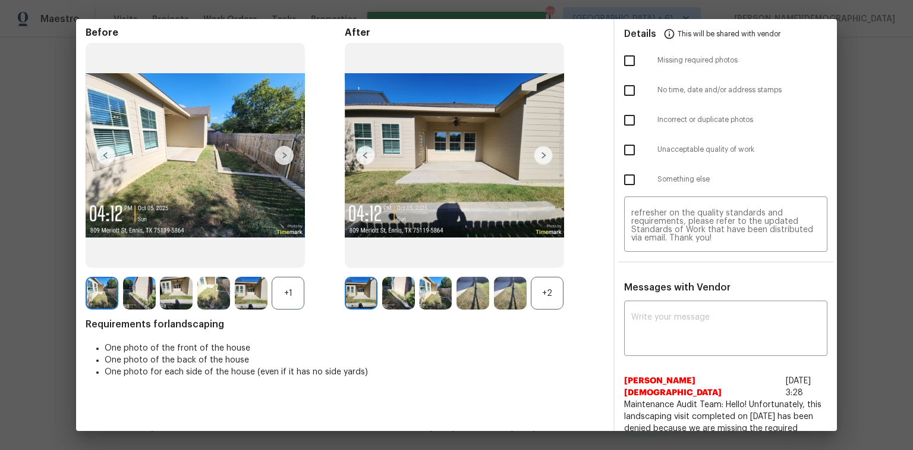
scroll to position [0, 0]
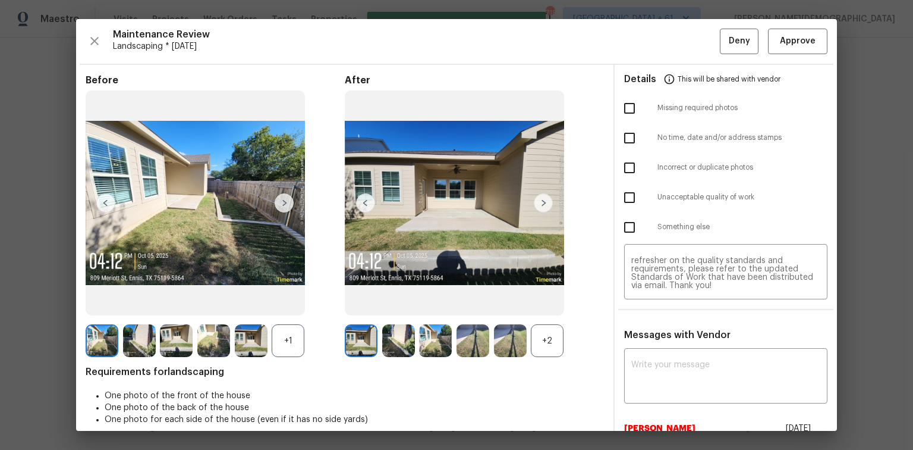
click at [623, 102] on input "checkbox" at bounding box center [629, 108] width 25 height 25
checkbox input "true"
click at [649, 45] on button "Deny" at bounding box center [739, 42] width 39 height 26
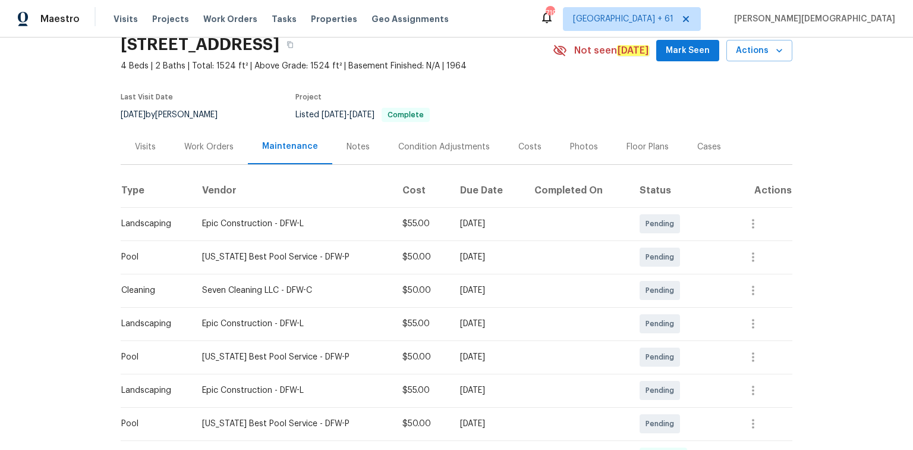
scroll to position [190, 0]
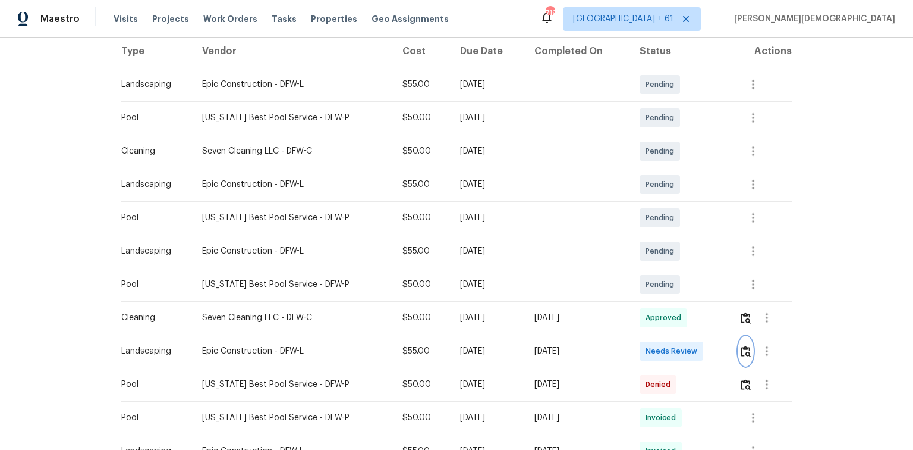
click at [649, 300] on img "button" at bounding box center [746, 351] width 10 height 11
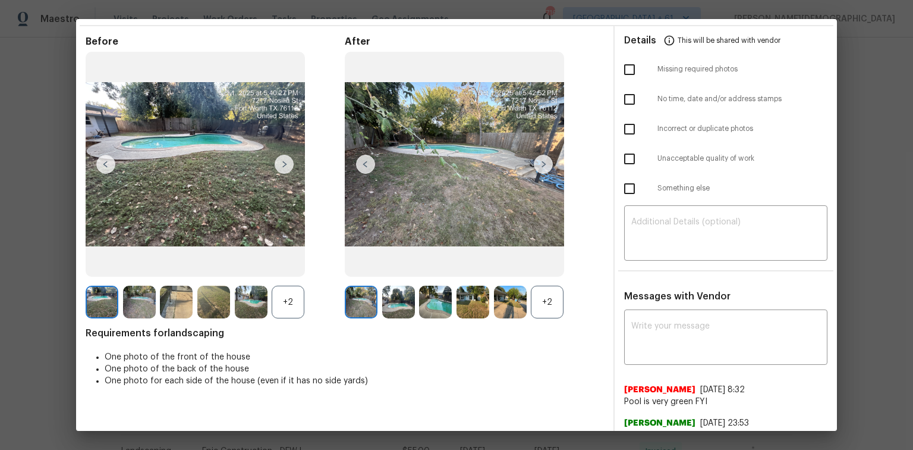
scroll to position [0, 0]
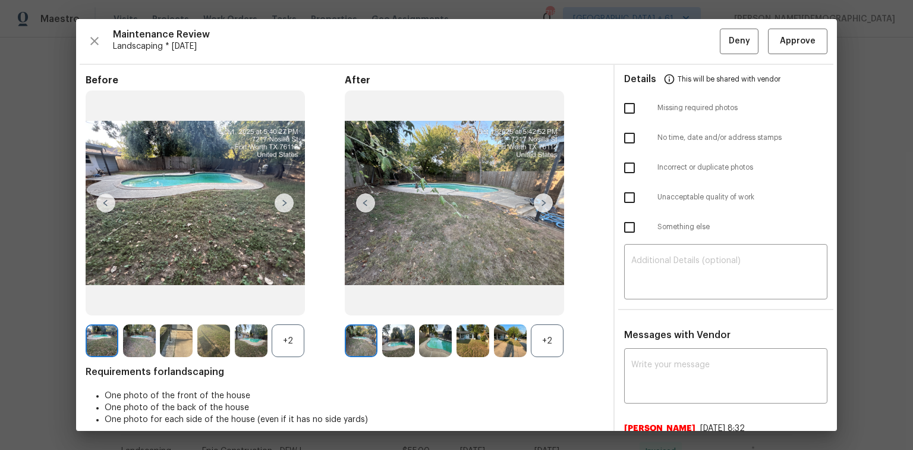
click at [649, 55] on div "Maintenance Review Landscaping * Mon, Sep 29 Deny Approve Before +2 After +2 Re…" at bounding box center [456, 225] width 761 height 412
click at [649, 48] on button "Approve" at bounding box center [797, 42] width 59 height 26
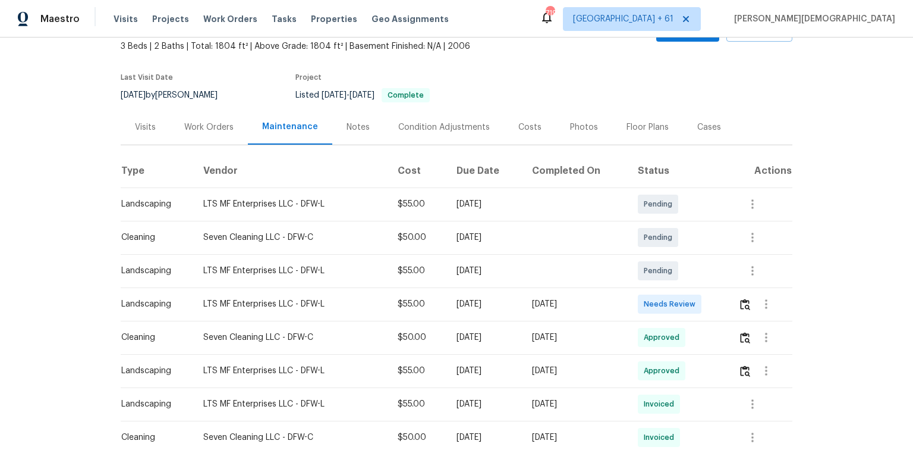
scroll to position [143, 0]
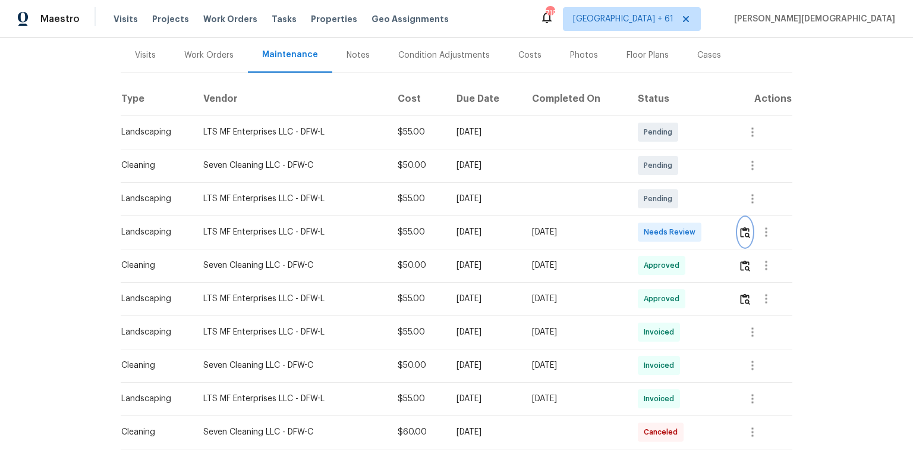
click at [649, 235] on button "button" at bounding box center [746, 232] width 14 height 29
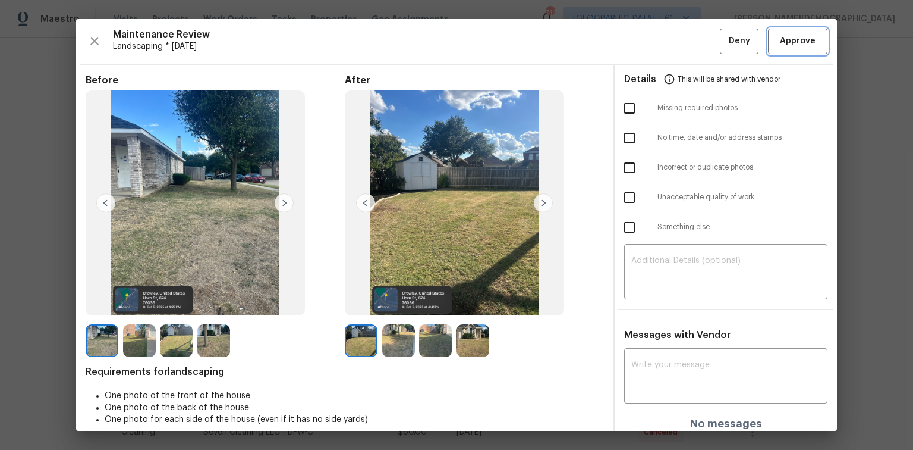
click at [649, 48] on button "Approve" at bounding box center [797, 42] width 59 height 26
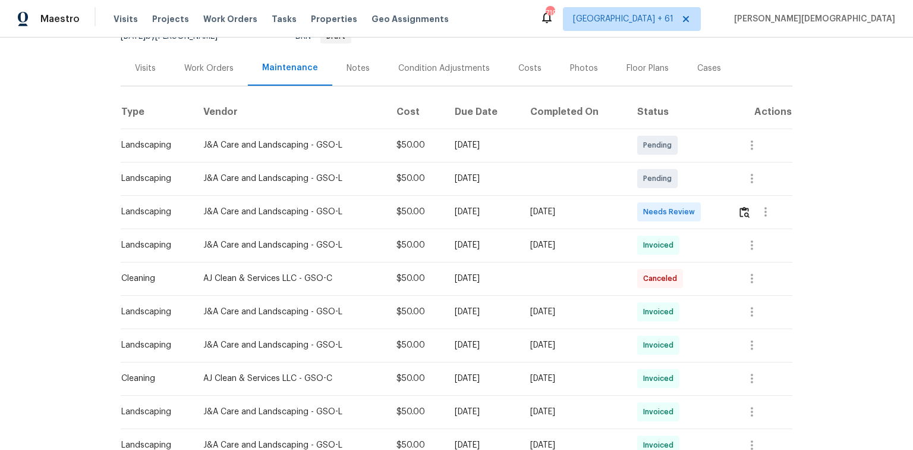
scroll to position [143, 0]
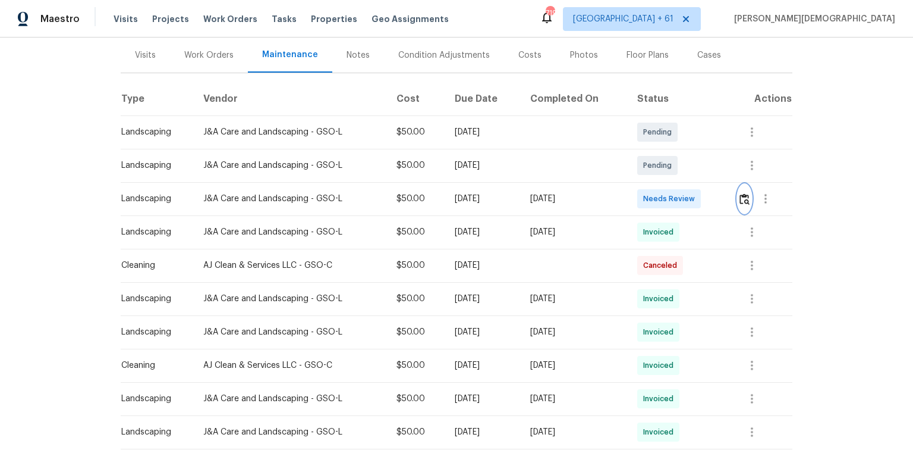
click at [740, 201] on button "button" at bounding box center [745, 198] width 14 height 29
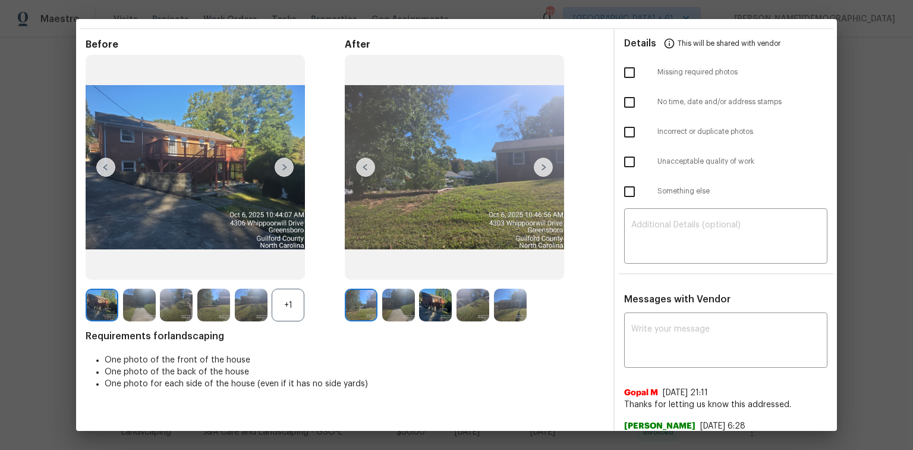
scroll to position [0, 0]
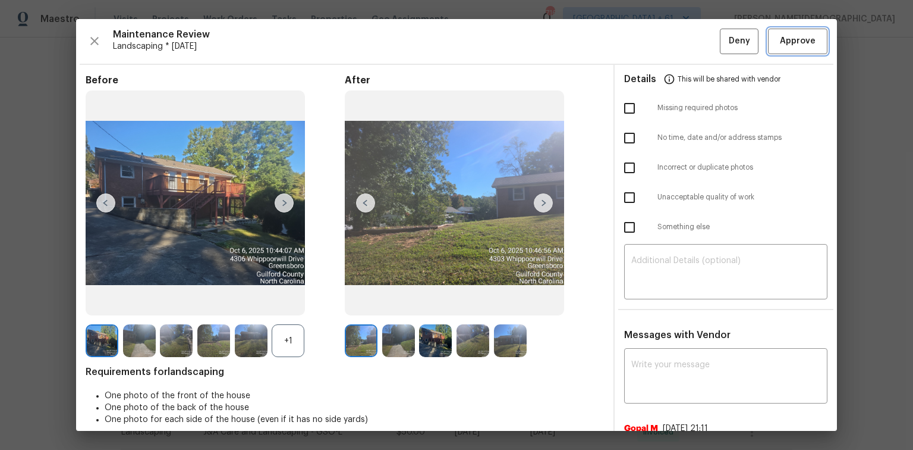
click at [811, 34] on span "Approve" at bounding box center [798, 41] width 40 height 15
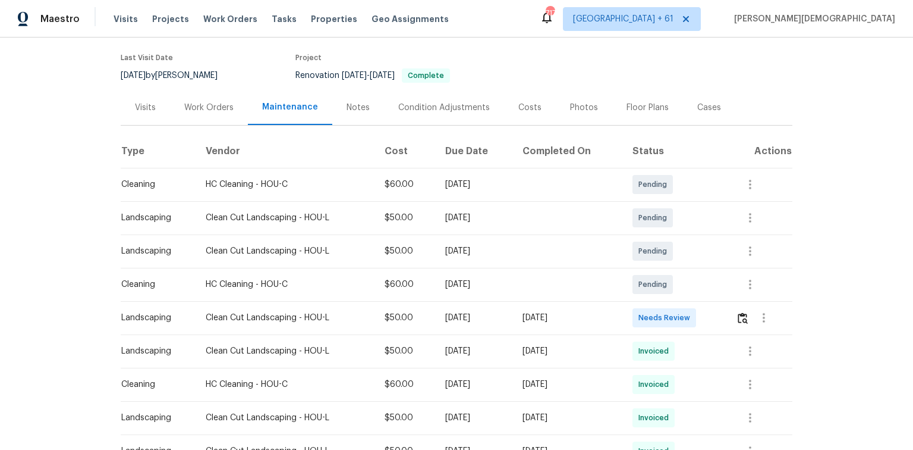
scroll to position [190, 0]
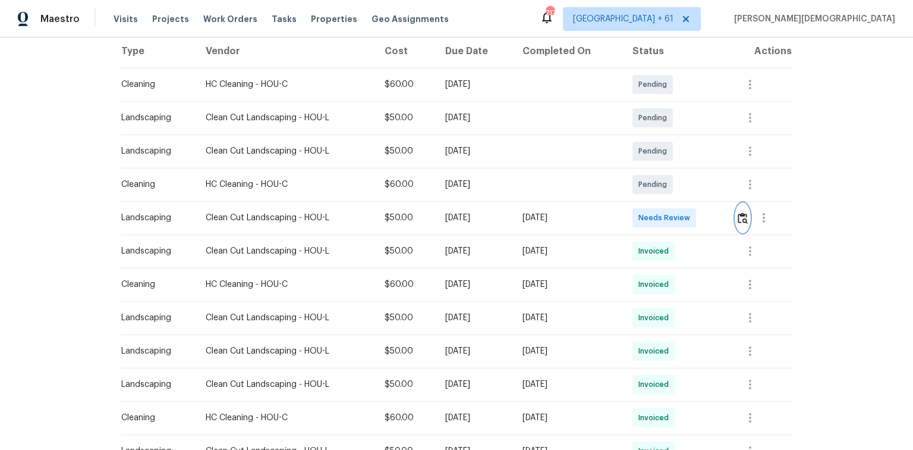
click at [649, 205] on button "button" at bounding box center [743, 217] width 14 height 29
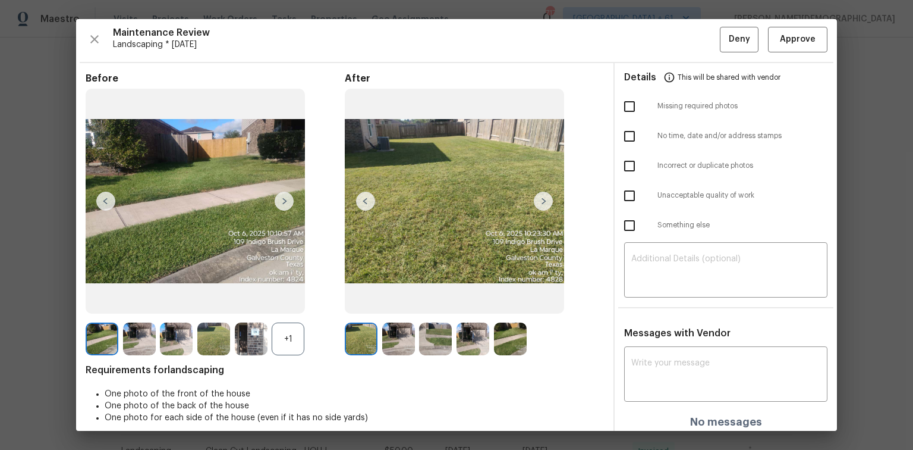
scroll to position [0, 0]
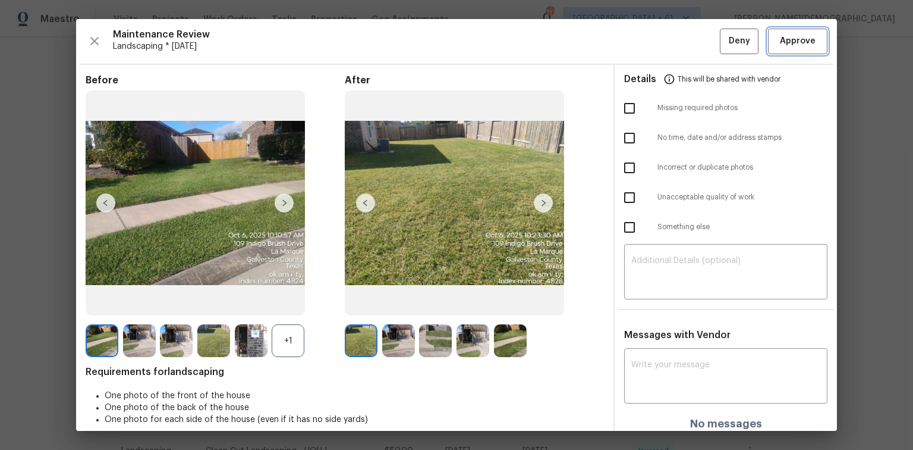
click at [649, 51] on button "Approve" at bounding box center [797, 42] width 59 height 26
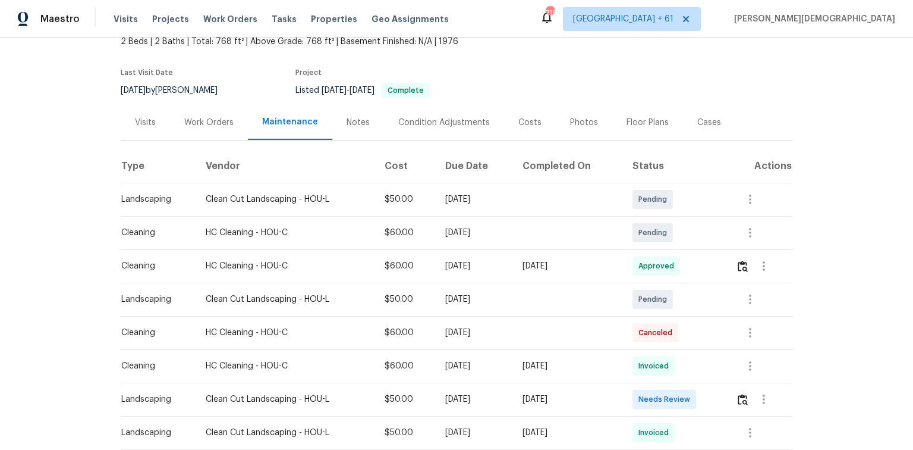
scroll to position [190, 0]
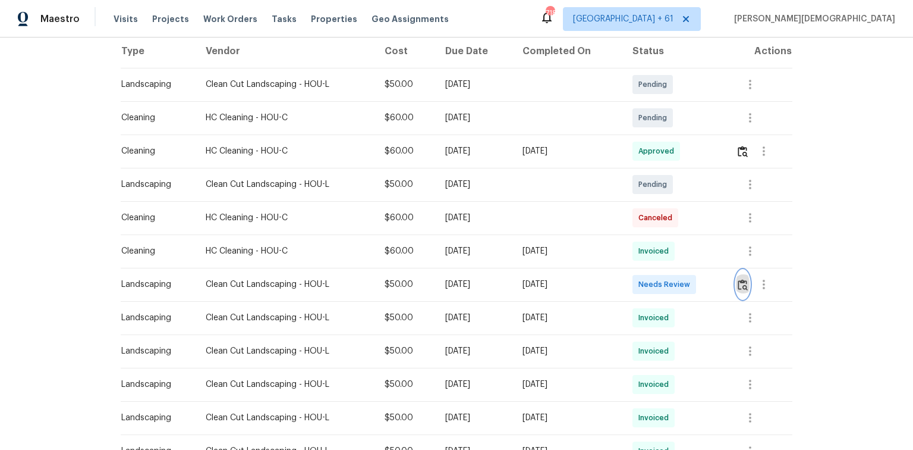
click at [649, 279] on img "button" at bounding box center [743, 284] width 10 height 11
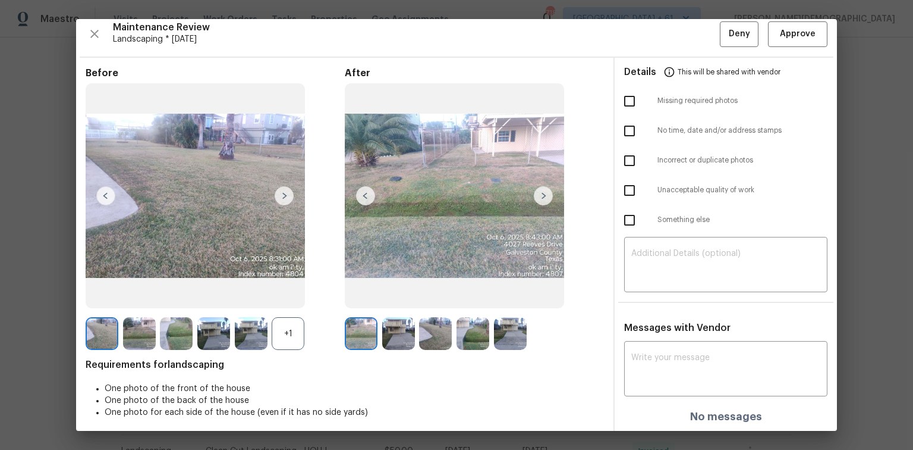
scroll to position [10, 0]
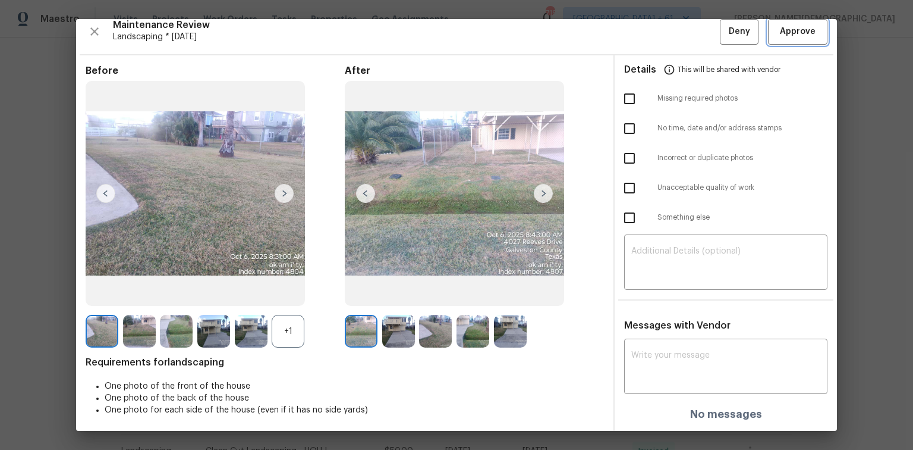
click at [649, 37] on span "Approve" at bounding box center [798, 31] width 40 height 15
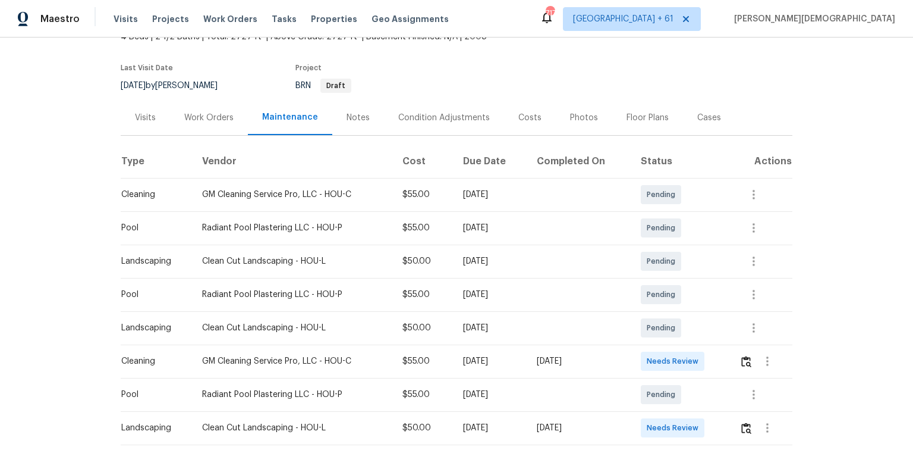
scroll to position [143, 0]
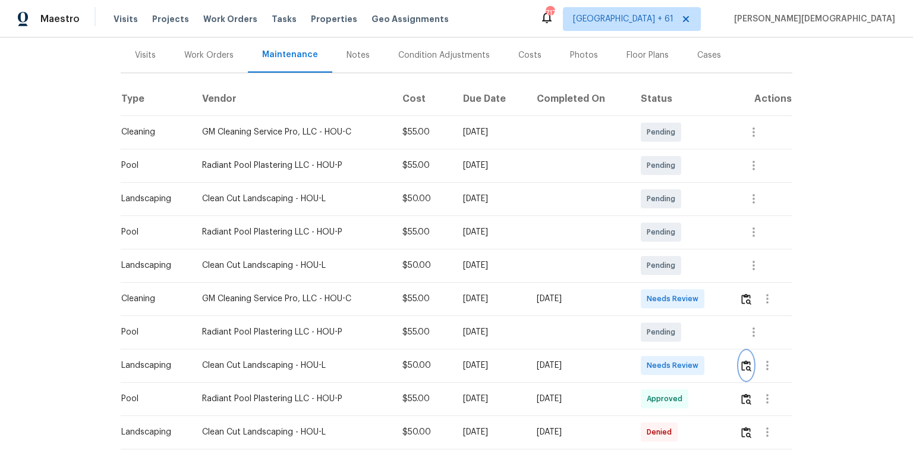
click at [649, 300] on img "button" at bounding box center [747, 365] width 10 height 11
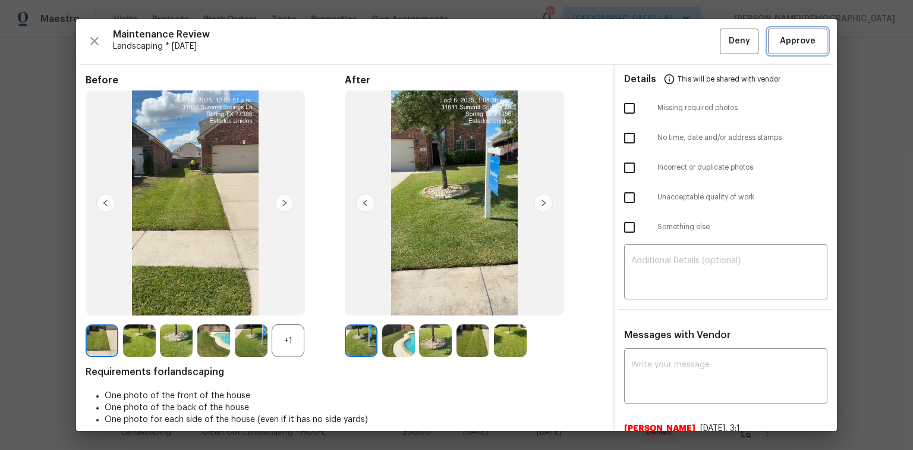
click at [649, 50] on button "Approve" at bounding box center [797, 42] width 59 height 26
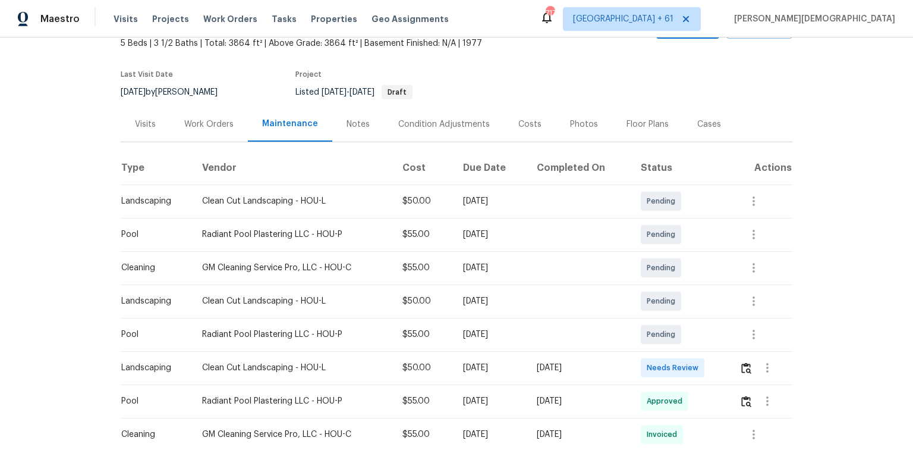
scroll to position [190, 0]
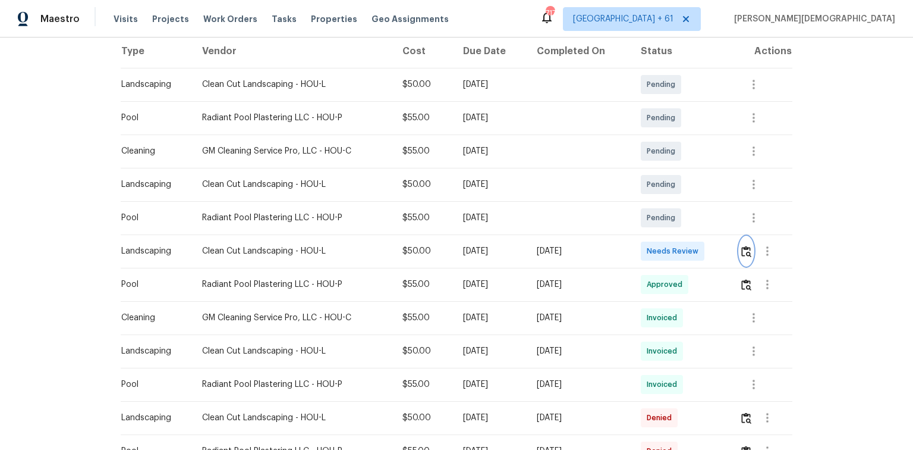
click at [745, 248] on img "button" at bounding box center [747, 251] width 10 height 11
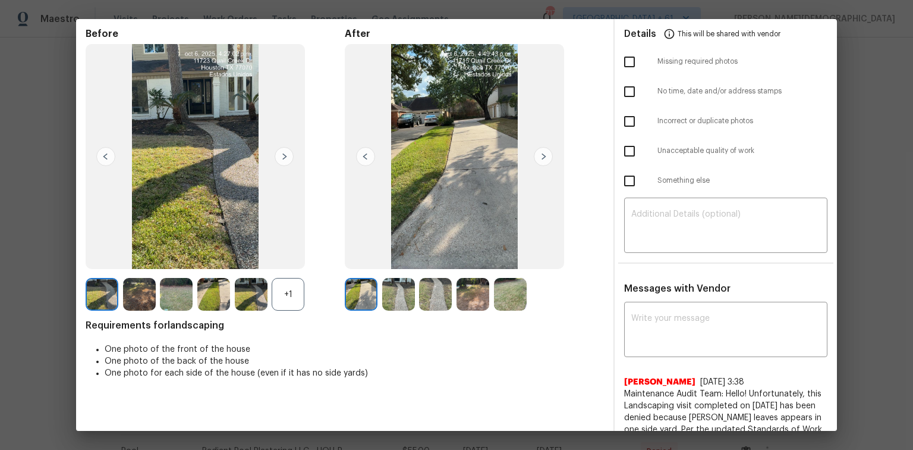
scroll to position [0, 0]
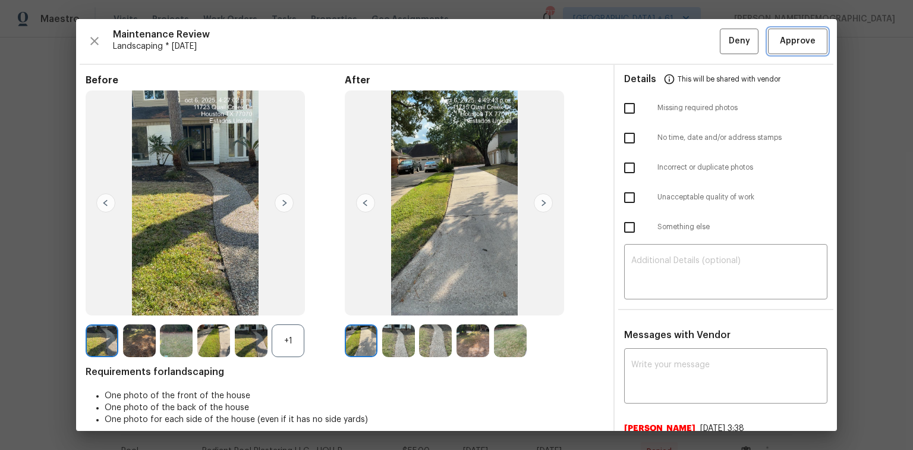
click at [775, 51] on button "Approve" at bounding box center [797, 42] width 59 height 26
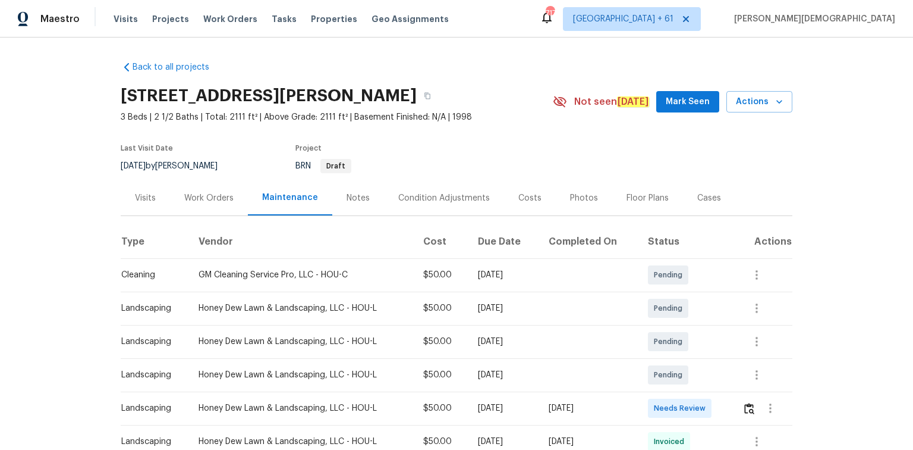
scroll to position [285, 0]
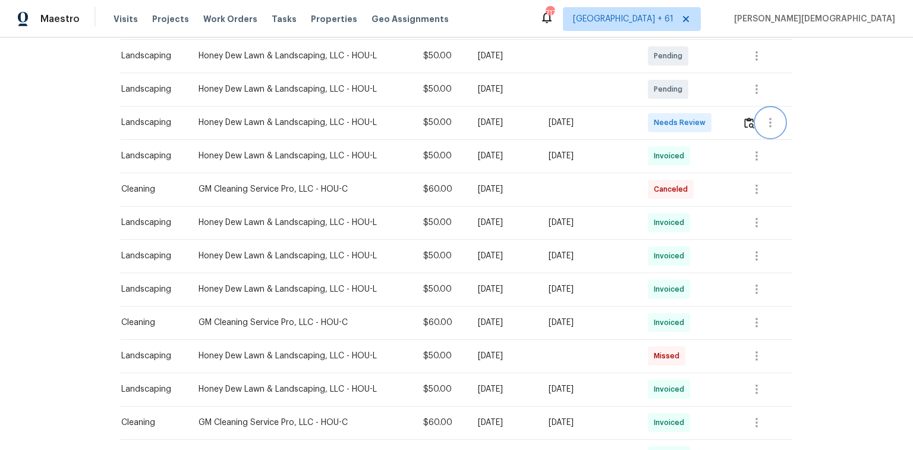
click at [756, 121] on button "button" at bounding box center [770, 122] width 29 height 29
click at [748, 121] on div at bounding box center [456, 225] width 913 height 450
click at [749, 121] on img "button" at bounding box center [750, 122] width 10 height 11
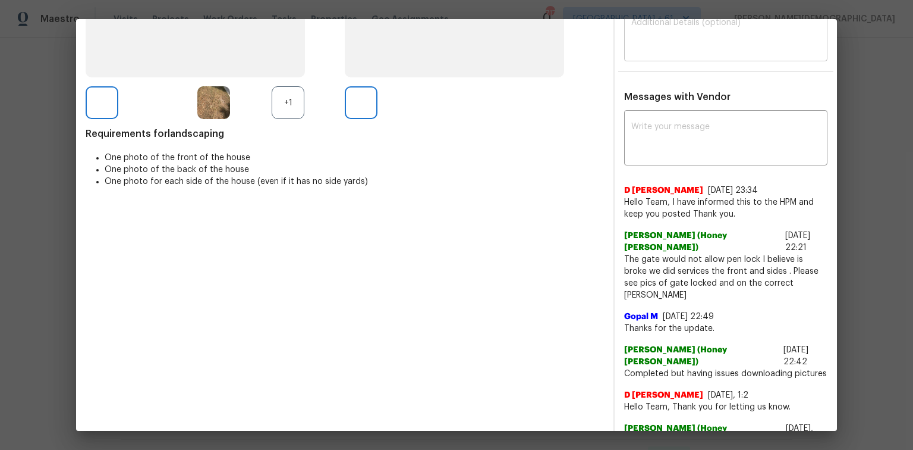
scroll to position [0, 0]
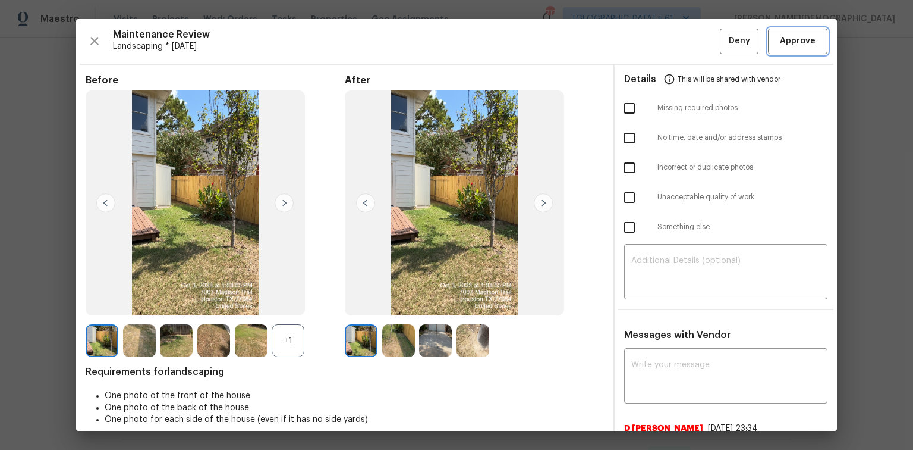
click at [787, 44] on span "Approve" at bounding box center [798, 41] width 36 height 15
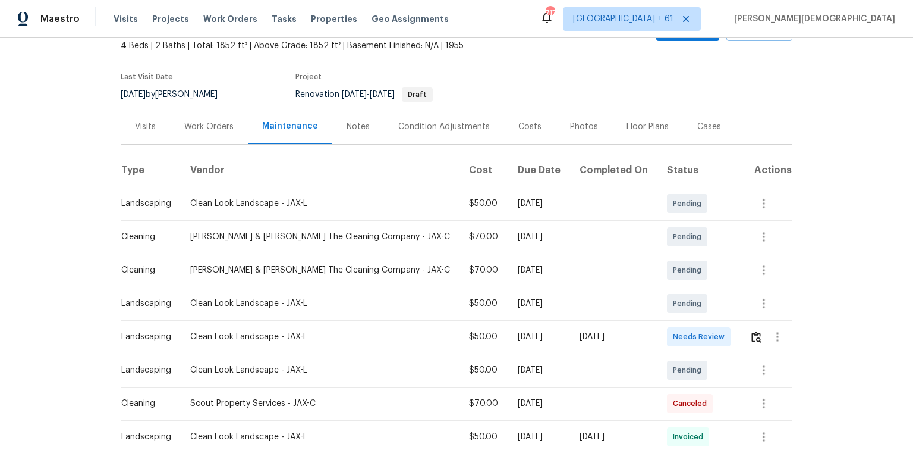
scroll to position [143, 0]
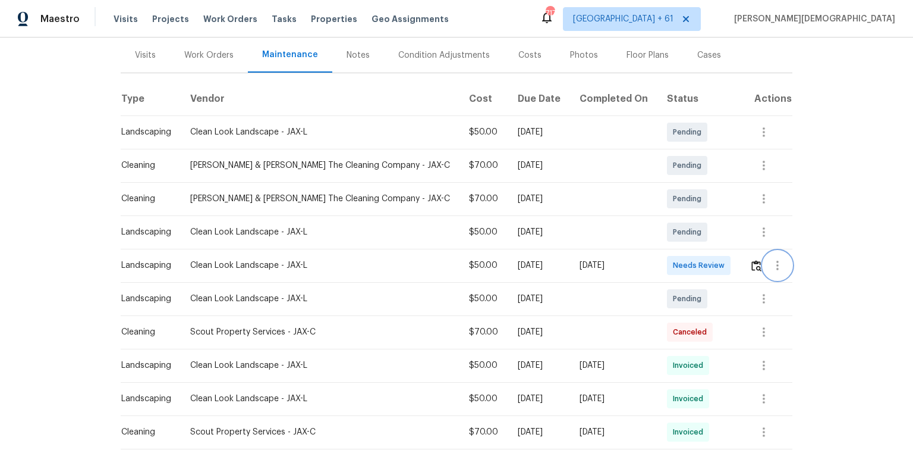
click at [649, 259] on button "button" at bounding box center [778, 265] width 29 height 29
click at [649, 260] on div at bounding box center [456, 225] width 913 height 450
click at [649, 260] on img "button" at bounding box center [757, 265] width 10 height 11
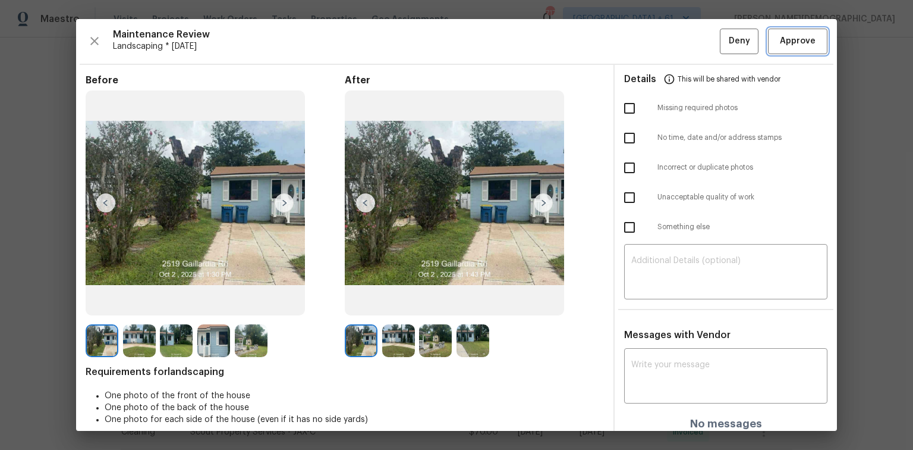
click at [649, 43] on span "Approve" at bounding box center [798, 41] width 36 height 15
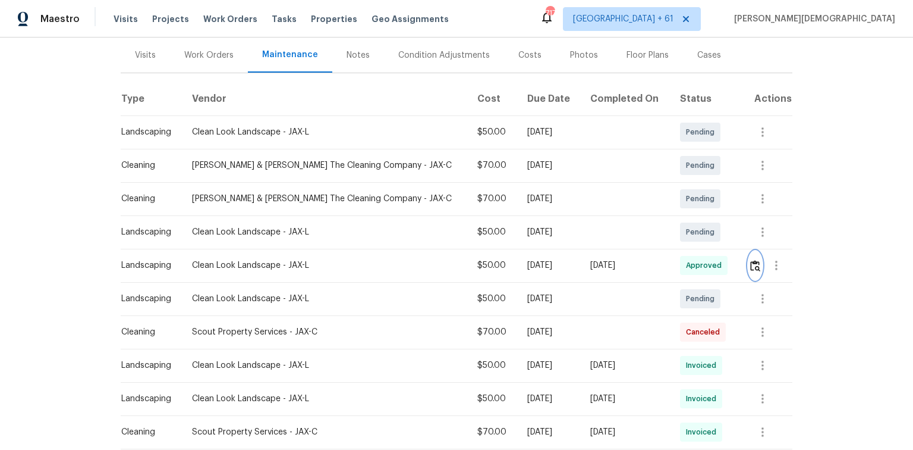
scroll to position [0, 0]
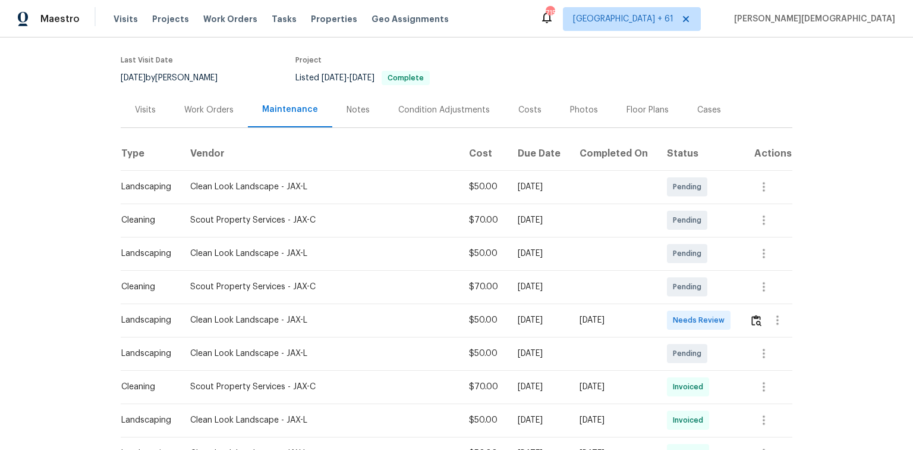
scroll to position [238, 0]
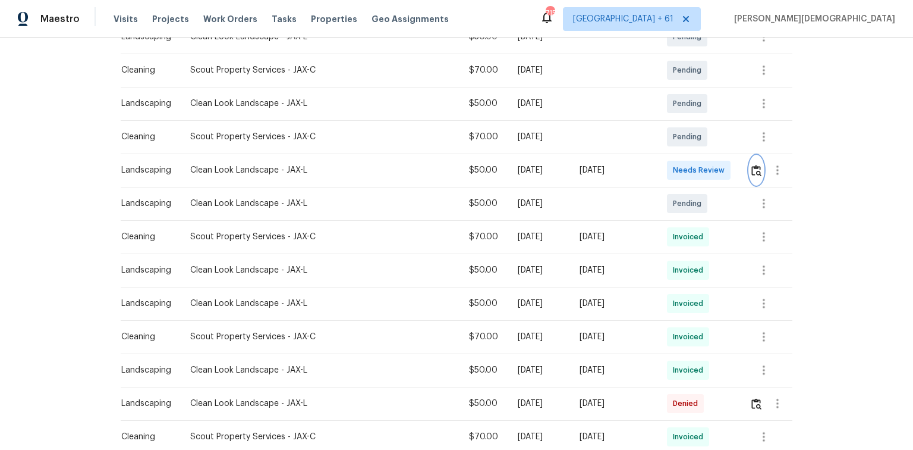
click at [649, 165] on img "button" at bounding box center [757, 170] width 10 height 11
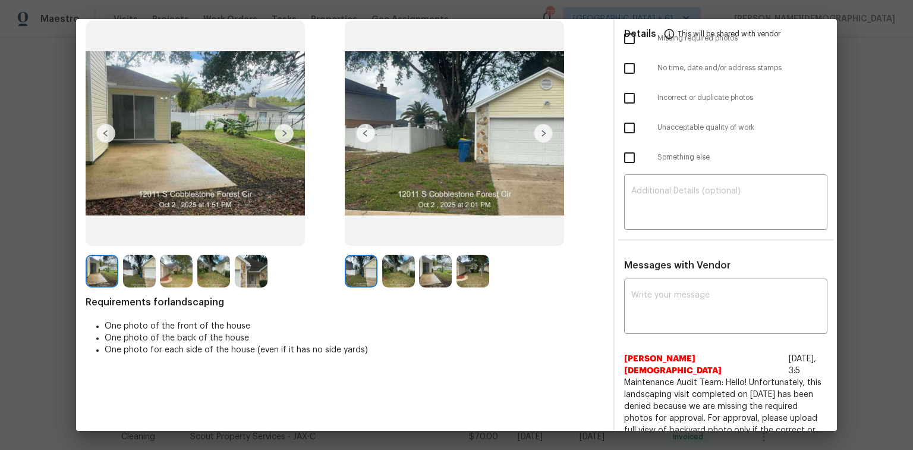
scroll to position [0, 0]
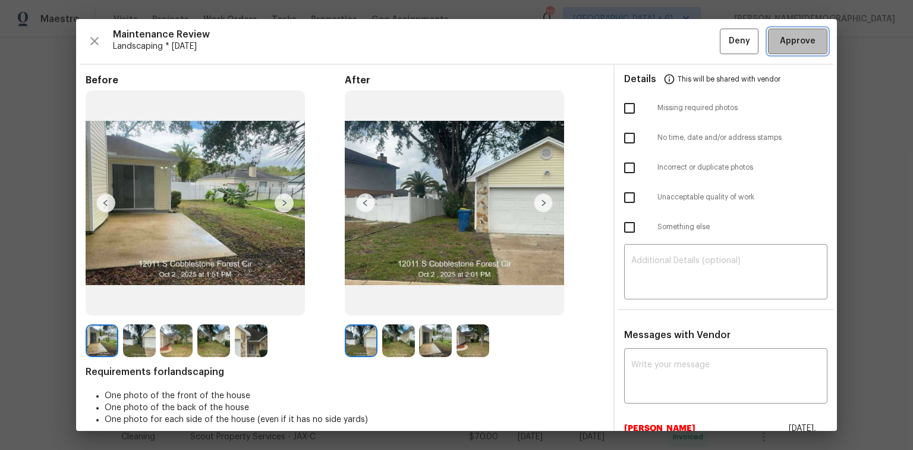
click at [649, 38] on span "Approve" at bounding box center [798, 41] width 36 height 15
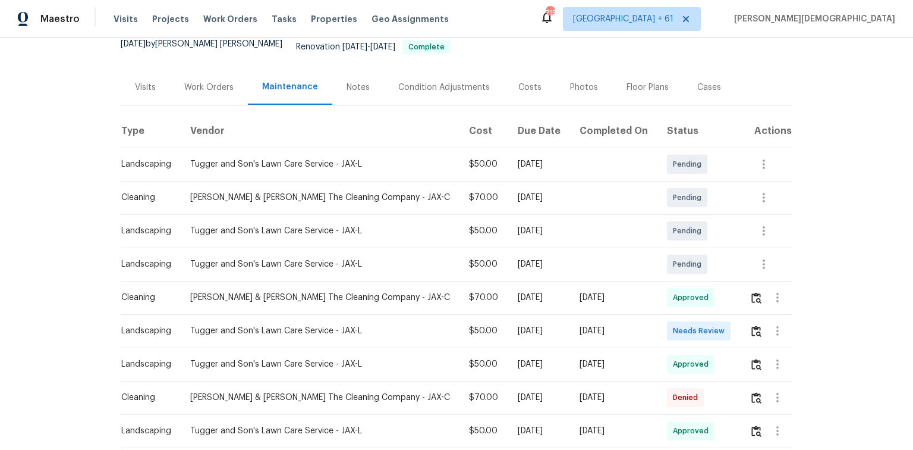
scroll to position [143, 0]
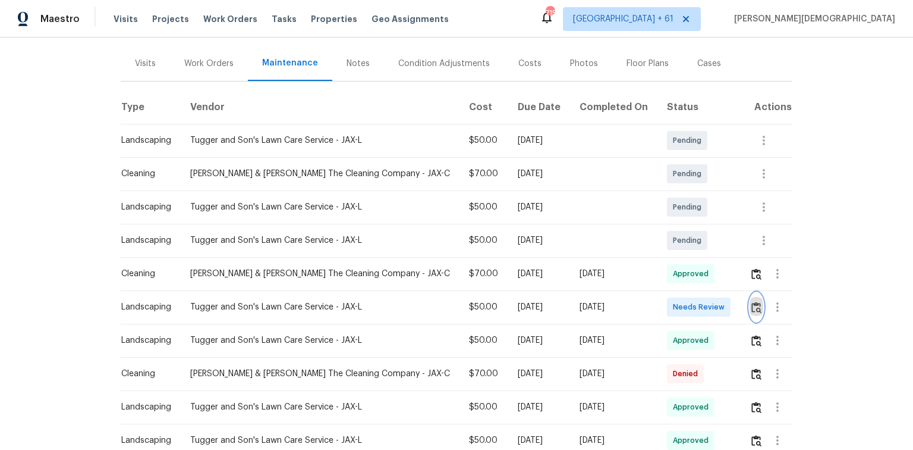
click at [649, 300] on img "button" at bounding box center [757, 307] width 10 height 11
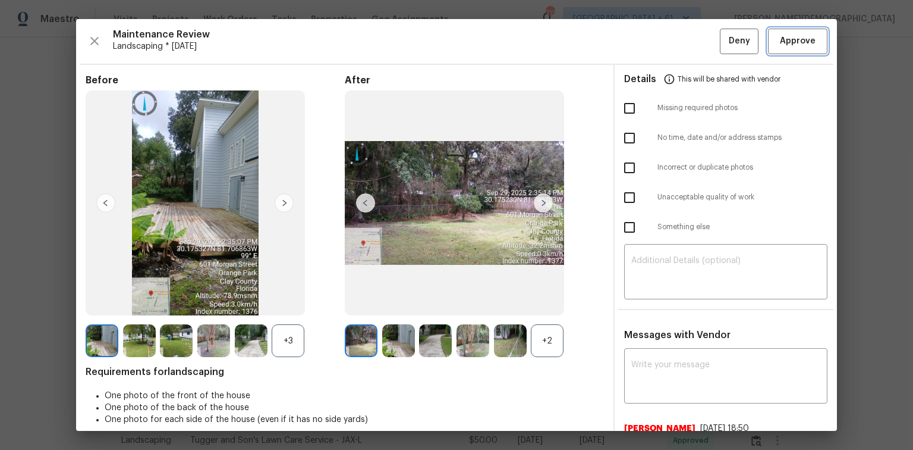
click at [649, 52] on button "Approve" at bounding box center [797, 42] width 59 height 26
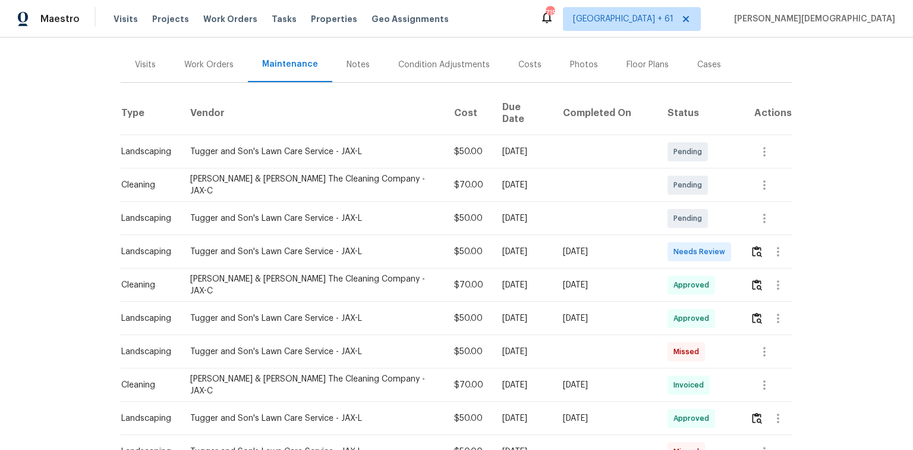
scroll to position [143, 0]
click at [755, 244] on img "button" at bounding box center [757, 249] width 10 height 11
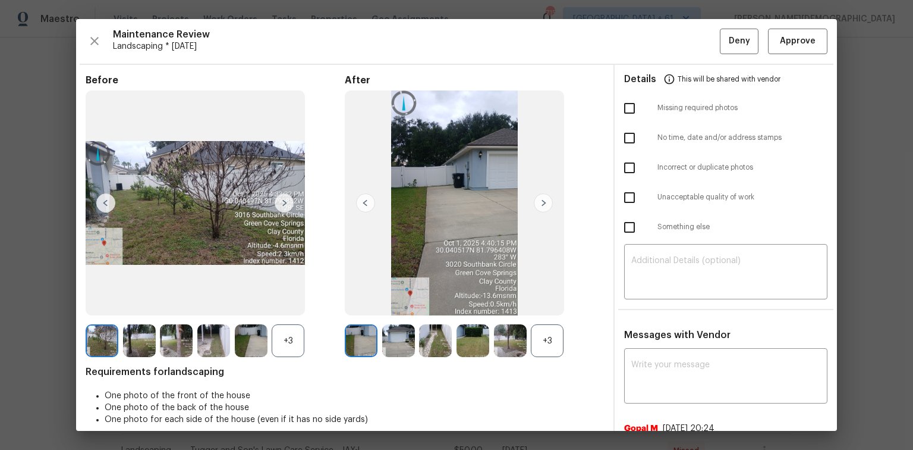
click at [802, 53] on div "Maintenance Review Landscaping * [DATE] Deny Approve Before +3 After +3 Require…" at bounding box center [456, 225] width 761 height 412
click at [800, 52] on button "Approve" at bounding box center [797, 42] width 59 height 26
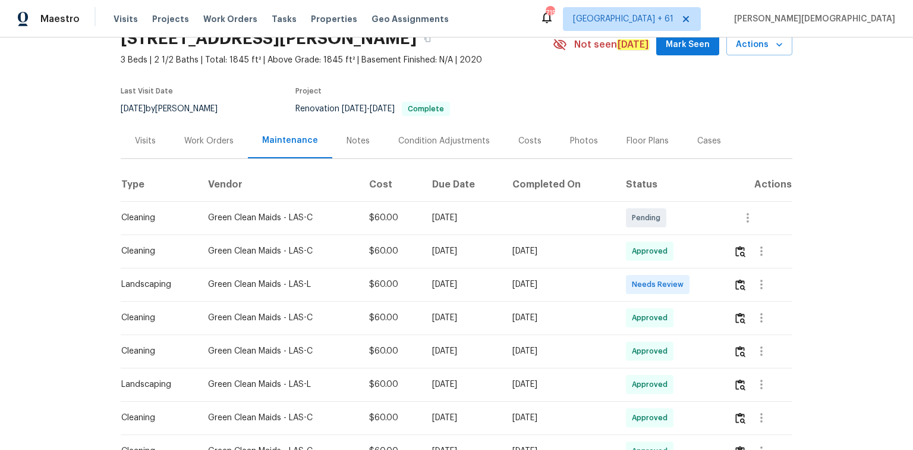
scroll to position [143, 0]
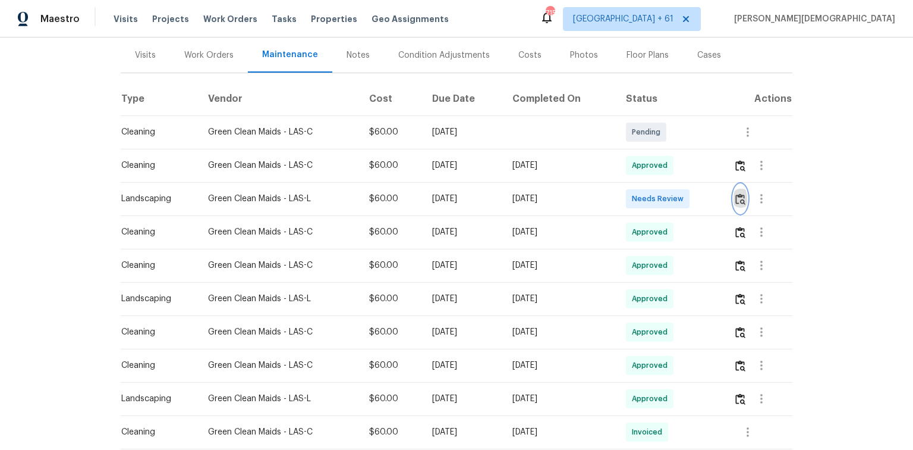
click at [649, 193] on img "button" at bounding box center [741, 198] width 10 height 11
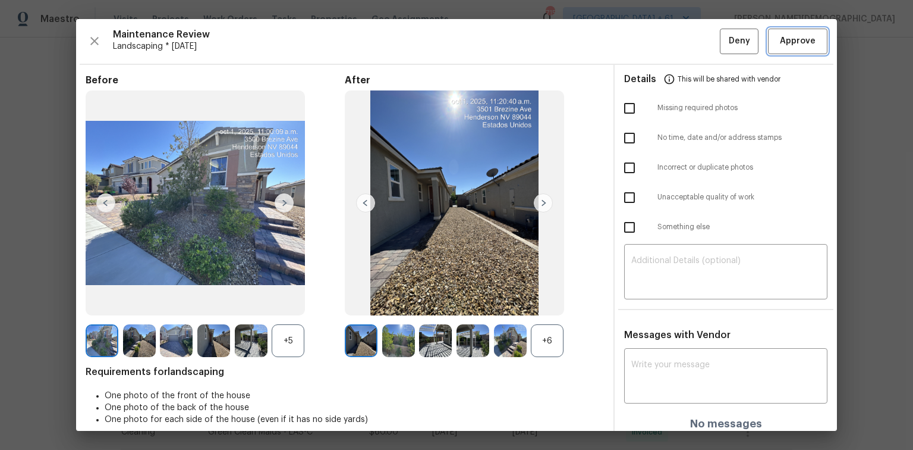
click at [649, 40] on span "Approve" at bounding box center [798, 41] width 36 height 15
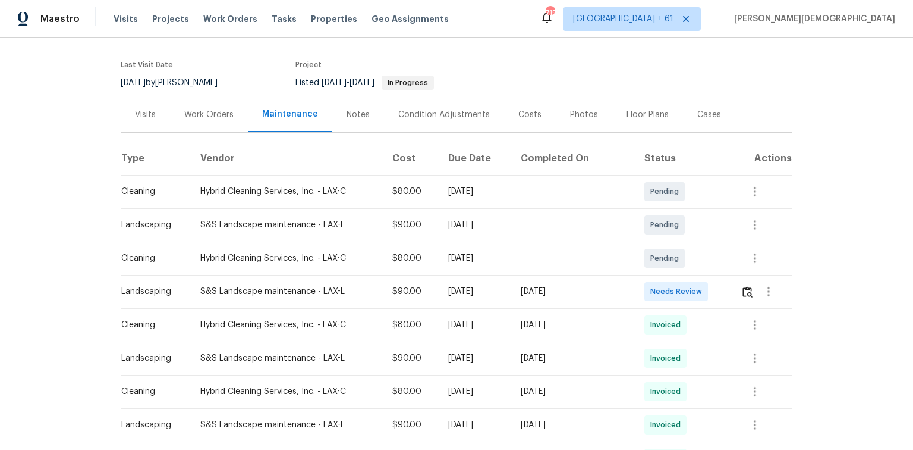
scroll to position [143, 0]
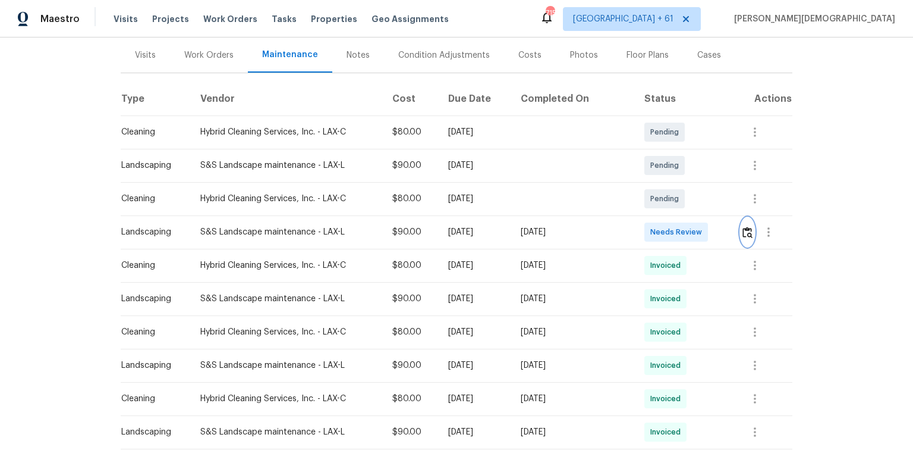
click at [649, 230] on img "button" at bounding box center [748, 232] width 10 height 11
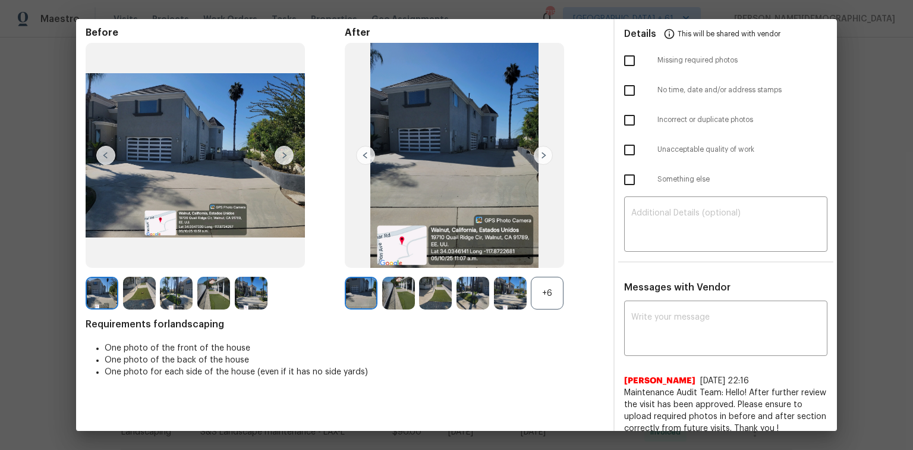
scroll to position [0, 0]
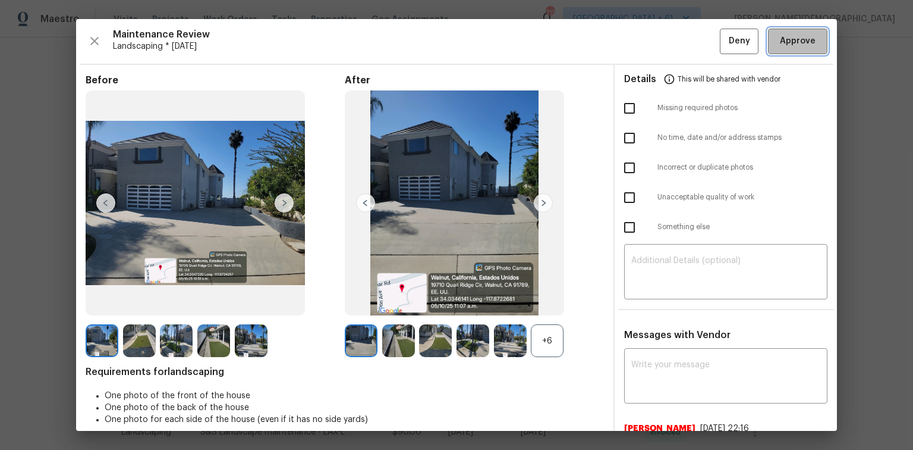
click at [649, 34] on span "Approve" at bounding box center [798, 41] width 36 height 15
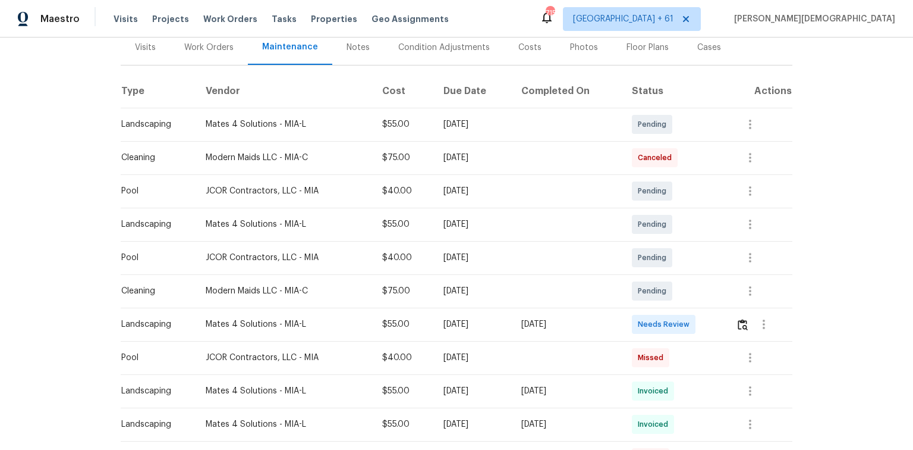
scroll to position [190, 0]
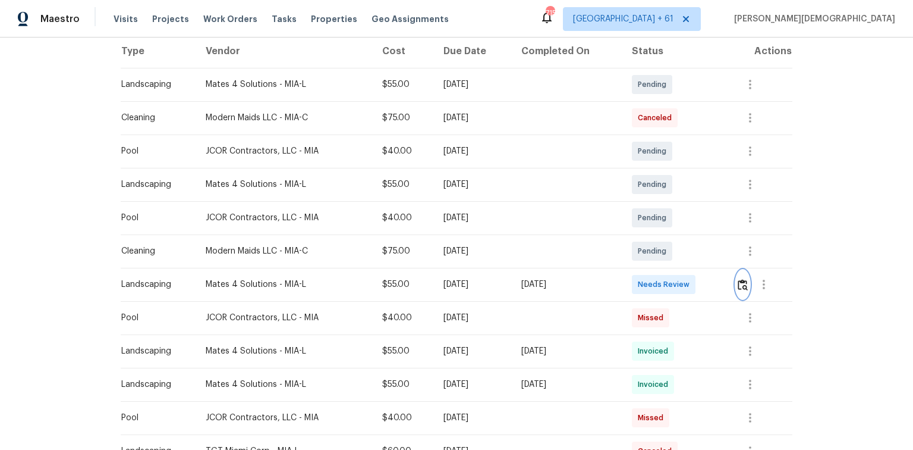
click at [649, 279] on img "button" at bounding box center [743, 284] width 10 height 11
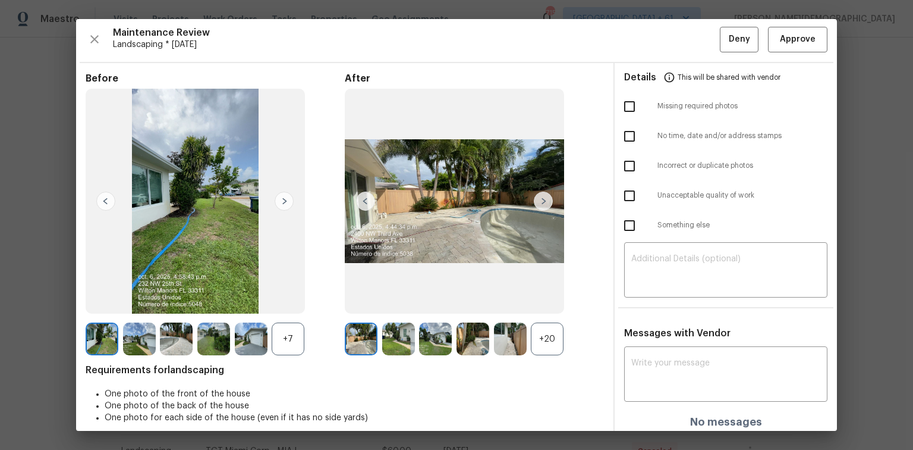
scroll to position [0, 0]
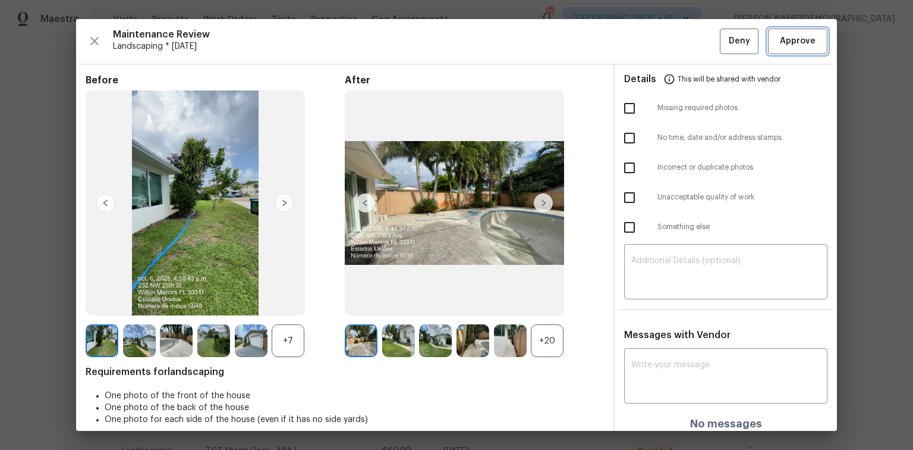
click at [649, 43] on span "Approve" at bounding box center [798, 41] width 36 height 15
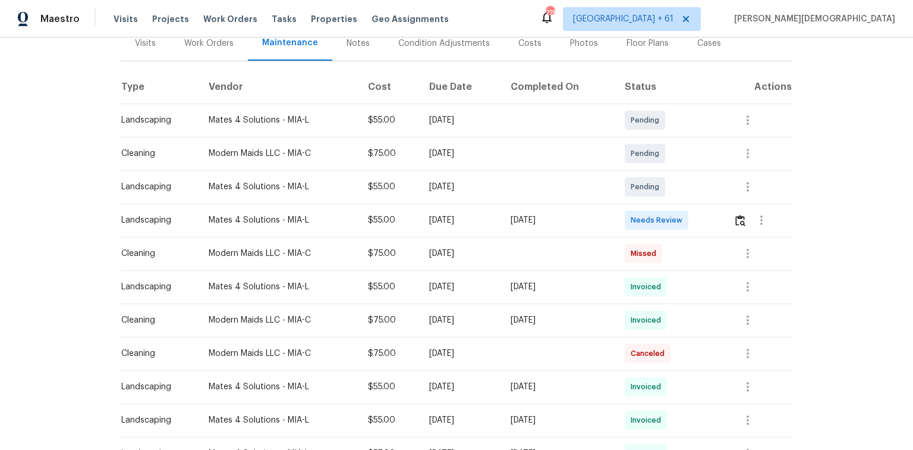
scroll to position [190, 0]
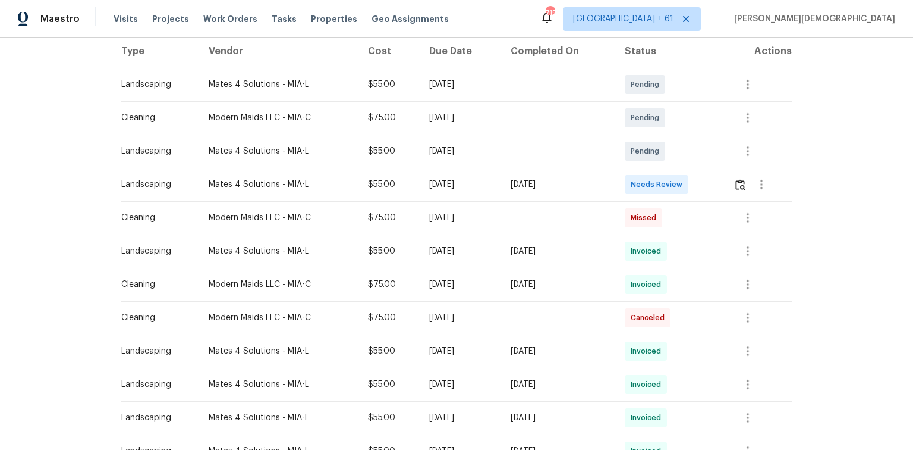
click at [649, 174] on td at bounding box center [758, 184] width 68 height 33
click at [649, 183] on div at bounding box center [763, 184] width 58 height 29
click at [649, 179] on img "button" at bounding box center [741, 184] width 10 height 11
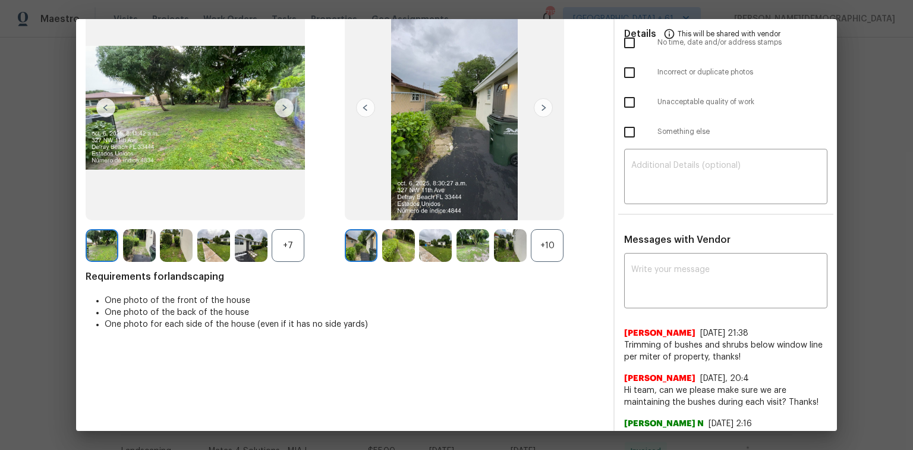
scroll to position [0, 0]
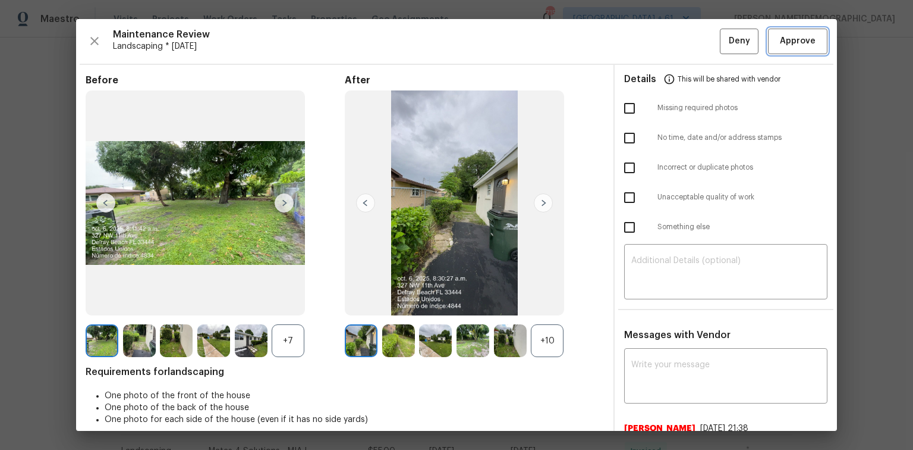
click at [649, 48] on button "Approve" at bounding box center [797, 42] width 59 height 26
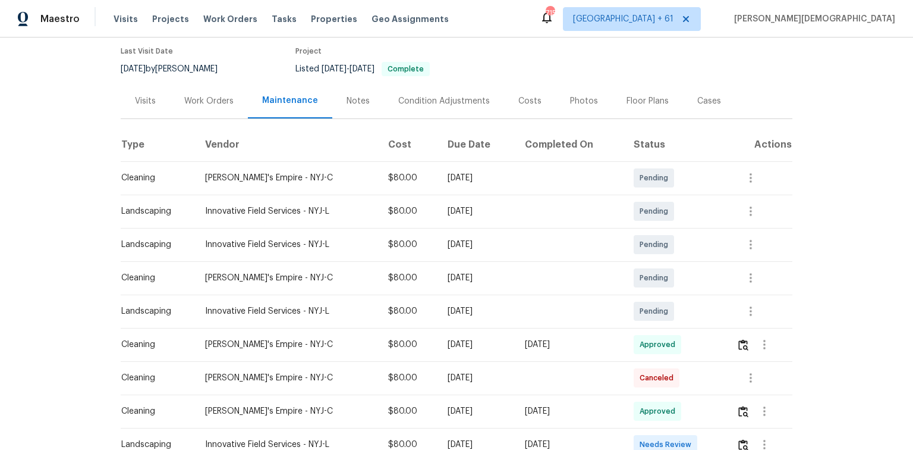
scroll to position [190, 0]
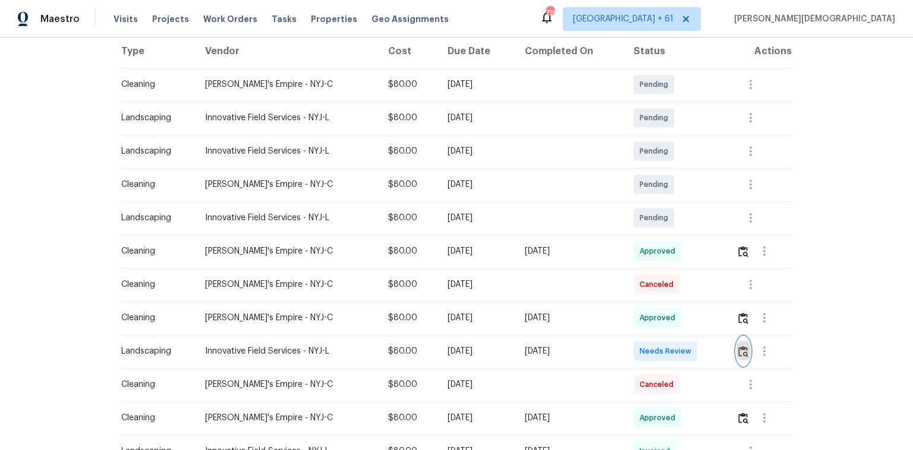
click at [649, 300] on img "button" at bounding box center [744, 351] width 10 height 11
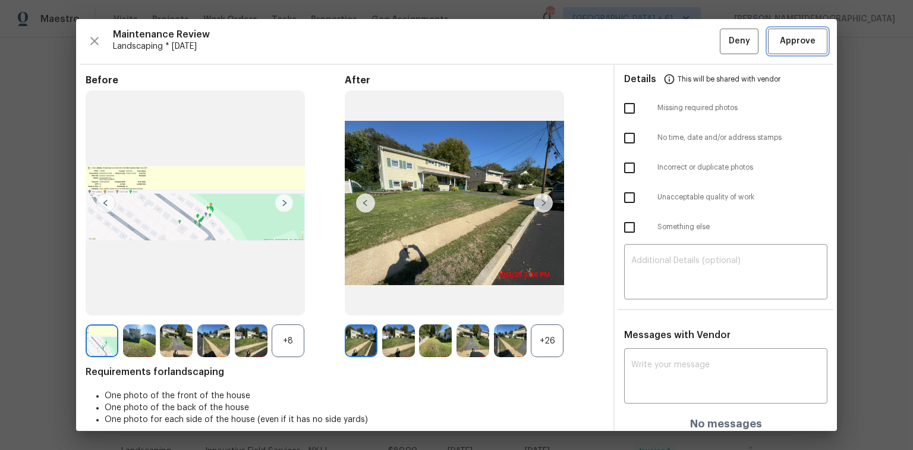
click at [649, 38] on span "Approve" at bounding box center [798, 41] width 36 height 15
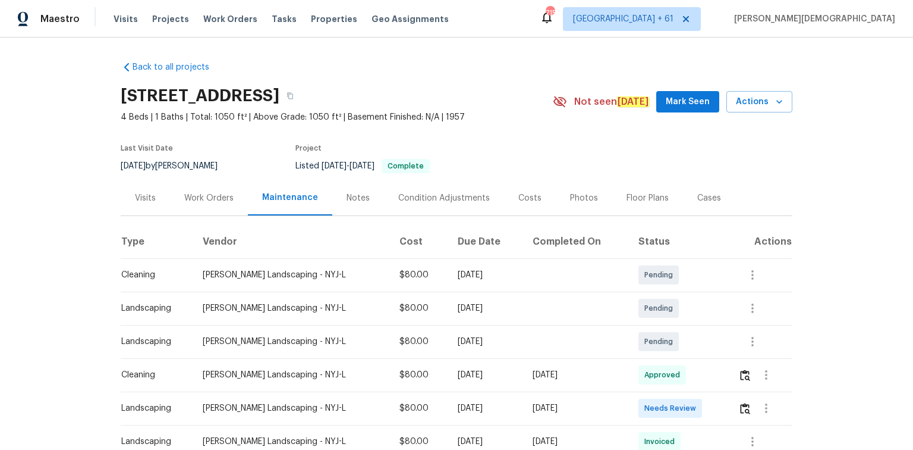
scroll to position [143, 0]
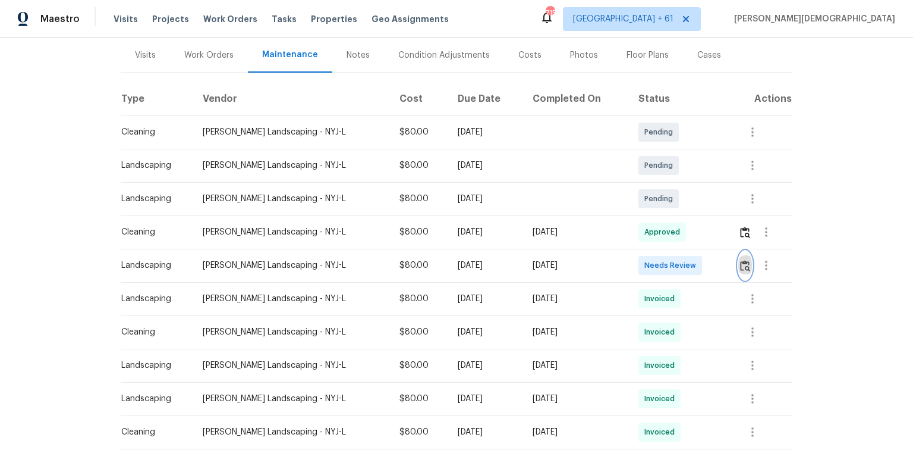
click at [740, 262] on img "button" at bounding box center [745, 265] width 10 height 11
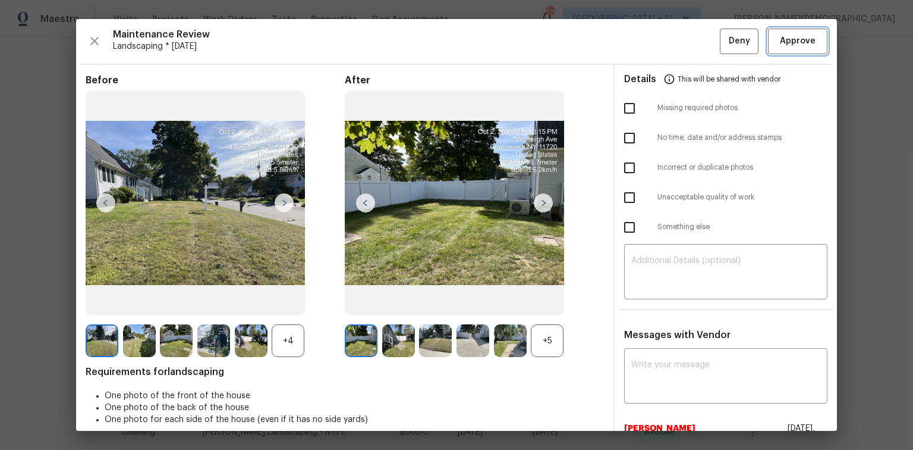
click at [780, 48] on button "Approve" at bounding box center [797, 42] width 59 height 26
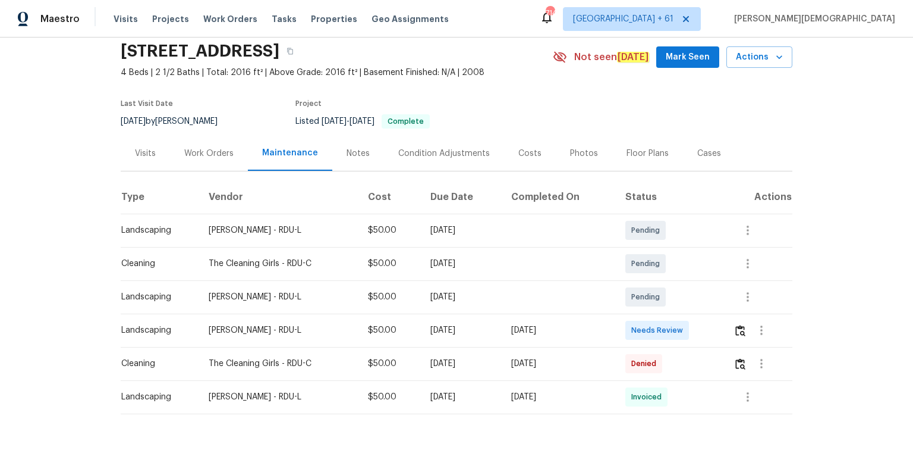
scroll to position [81, 0]
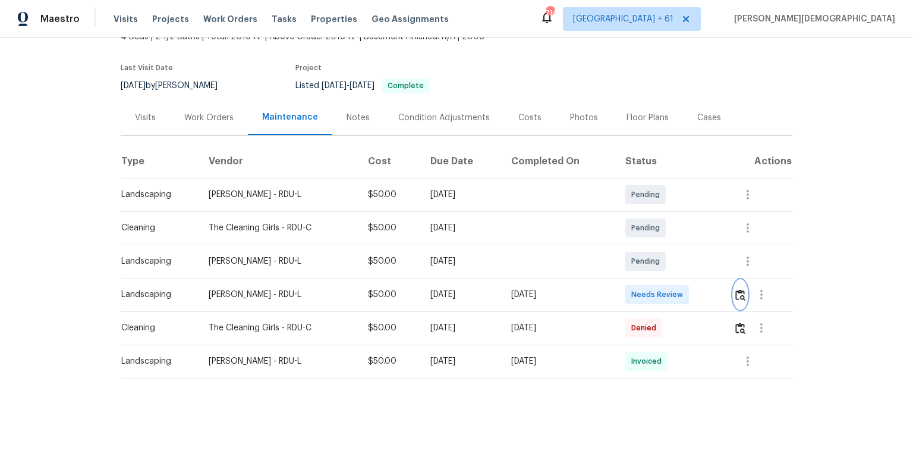
click at [649, 290] on img "button" at bounding box center [741, 294] width 10 height 11
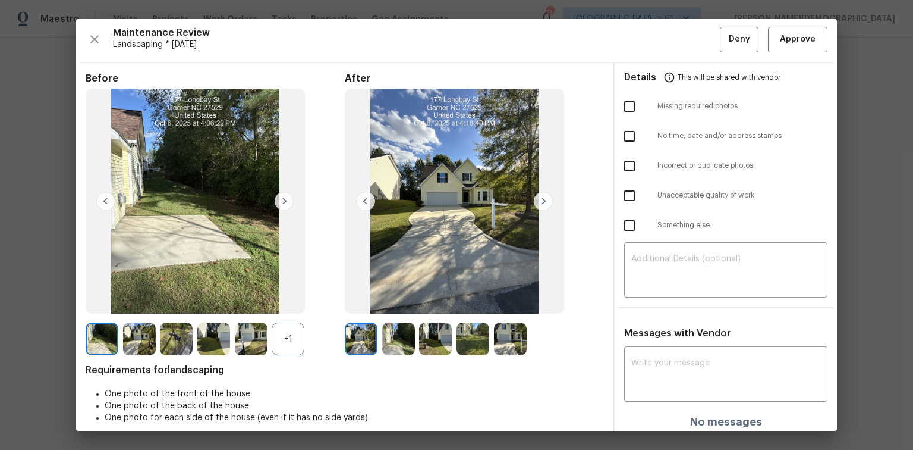
scroll to position [0, 0]
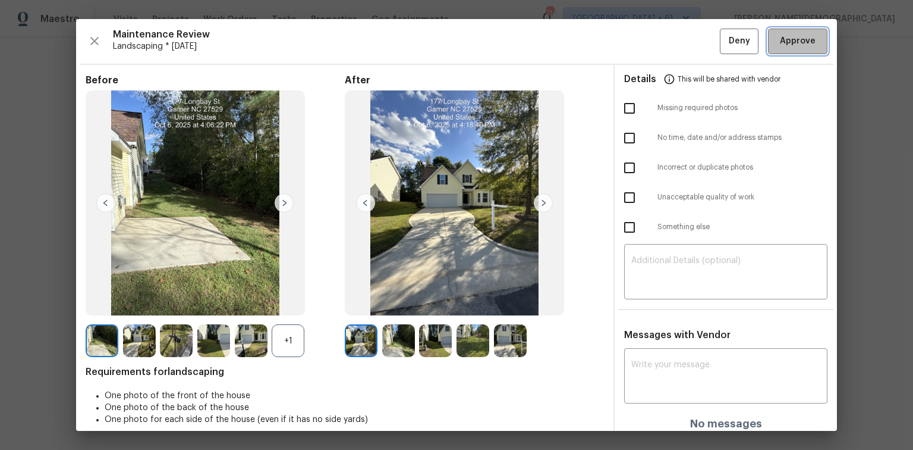
click at [649, 44] on span "Approve" at bounding box center [798, 41] width 36 height 15
